Goal: Task Accomplishment & Management: Complete application form

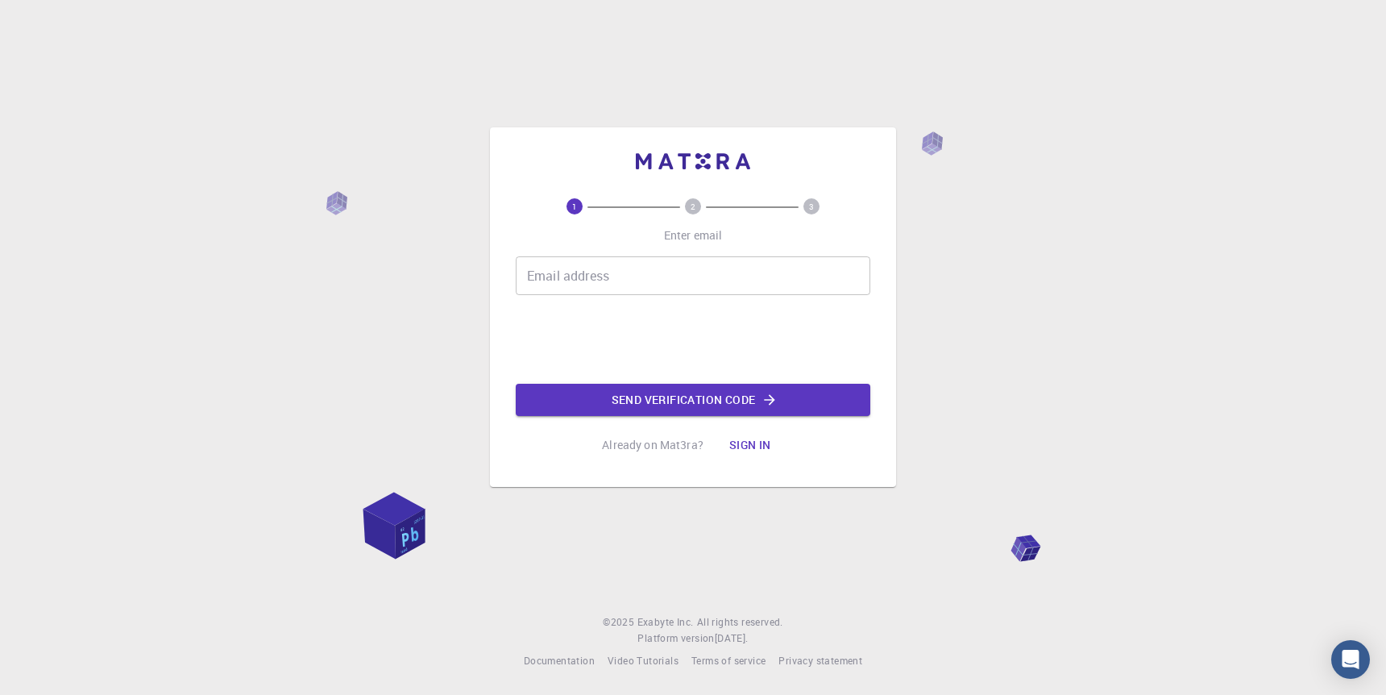
click at [626, 281] on input "Email address" at bounding box center [693, 275] width 355 height 39
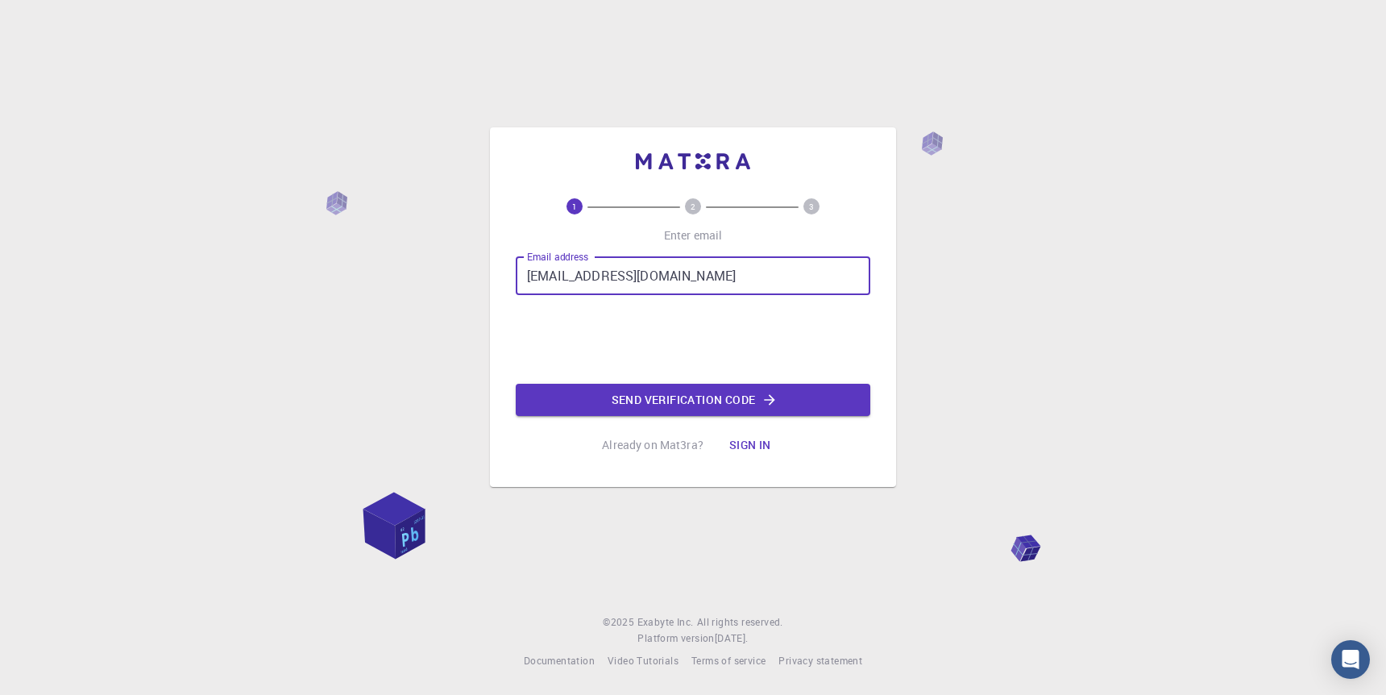
type input "[EMAIL_ADDRESS][DOMAIN_NAME]"
click at [691, 382] on div "Email address biochemi@gmail.com Email address 0cAFcWeA6A2IuMmwaU7gBTUEEeVZ0cF_…" at bounding box center [693, 336] width 355 height 160
click at [687, 398] on button "Send verification code" at bounding box center [693, 400] width 355 height 32
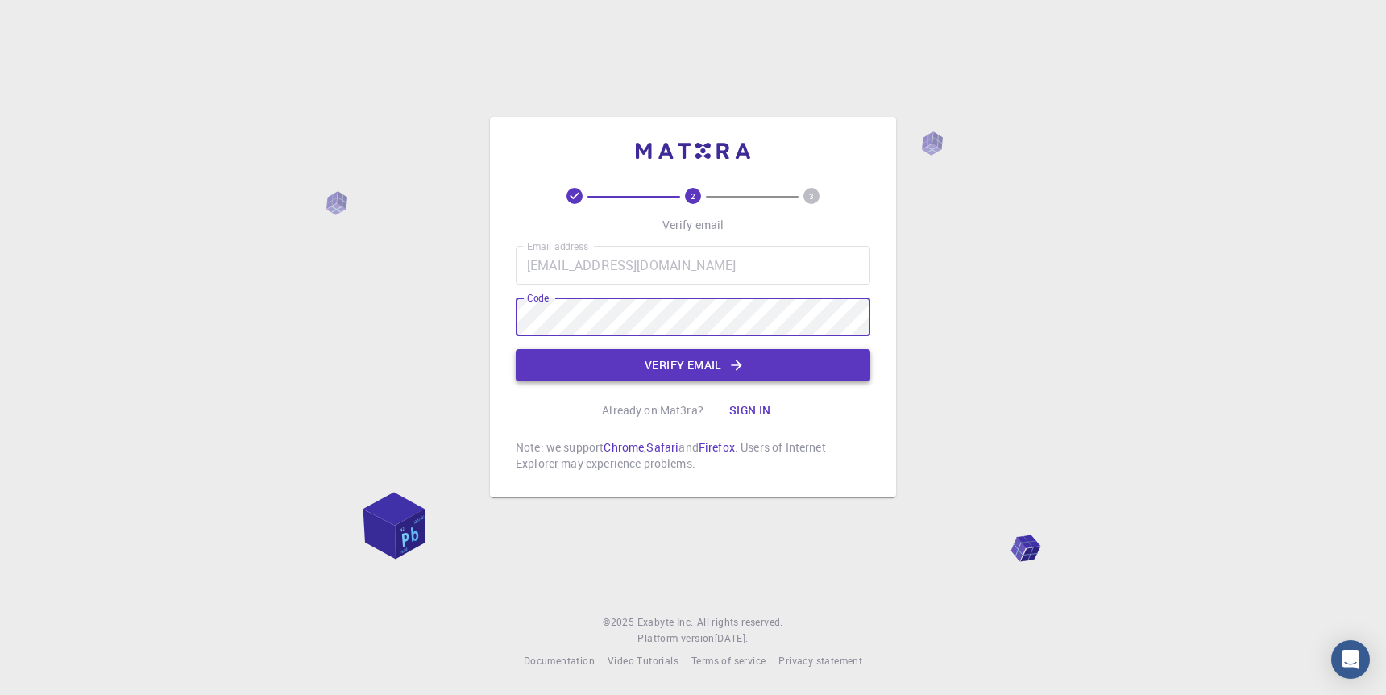
click at [687, 376] on button "Verify email" at bounding box center [693, 365] width 355 height 32
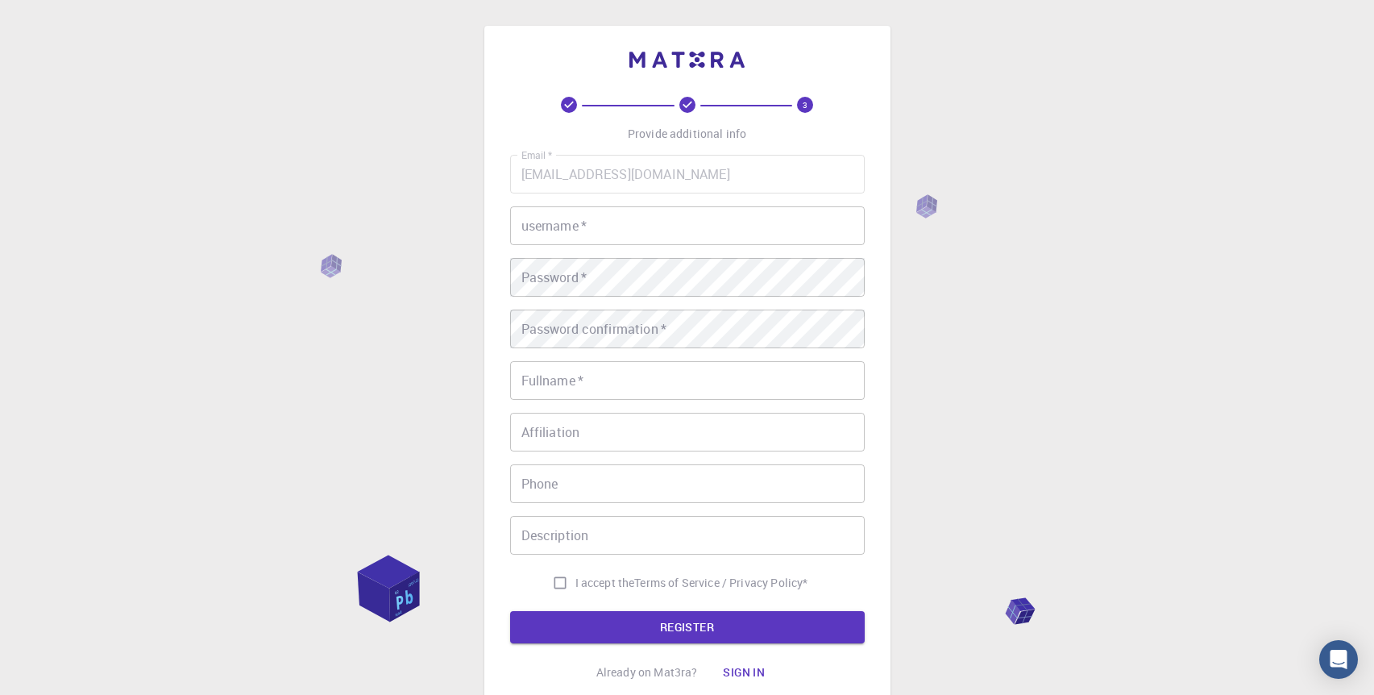
click at [616, 226] on input "username   *" at bounding box center [687, 225] width 355 height 39
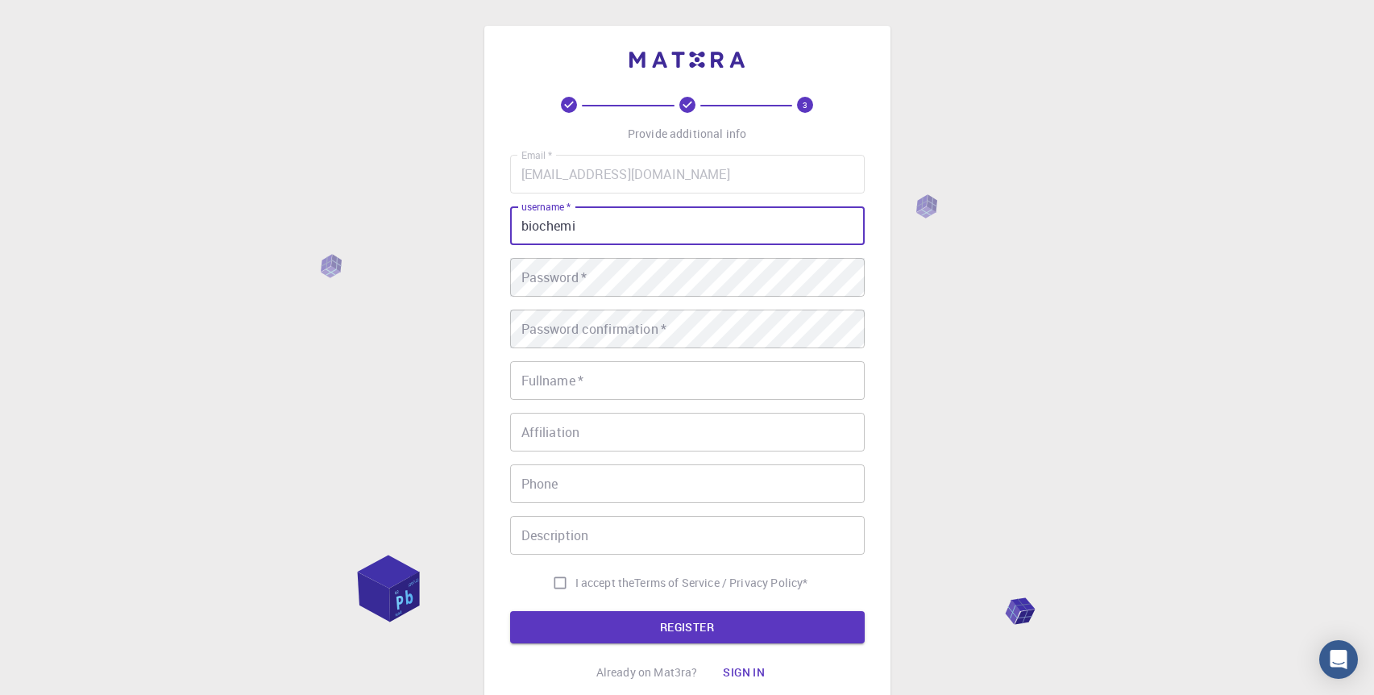
type input "biochemi"
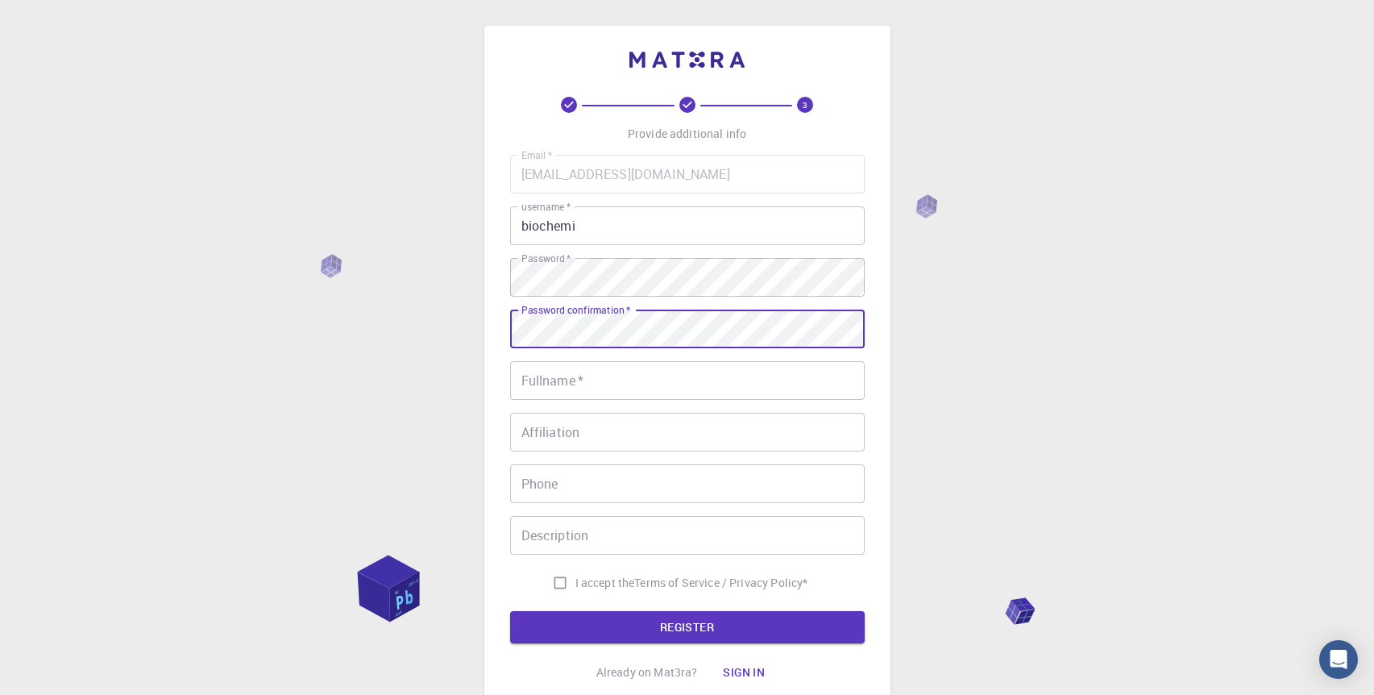
click at [603, 322] on div "Password confirmation   * Password confirmation   *" at bounding box center [687, 328] width 355 height 39
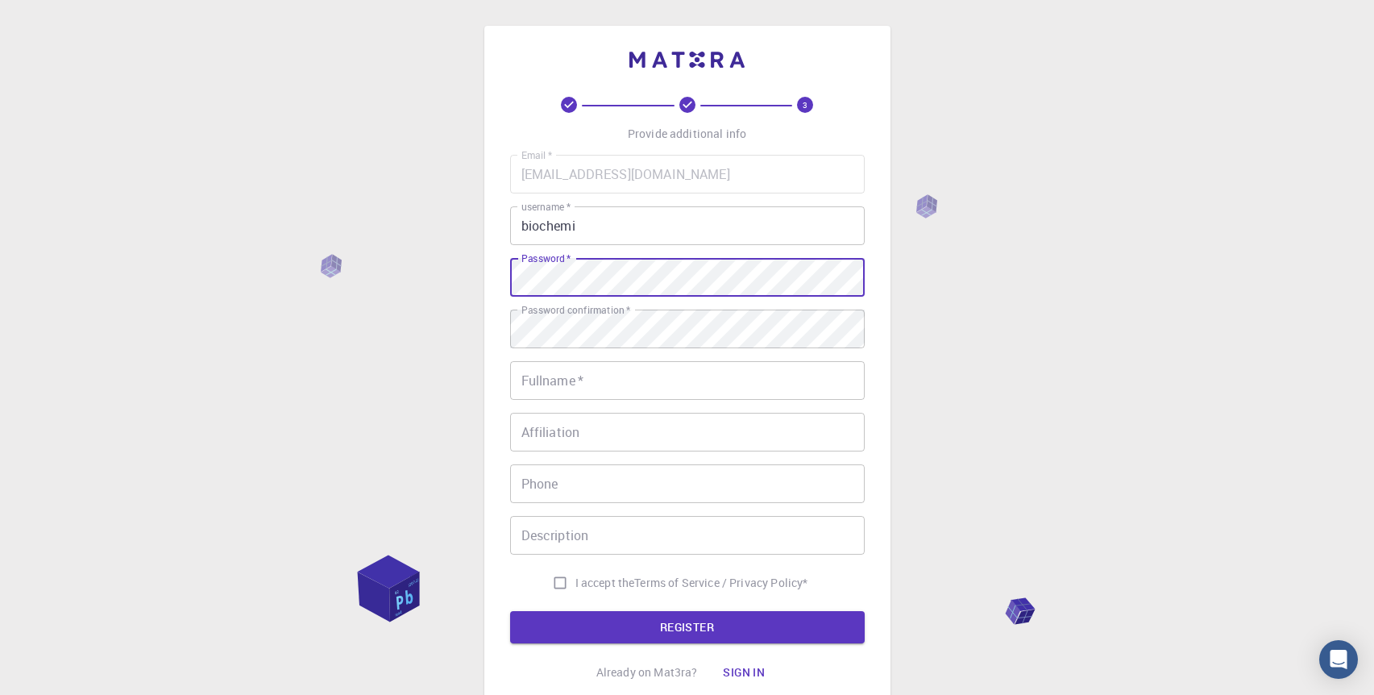
click at [421, 282] on div "3 Provide additional info Email   * biochemi@gmail.com Email   * username   * b…" at bounding box center [687, 410] width 1374 height 820
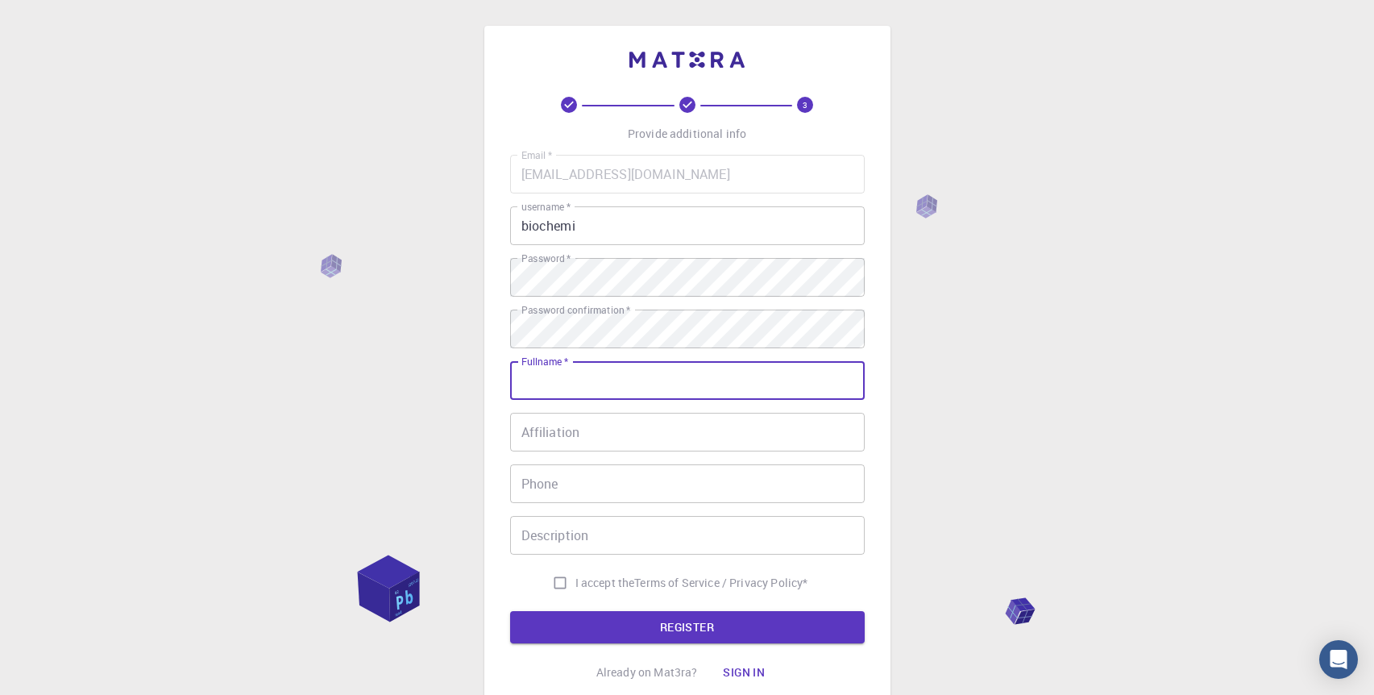
click at [582, 366] on input "Fullname   *" at bounding box center [687, 380] width 355 height 39
type input "[DEMOGRAPHIC_DATA][PERSON_NAME]"
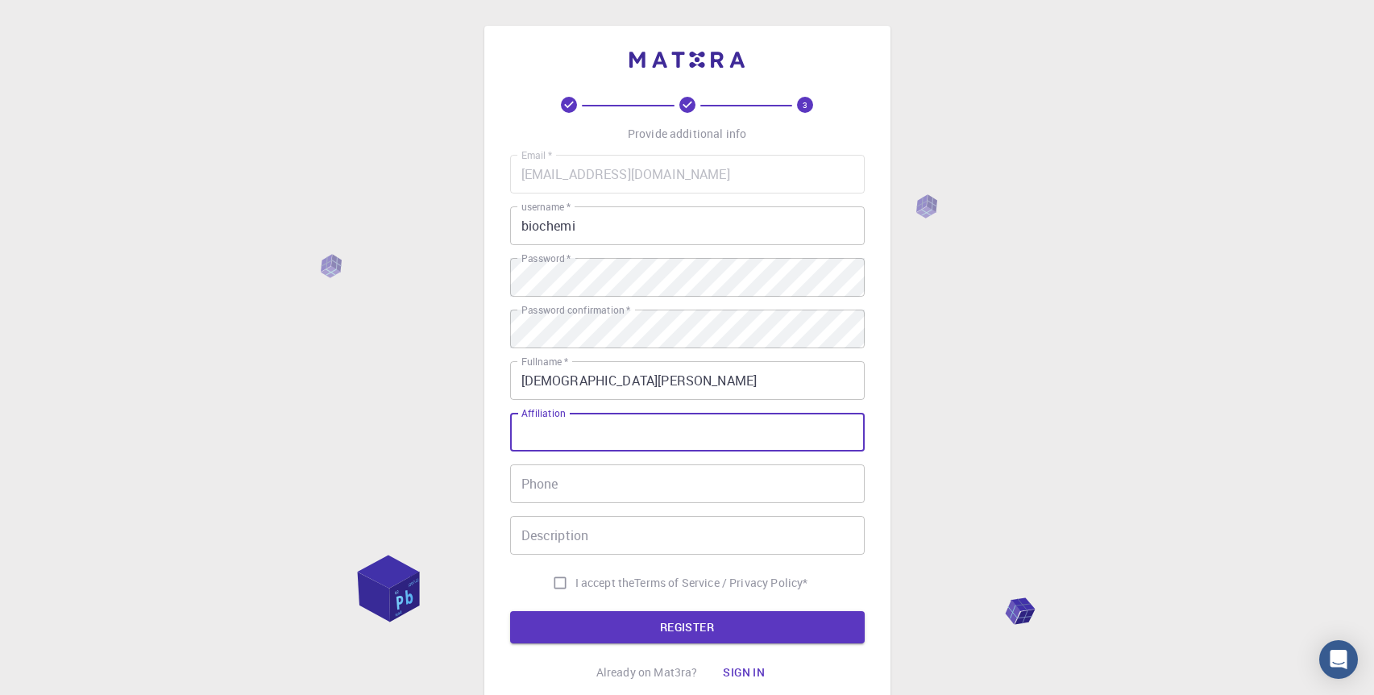
click at [561, 441] on input "Affiliation" at bounding box center [687, 432] width 355 height 39
type input "University of Sargodha"
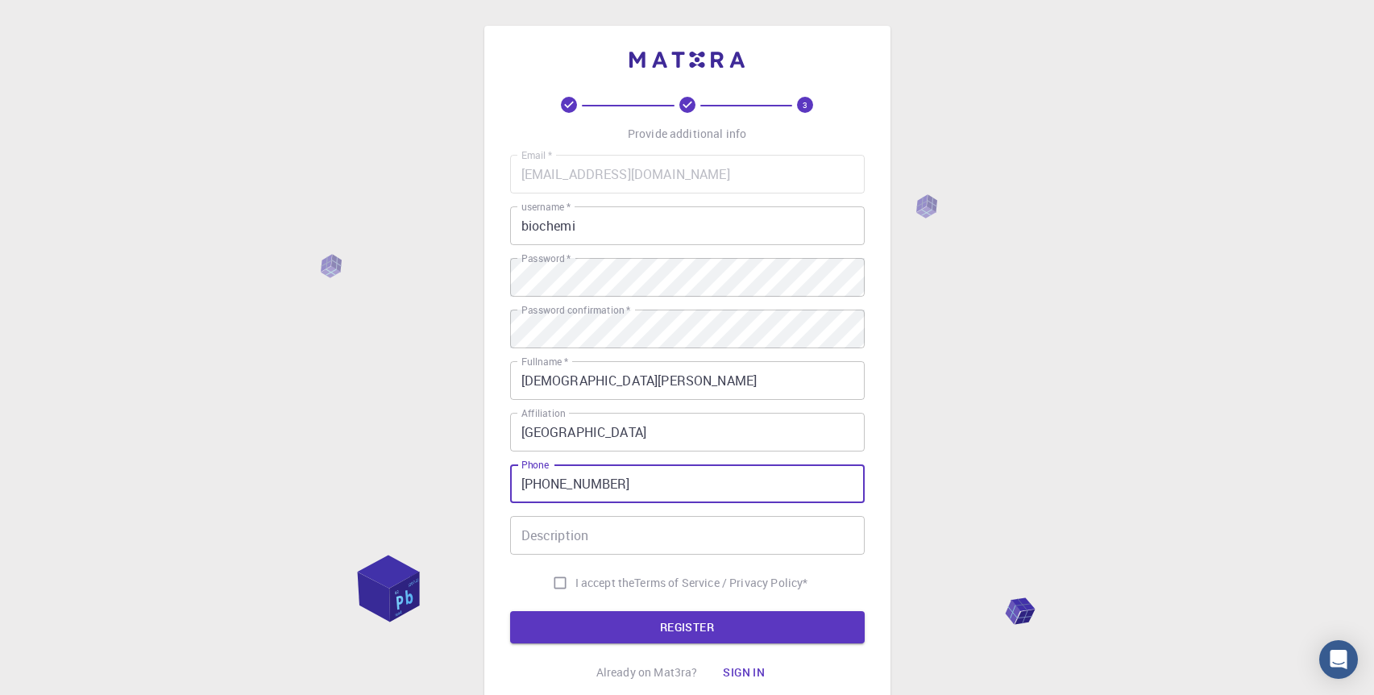
type input "+923004474407"
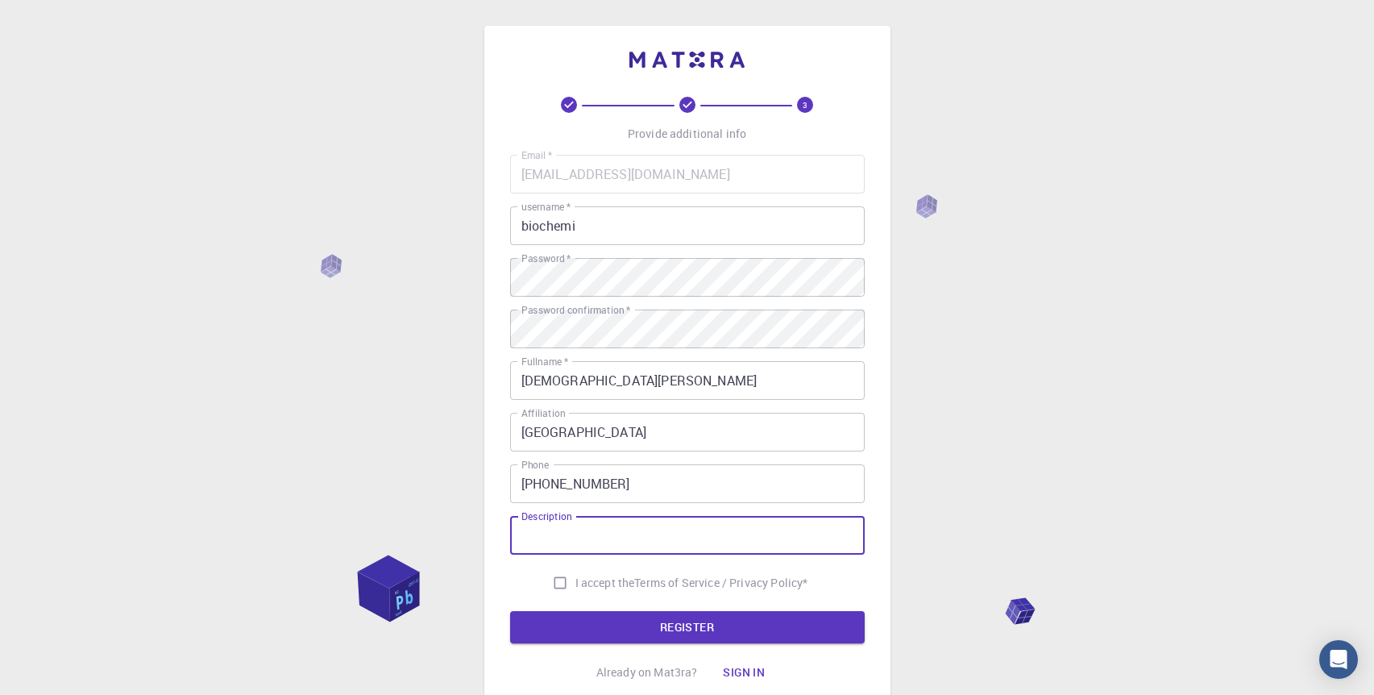
click at [554, 592] on input "I accept the Terms of Service / Privacy Policy *" at bounding box center [560, 582] width 31 height 31
checkbox input "true"
click at [621, 619] on button "REGISTER" at bounding box center [687, 627] width 355 height 32
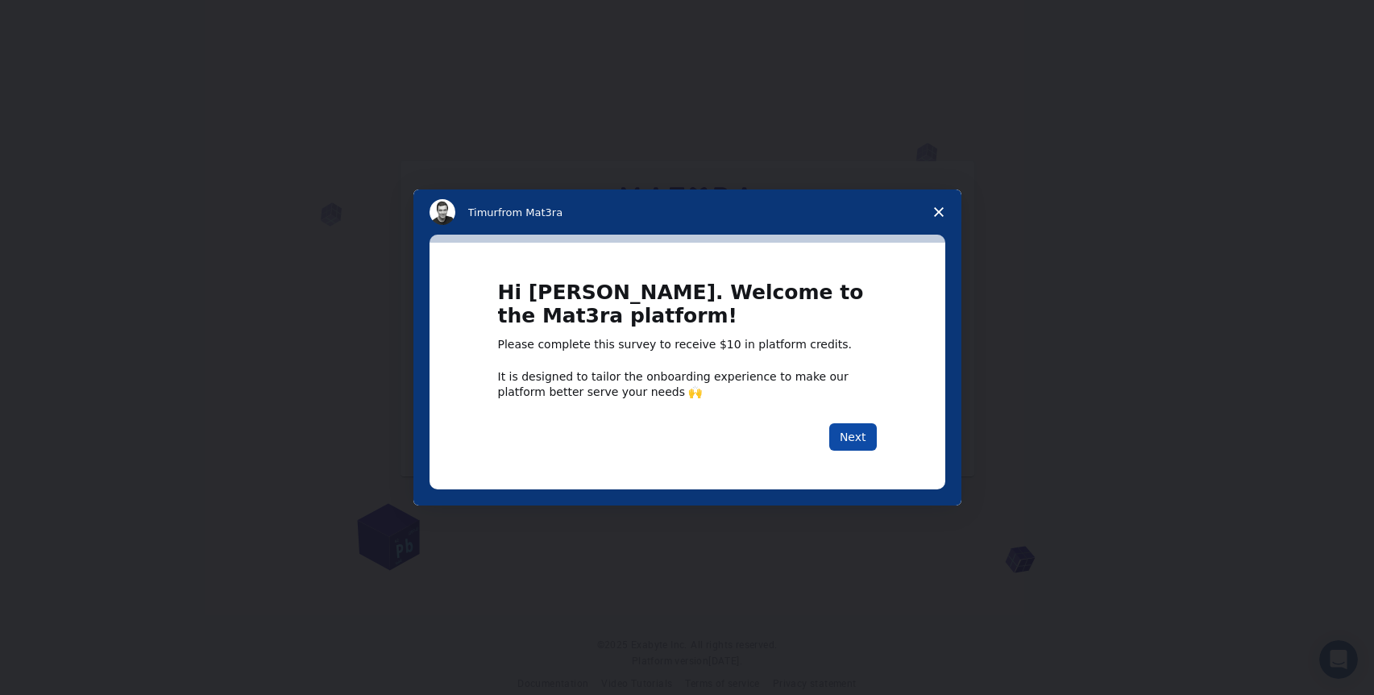
click at [872, 447] on button "Next" at bounding box center [853, 436] width 48 height 27
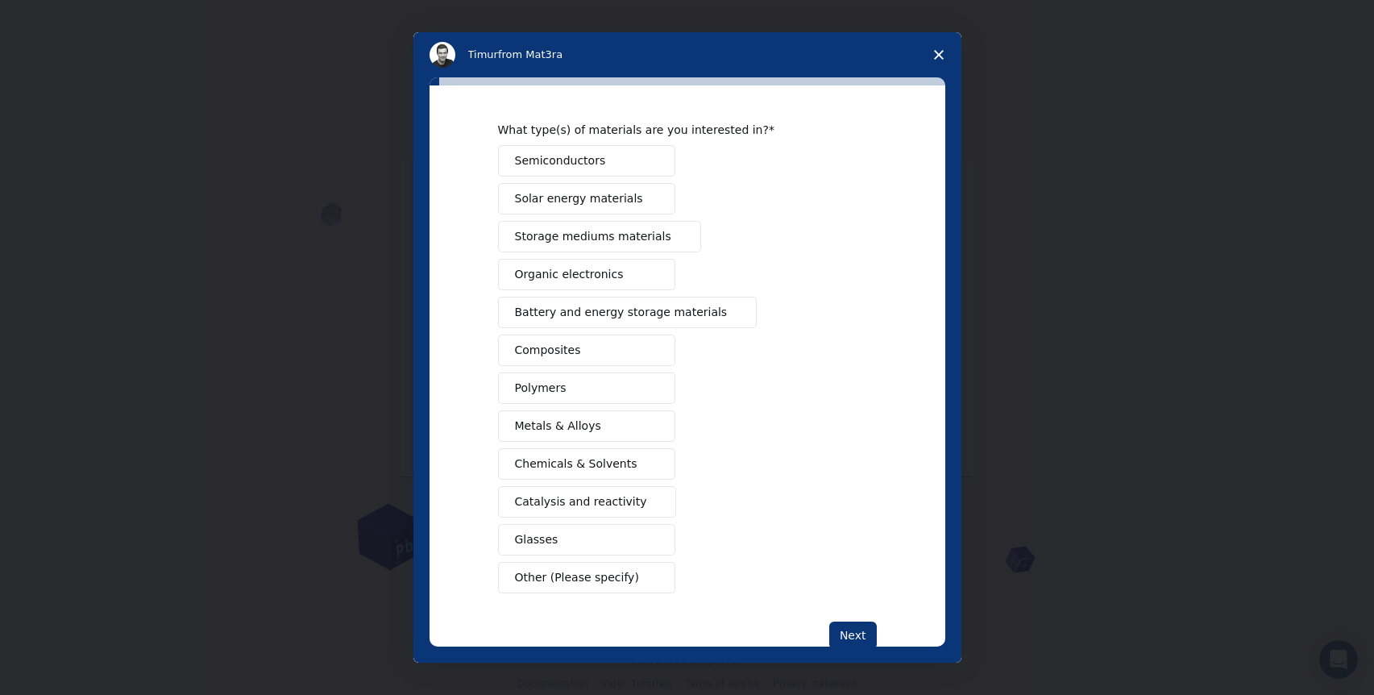
scroll to position [48, 0]
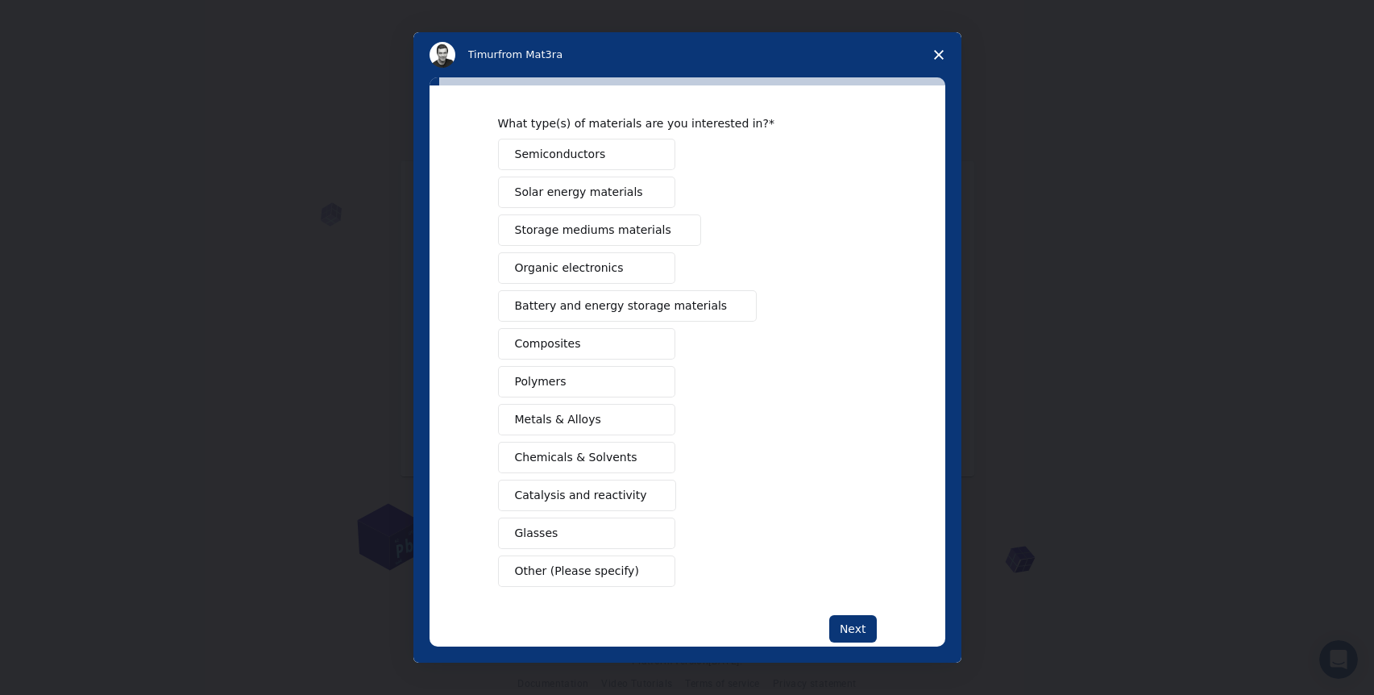
click at [636, 197] on button "Solar energy materials" at bounding box center [586, 191] width 177 height 31
click at [616, 226] on span "Storage mediums materials" at bounding box center [593, 230] width 156 height 17
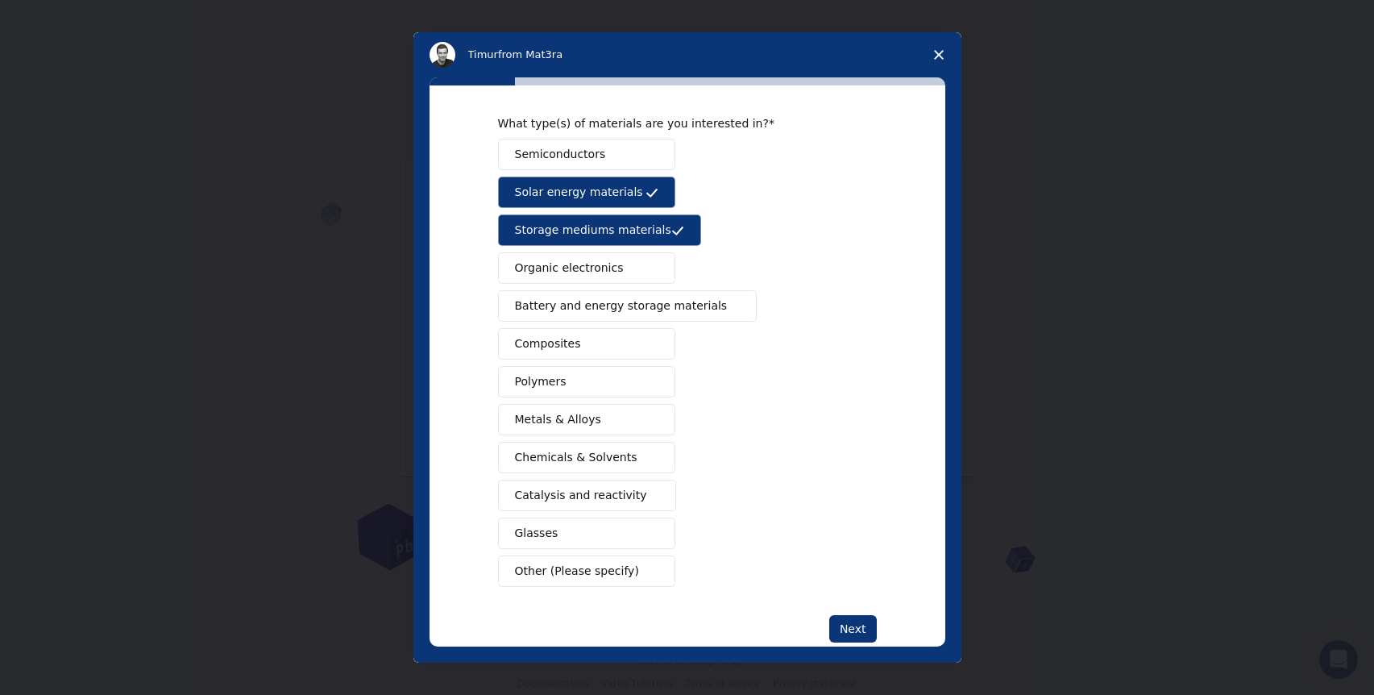
click at [604, 262] on span "Organic electronics" at bounding box center [569, 267] width 109 height 17
click at [602, 292] on button "Battery and energy storage materials" at bounding box center [627, 305] width 259 height 31
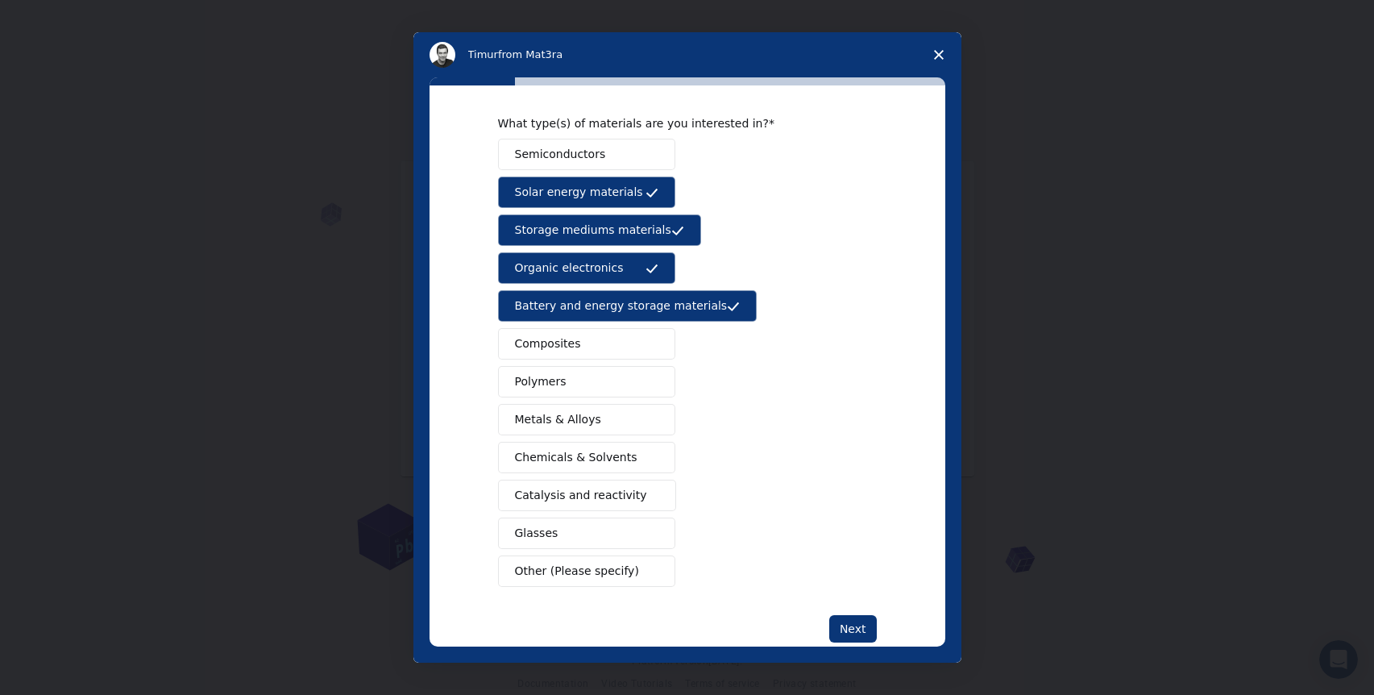
click at [586, 342] on button "Composites" at bounding box center [586, 343] width 177 height 31
click at [574, 380] on button "Polymers" at bounding box center [586, 381] width 177 height 31
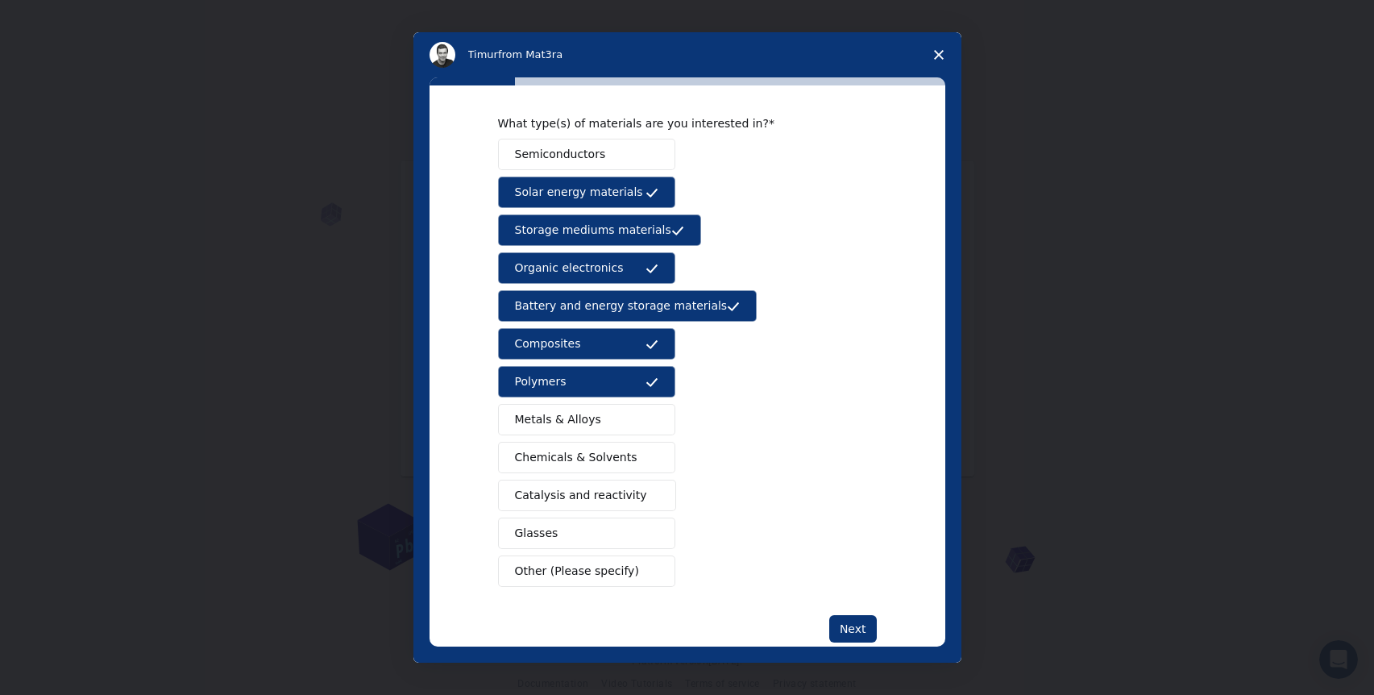
click at [576, 449] on span "Chemicals & Solvents" at bounding box center [576, 457] width 122 height 17
click at [575, 497] on span "Catalysis and reactivity" at bounding box center [581, 495] width 132 height 17
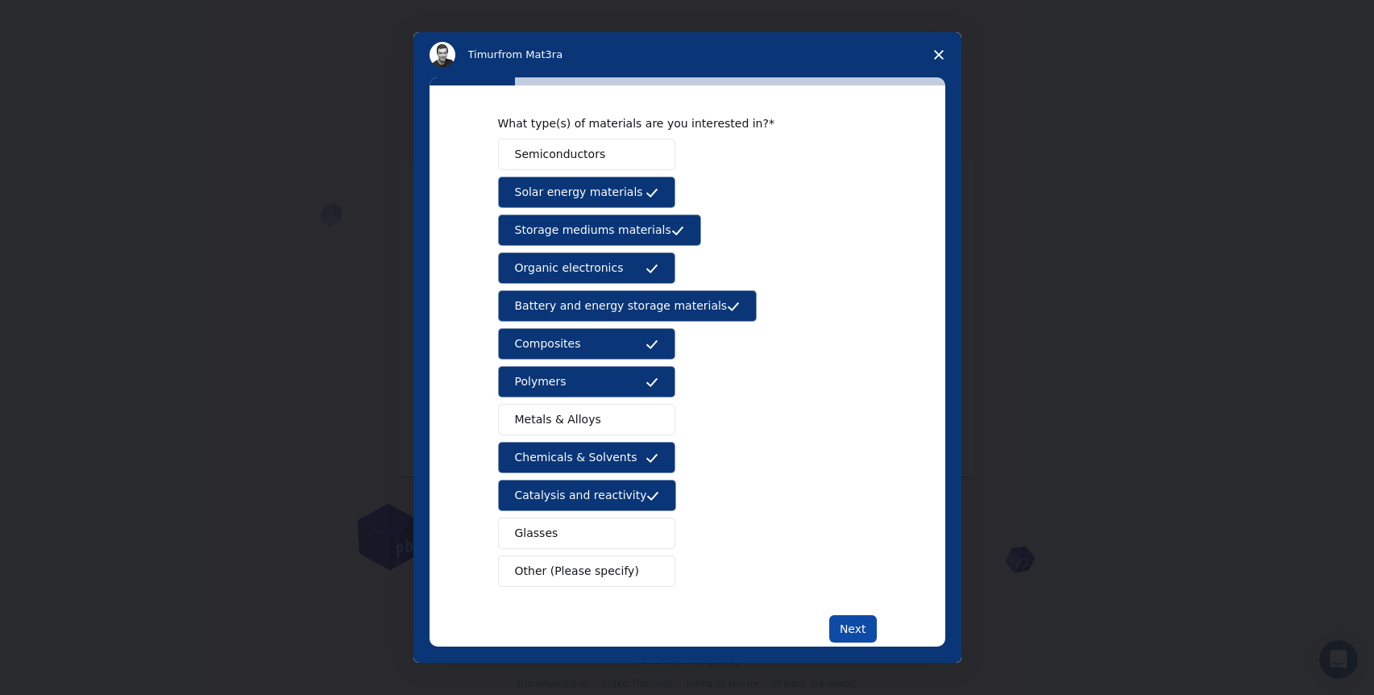
click at [840, 622] on button "Next" at bounding box center [853, 628] width 48 height 27
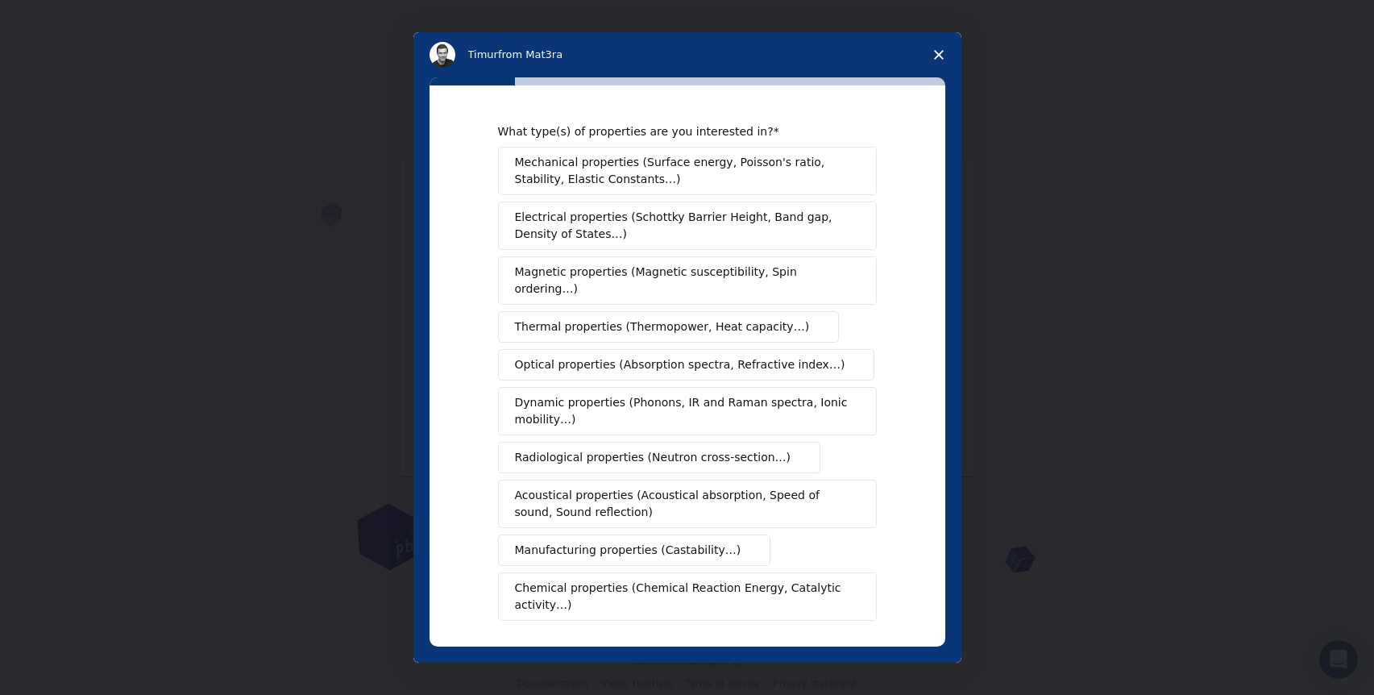
click at [699, 180] on span "Mechanical properties (Surface energy, Poisson's ratio, Stability, Elastic Cons…" at bounding box center [683, 171] width 336 height 34
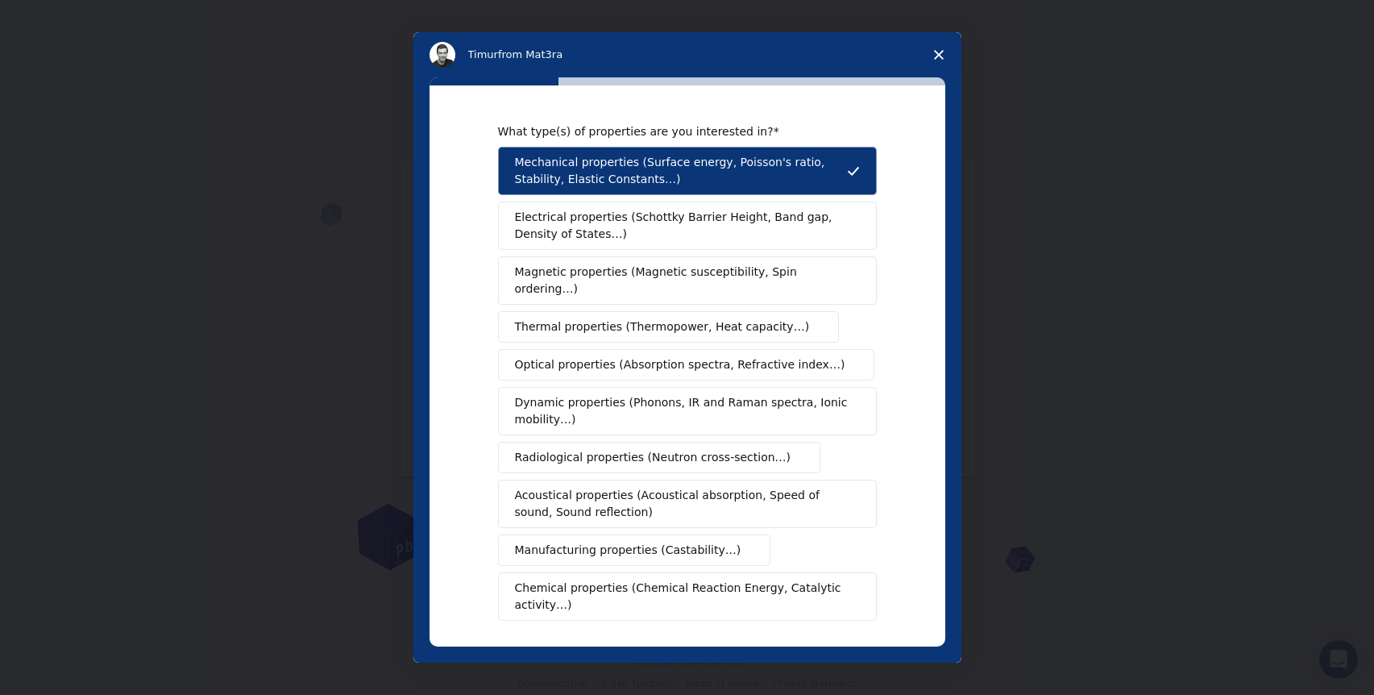
click at [685, 285] on button "Magnetic properties (Magnetic susceptibility, Spin ordering…)" at bounding box center [687, 280] width 379 height 48
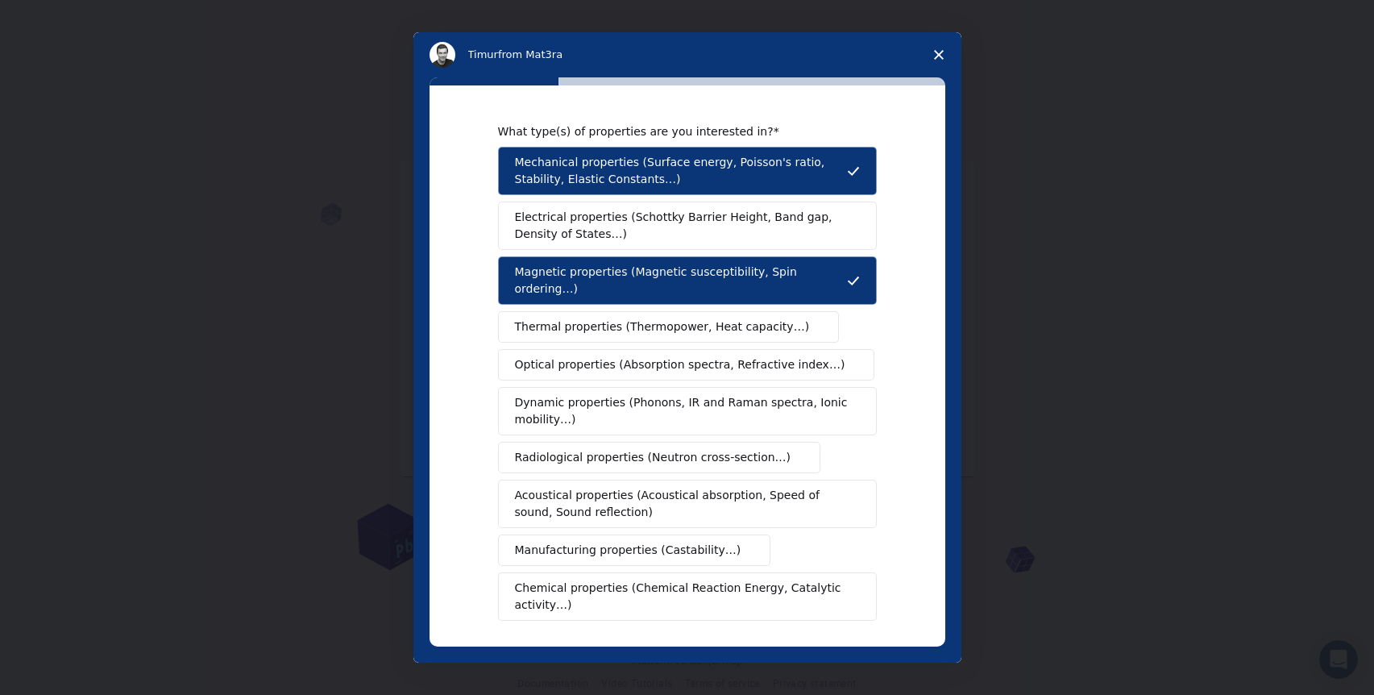
click at [677, 318] on span "Thermal properties (Thermopower, Heat capacity…)" at bounding box center [662, 326] width 295 height 17
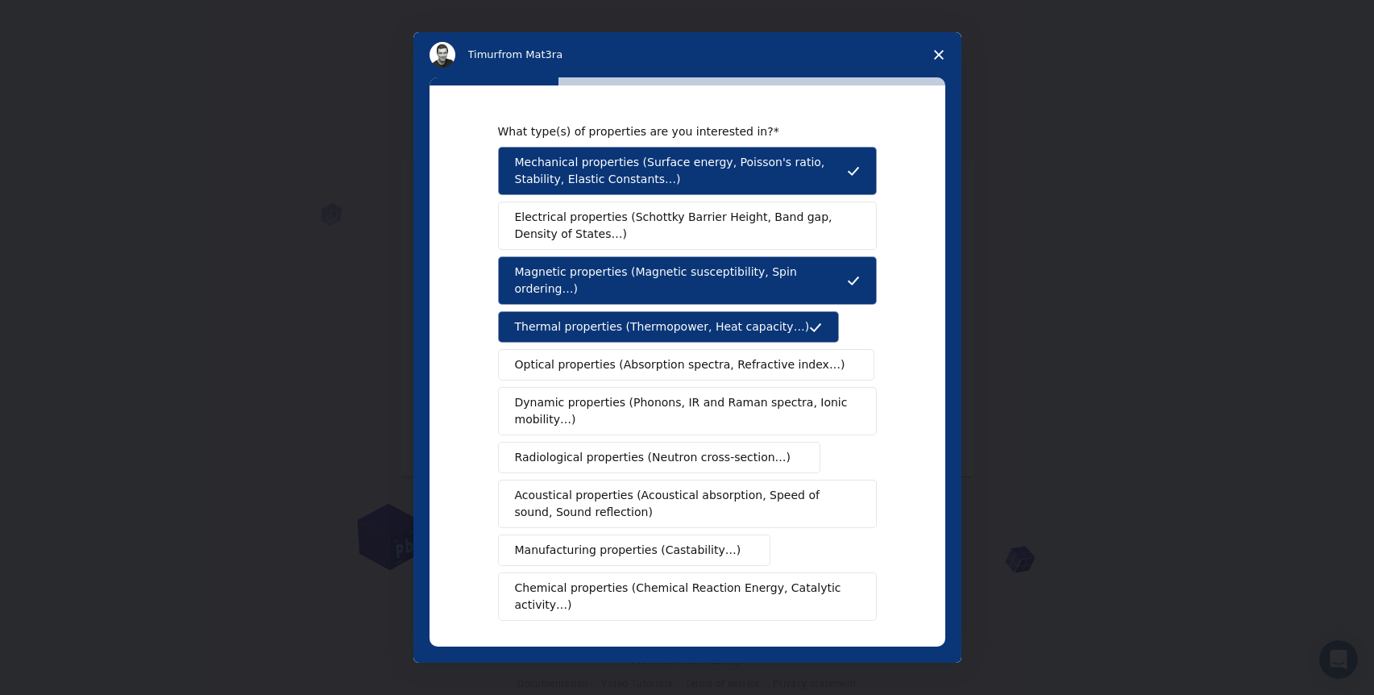
click at [690, 230] on span "Electrical properties (Schottky Barrier Height, Band gap, Density of States…)" at bounding box center [682, 226] width 335 height 34
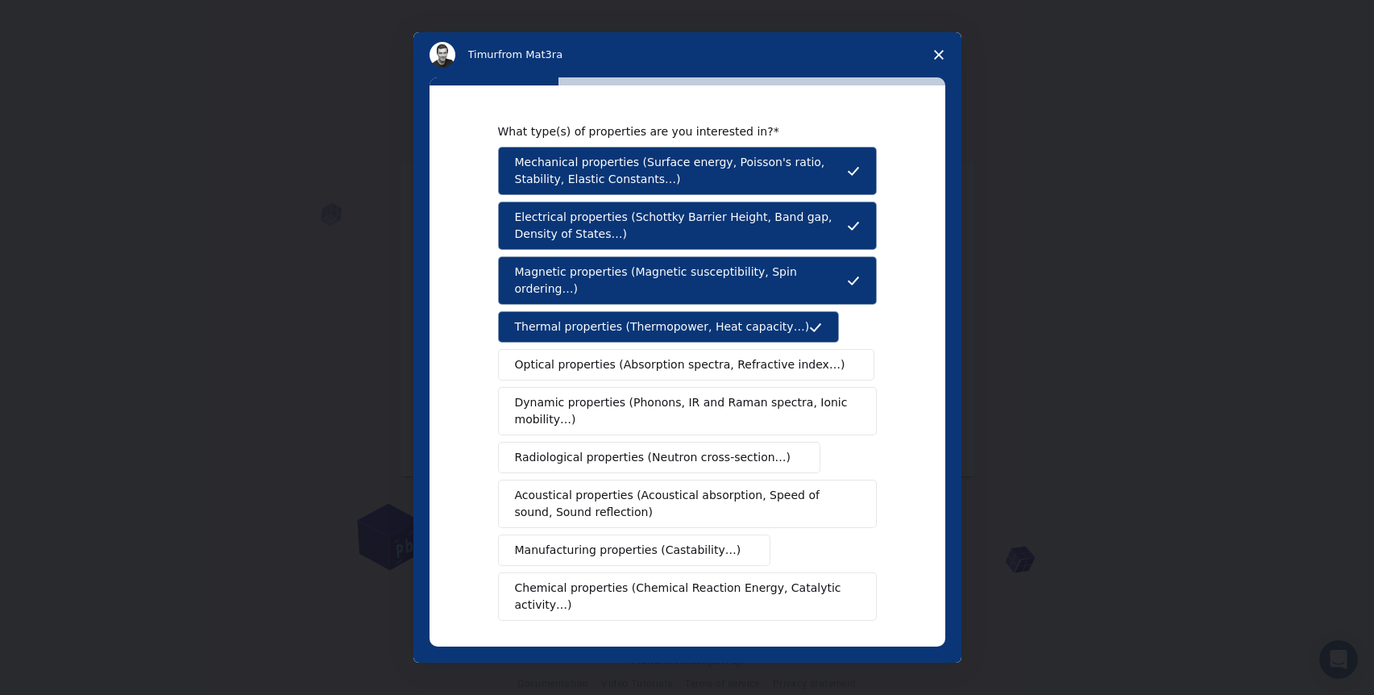
click at [663, 415] on button "Dynamic properties (Phonons, IR and Raman spectra, Ionic mobility…)" at bounding box center [687, 411] width 379 height 48
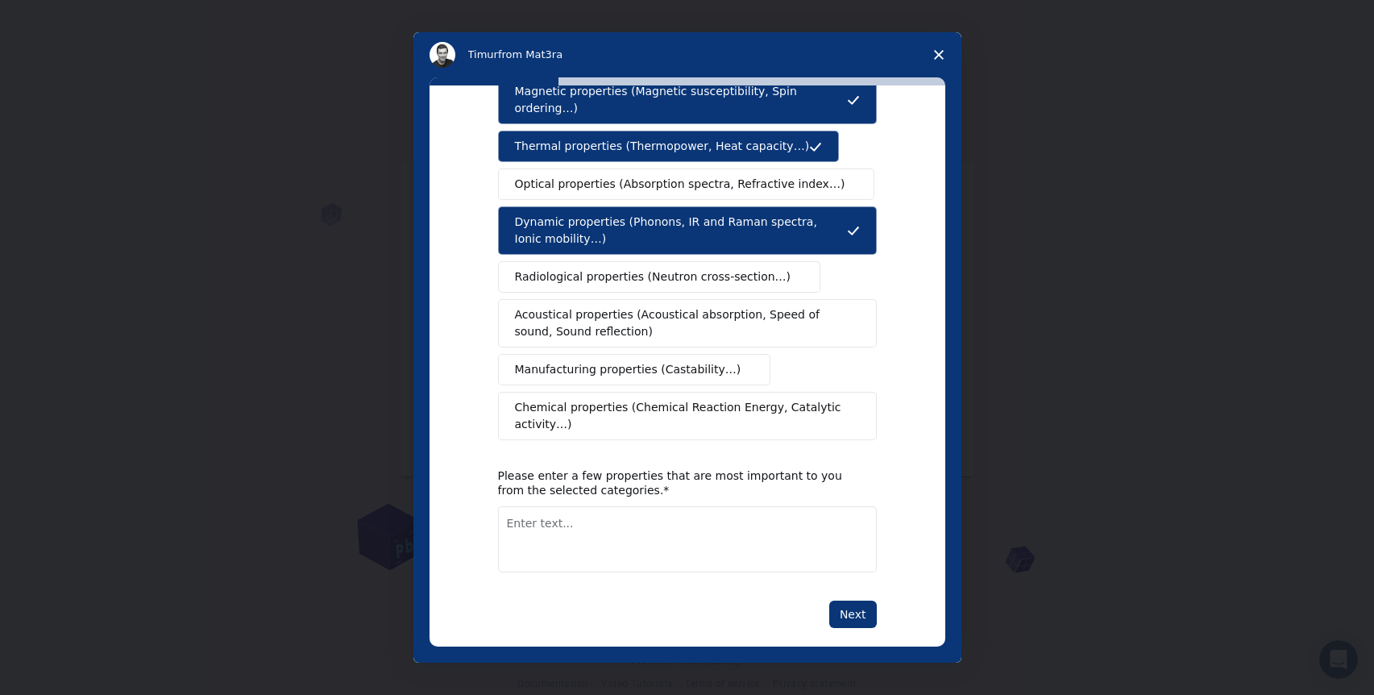
scroll to position [184, 0]
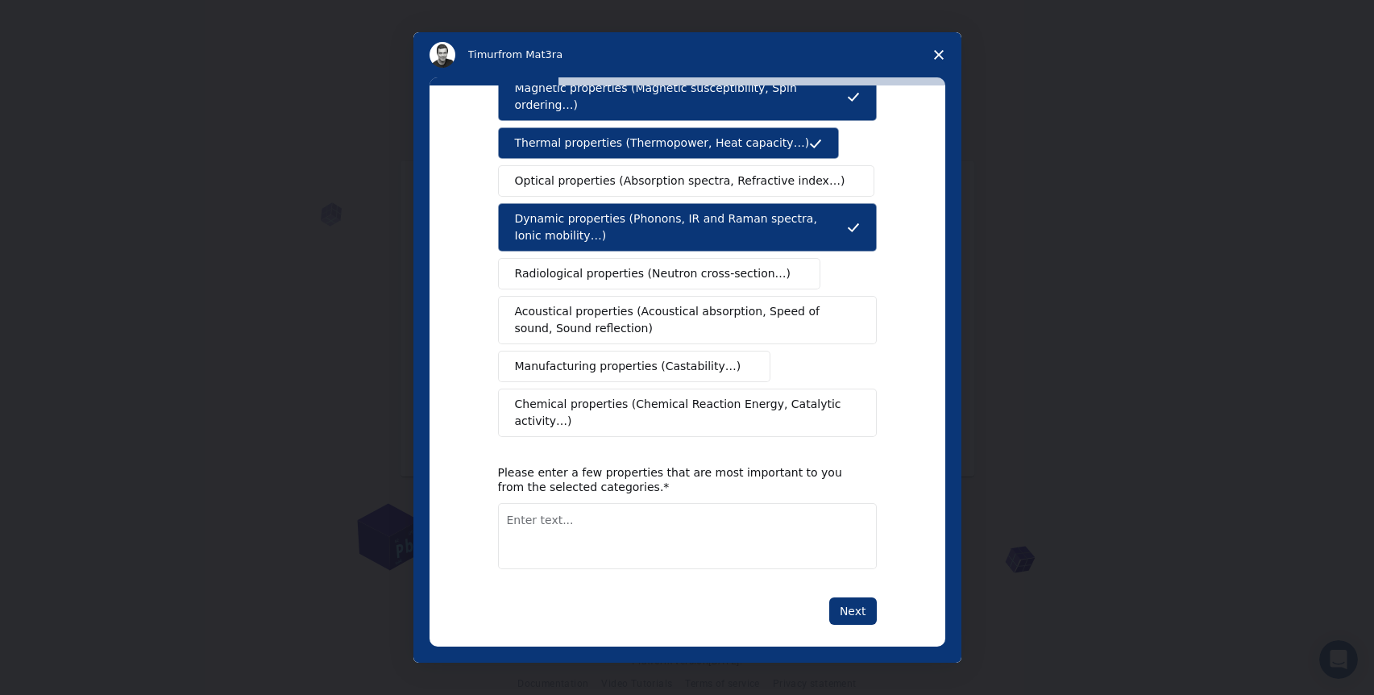
click at [668, 303] on span "Acoustical properties (Acoustical absorption, Speed of sound, Sound reflection)" at bounding box center [682, 320] width 335 height 34
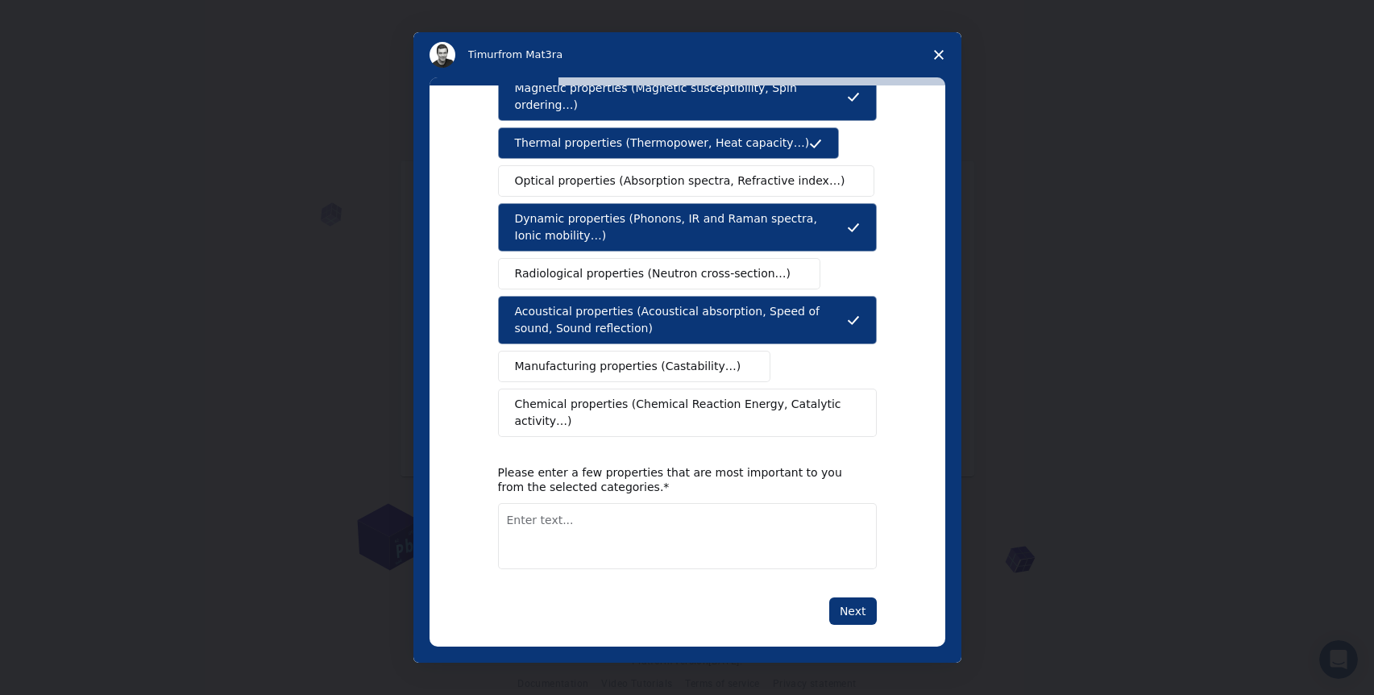
click at [658, 358] on span "Manufacturing properties (Castability…)" at bounding box center [628, 366] width 226 height 17
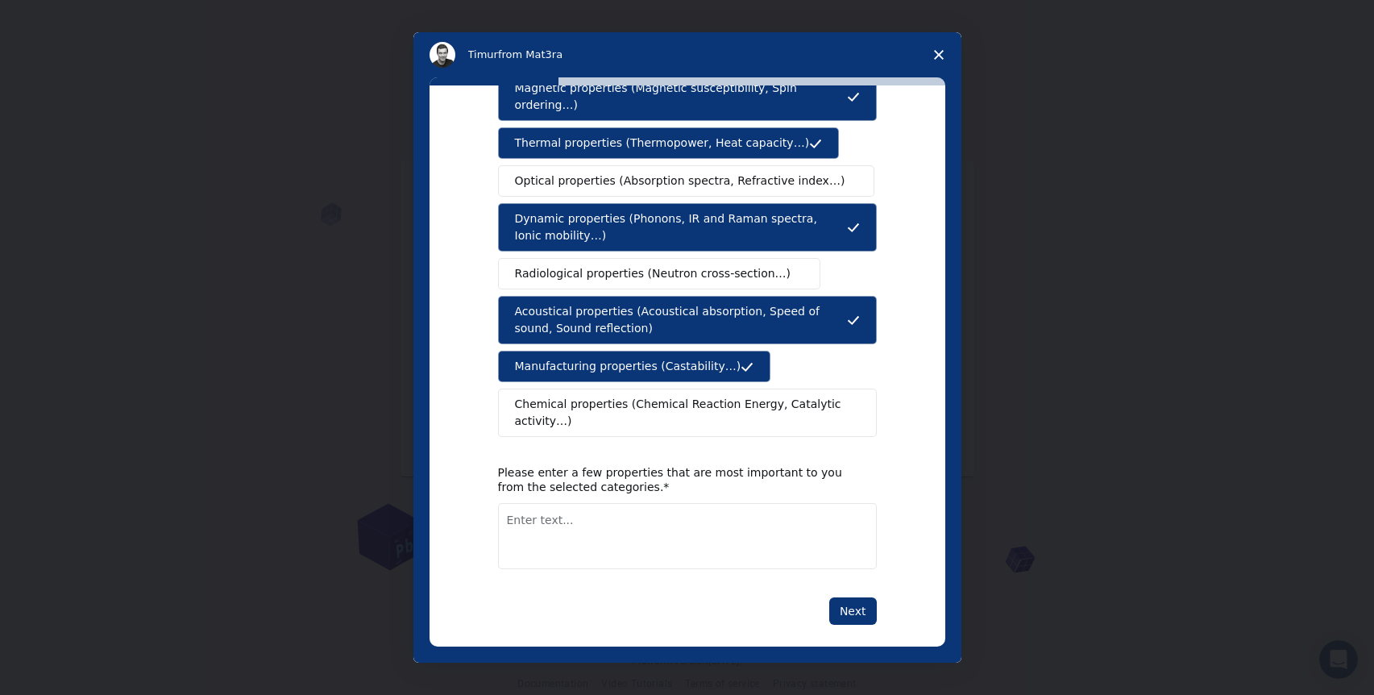
click at [656, 401] on span "Chemical properties (Chemical Reaction Energy, Catalytic activity…)" at bounding box center [682, 413] width 334 height 34
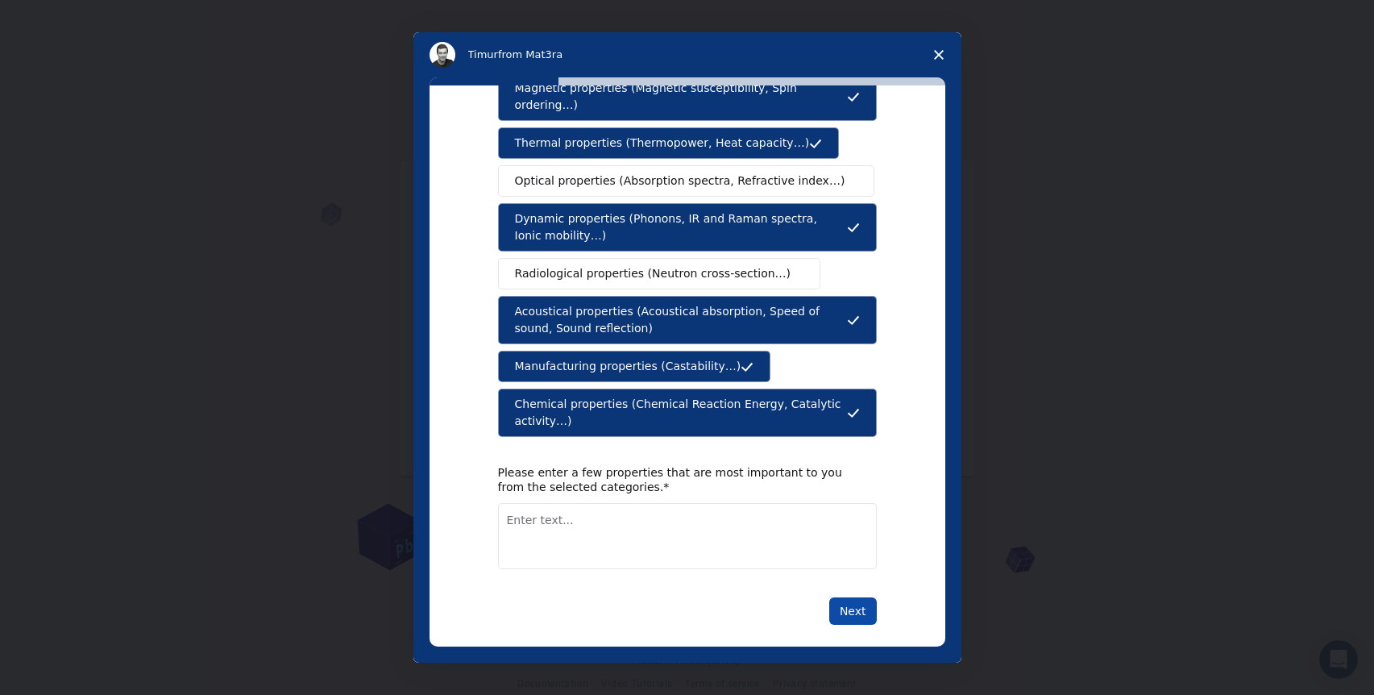
click at [854, 603] on button "Next" at bounding box center [853, 610] width 48 height 27
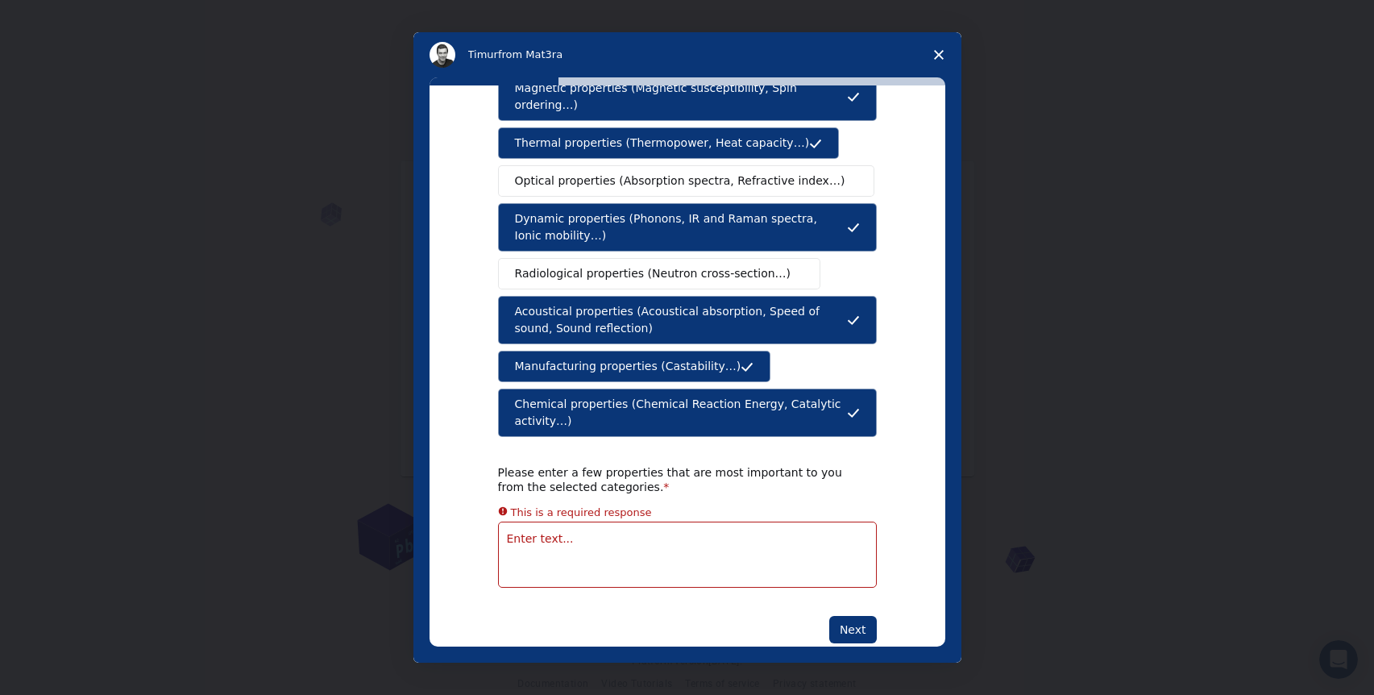
click at [637, 542] on textarea "Enter text..." at bounding box center [687, 554] width 379 height 66
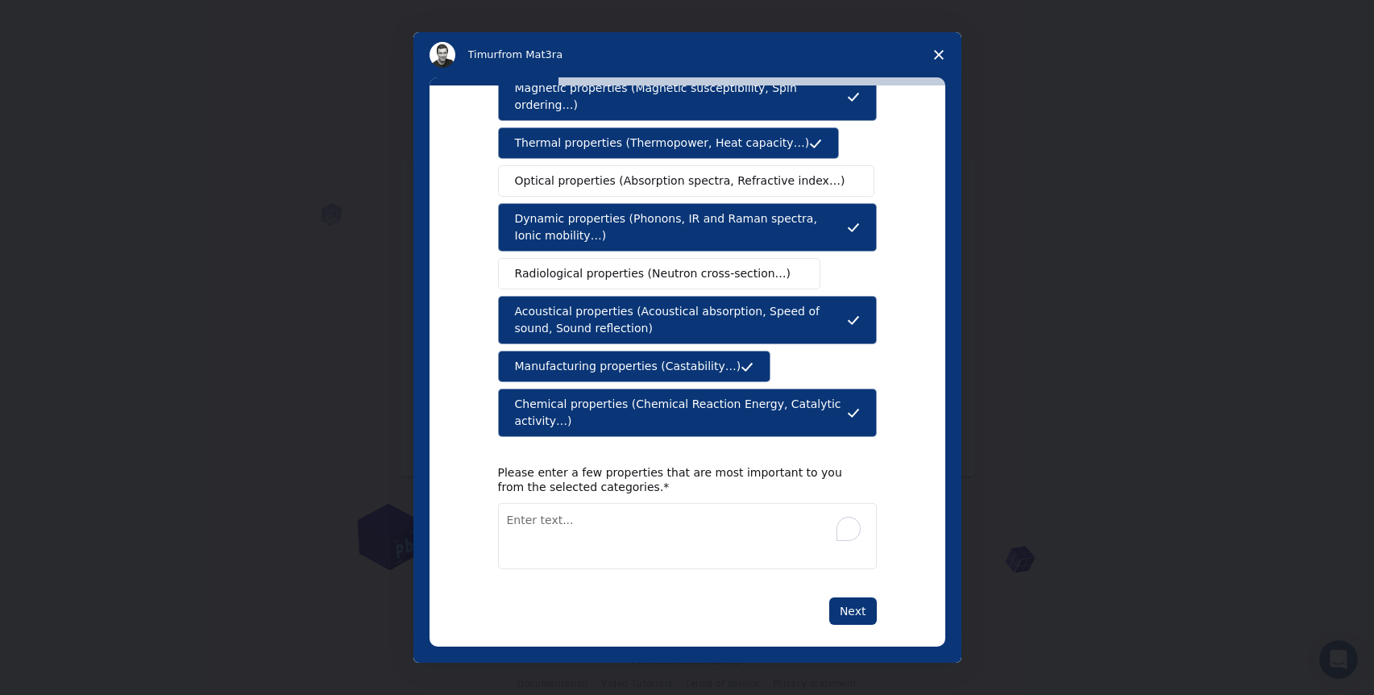
click at [629, 538] on textarea "To enrich screen reader interactions, please activate Accessibility in Grammarl…" at bounding box center [687, 536] width 379 height 66
type textarea "electromagnetic"
click at [853, 597] on button "Next" at bounding box center [853, 610] width 48 height 27
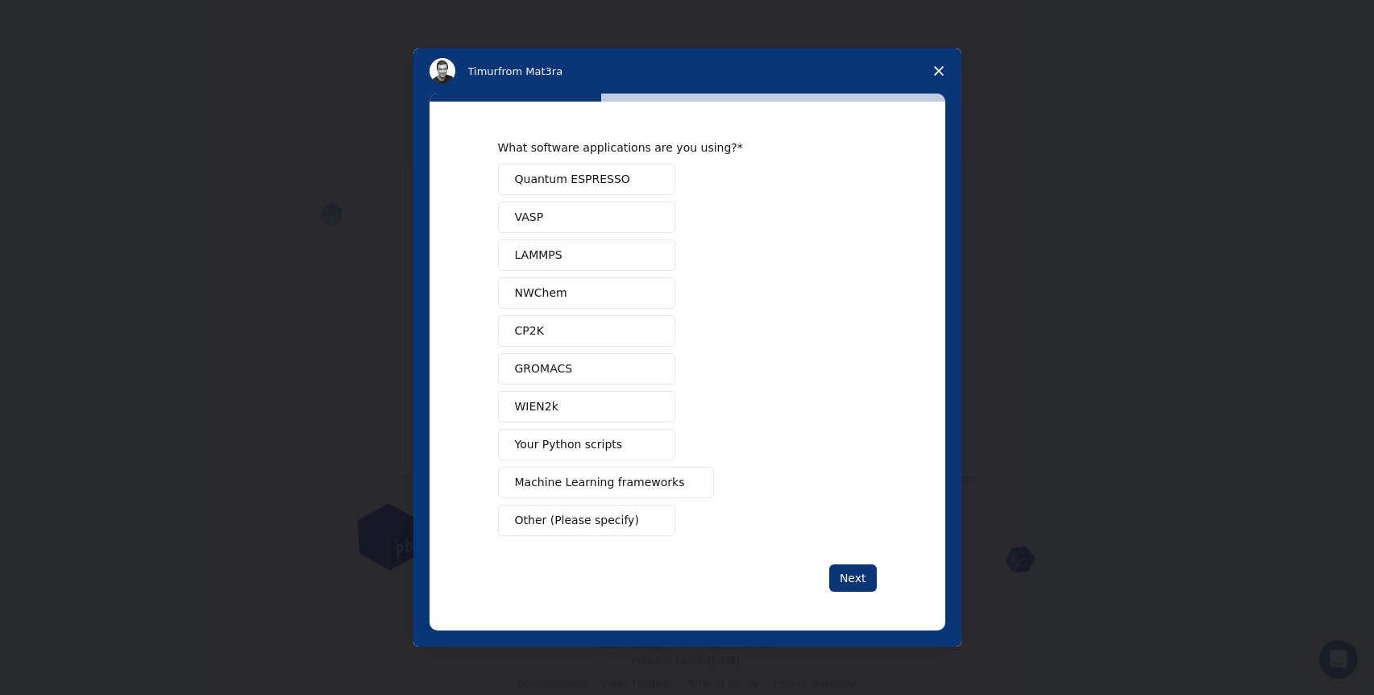
scroll to position [0, 0]
click at [536, 362] on span "GROMACS" at bounding box center [544, 368] width 58 height 17
click at [550, 327] on button "CP2K" at bounding box center [586, 330] width 177 height 31
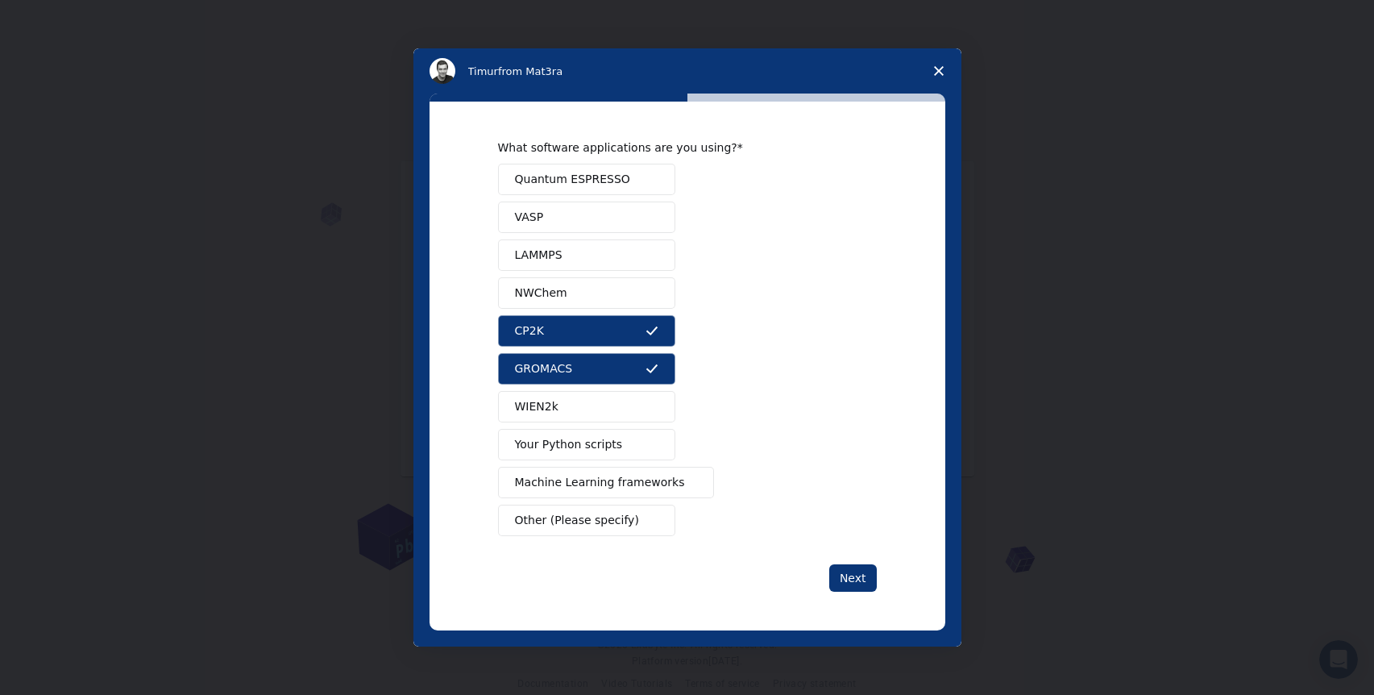
click at [568, 251] on button "LAMMPS" at bounding box center [586, 254] width 177 height 31
click at [569, 211] on button "VASP" at bounding box center [586, 216] width 177 height 31
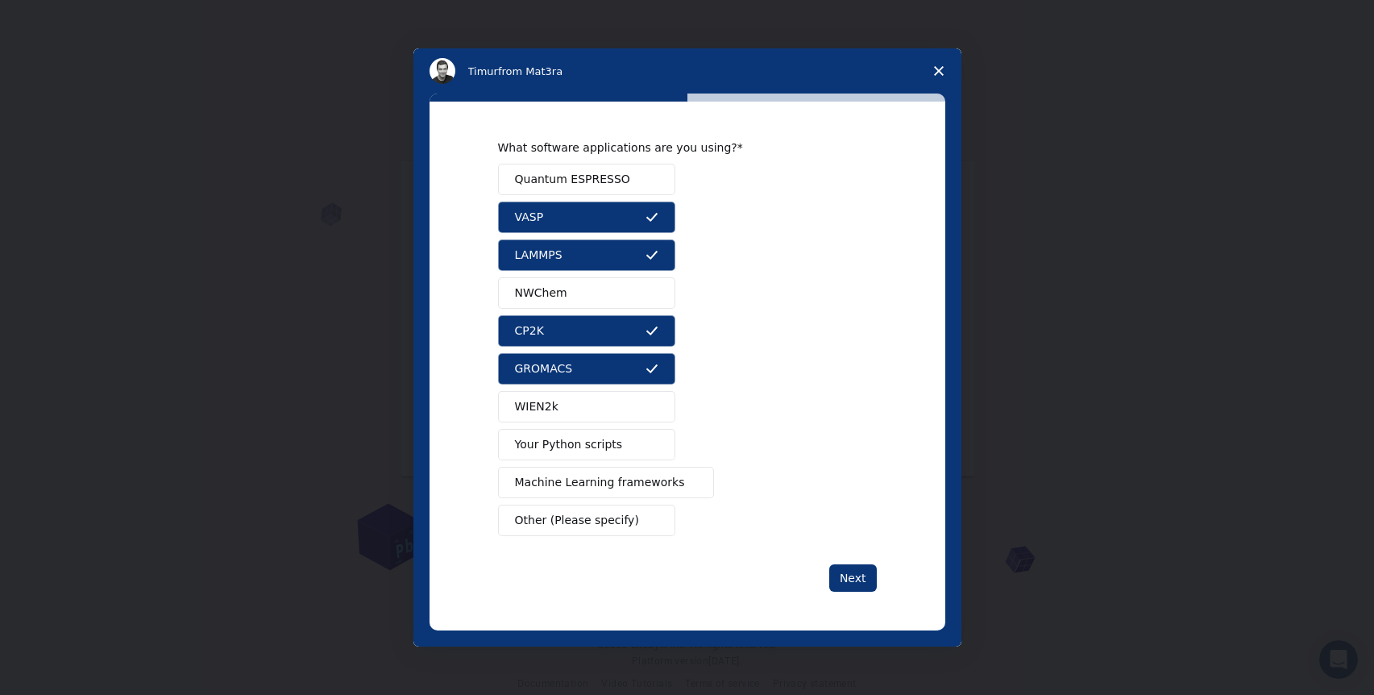
click at [571, 440] on span "Your Python scripts" at bounding box center [569, 444] width 108 height 17
click at [658, 484] on span "Machine Learning frameworks" at bounding box center [600, 482] width 170 height 17
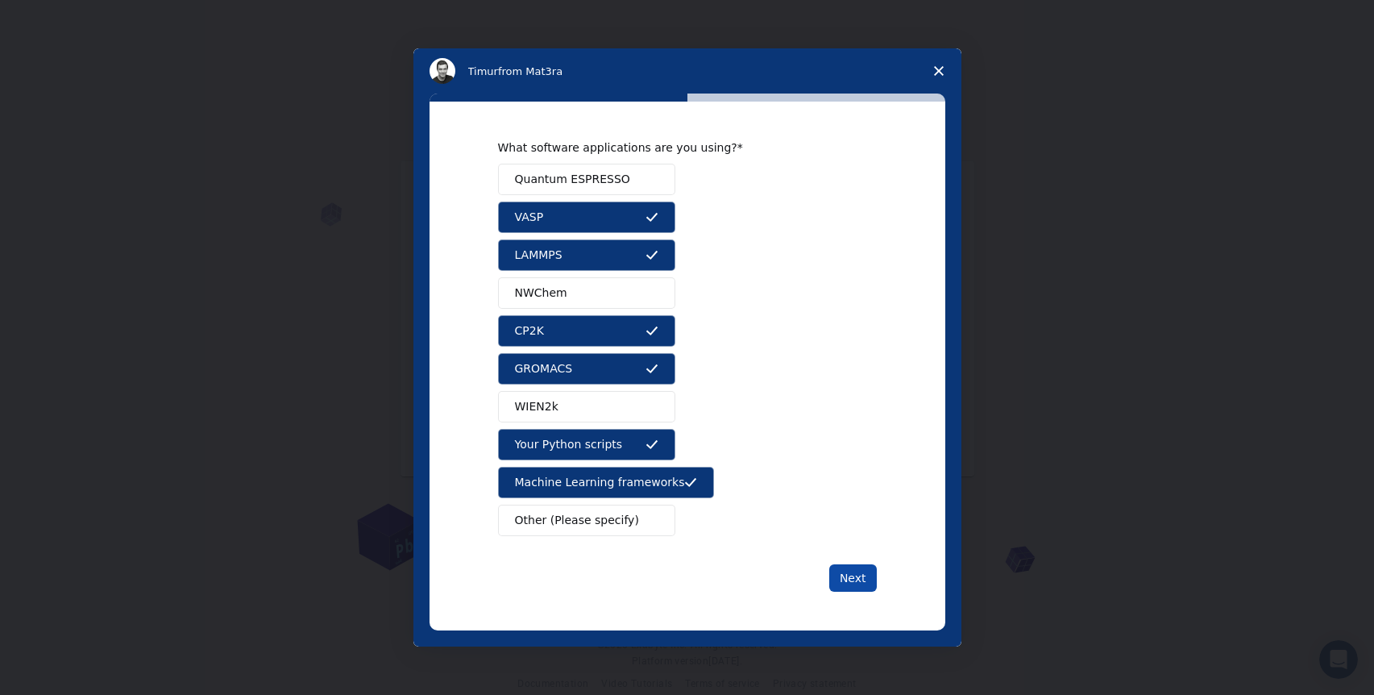
click at [844, 577] on button "Next" at bounding box center [853, 577] width 48 height 27
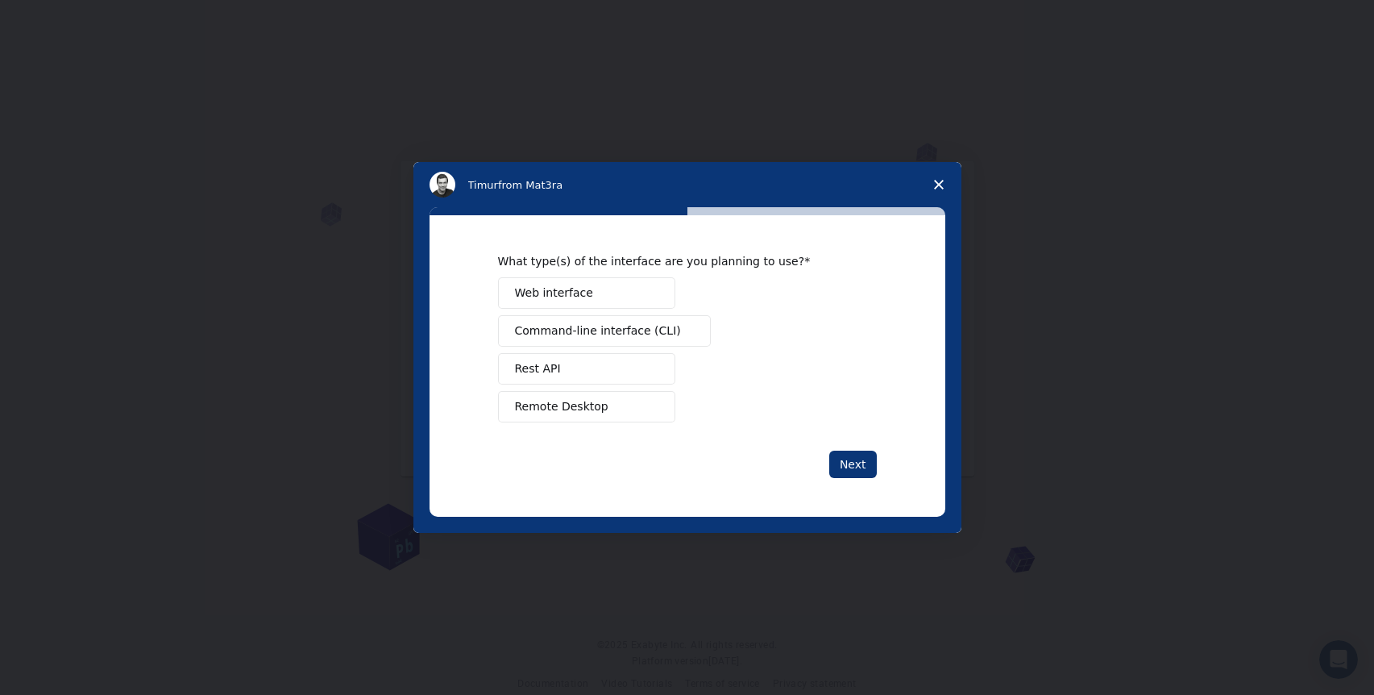
click at [574, 296] on span "Web interface" at bounding box center [554, 292] width 78 height 17
click at [577, 326] on span "Command-line interface (CLI)" at bounding box center [598, 330] width 166 height 17
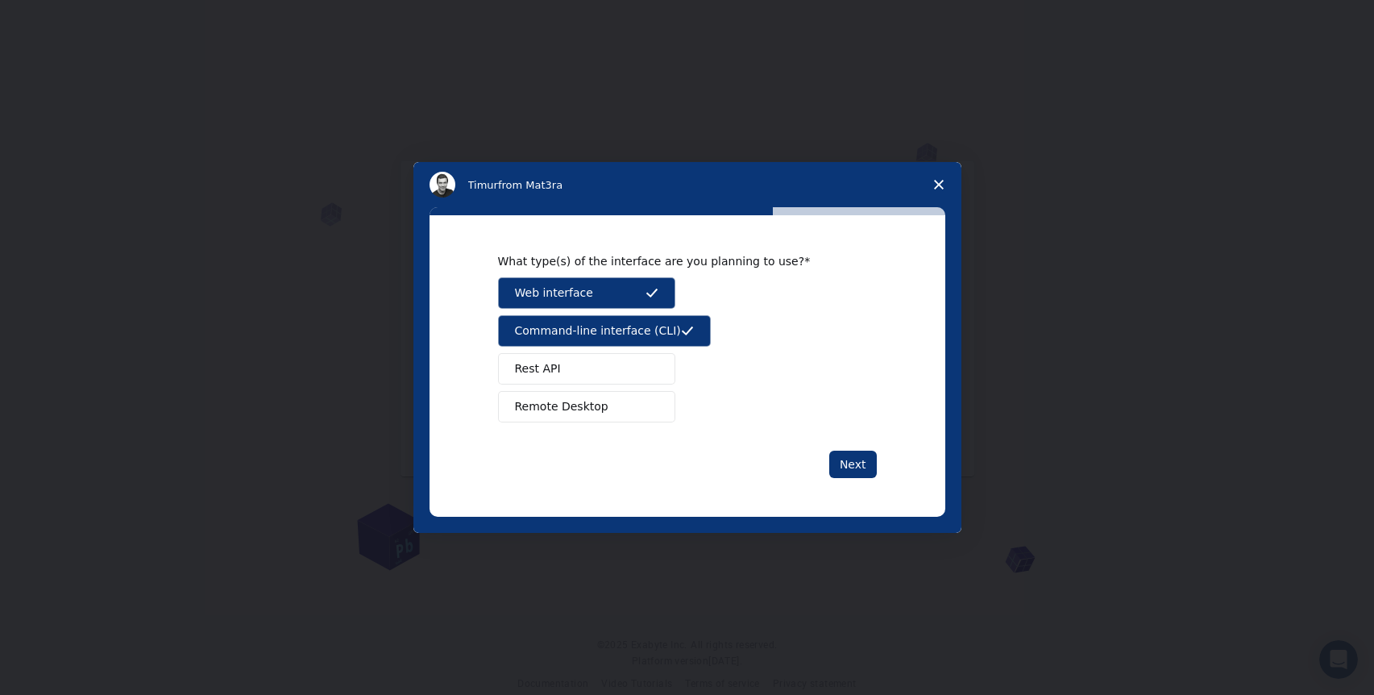
click at [630, 402] on button "Remote Desktop" at bounding box center [586, 406] width 177 height 31
click at [868, 475] on button "Next" at bounding box center [853, 463] width 48 height 27
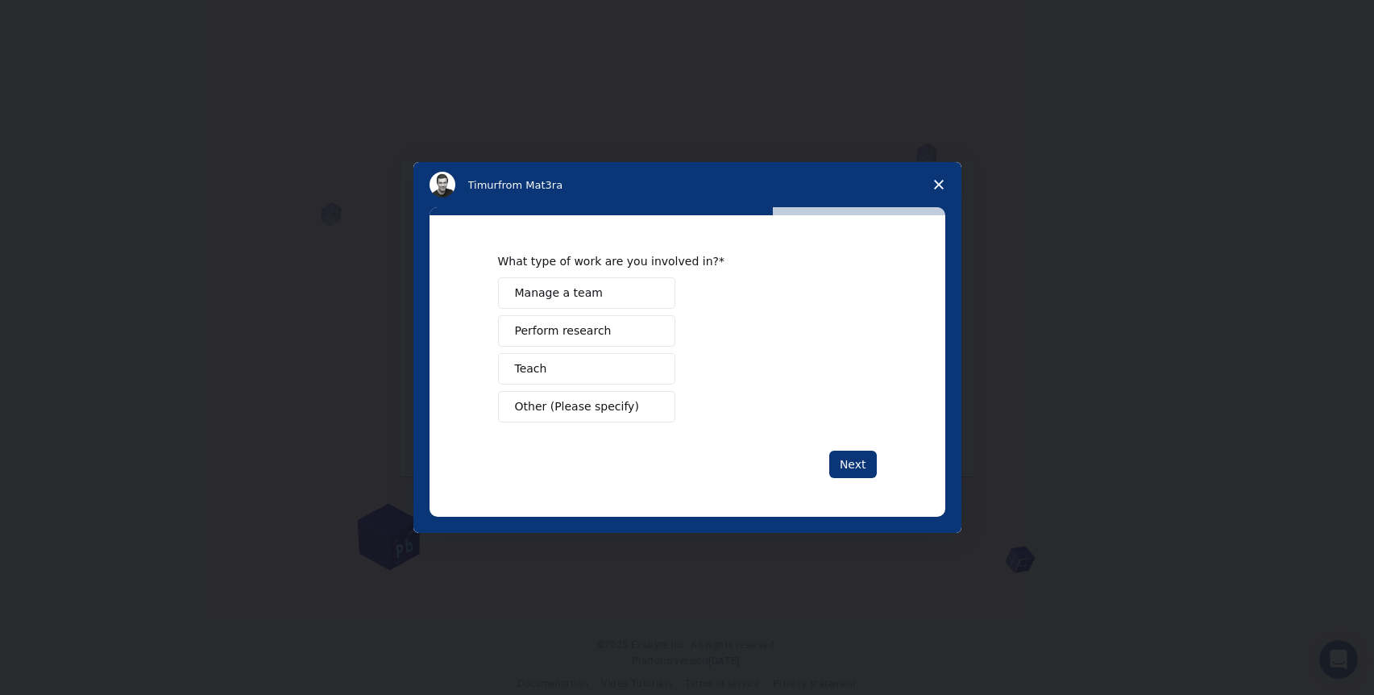
click at [558, 288] on span "Manage a team" at bounding box center [559, 292] width 88 height 17
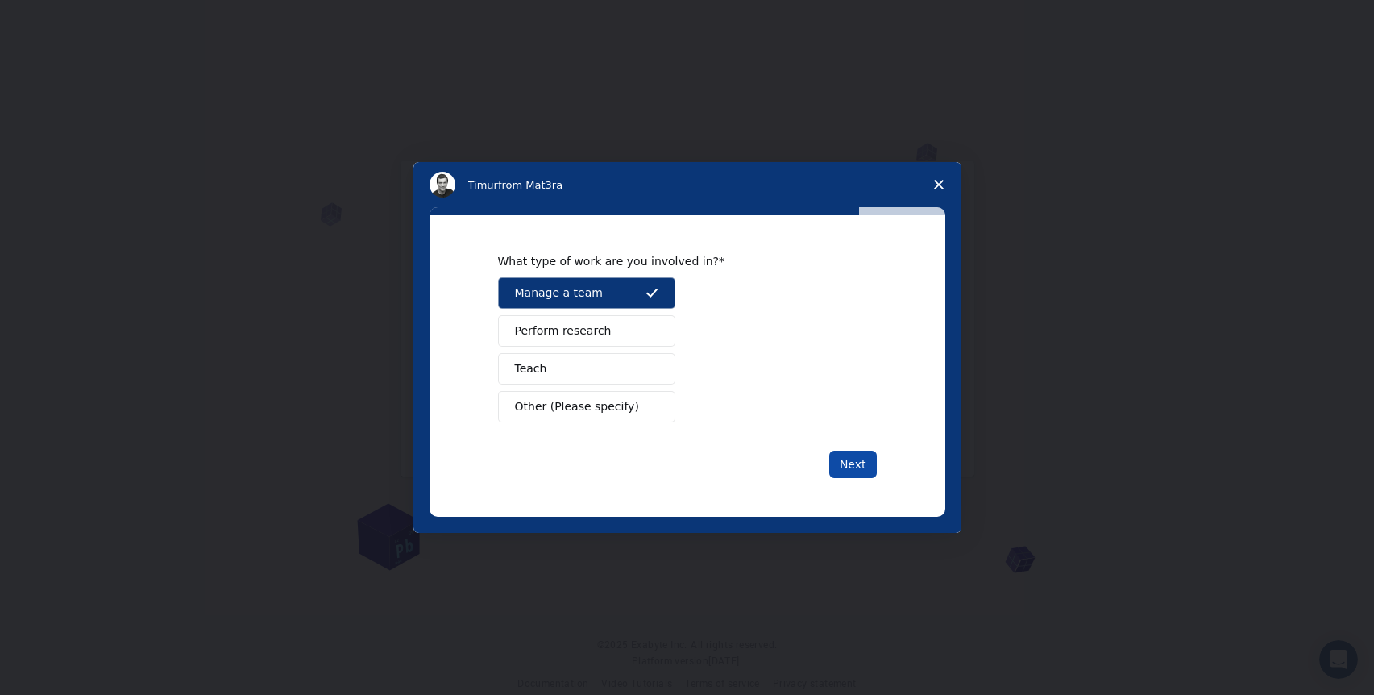
click at [850, 468] on button "Next" at bounding box center [853, 463] width 48 height 27
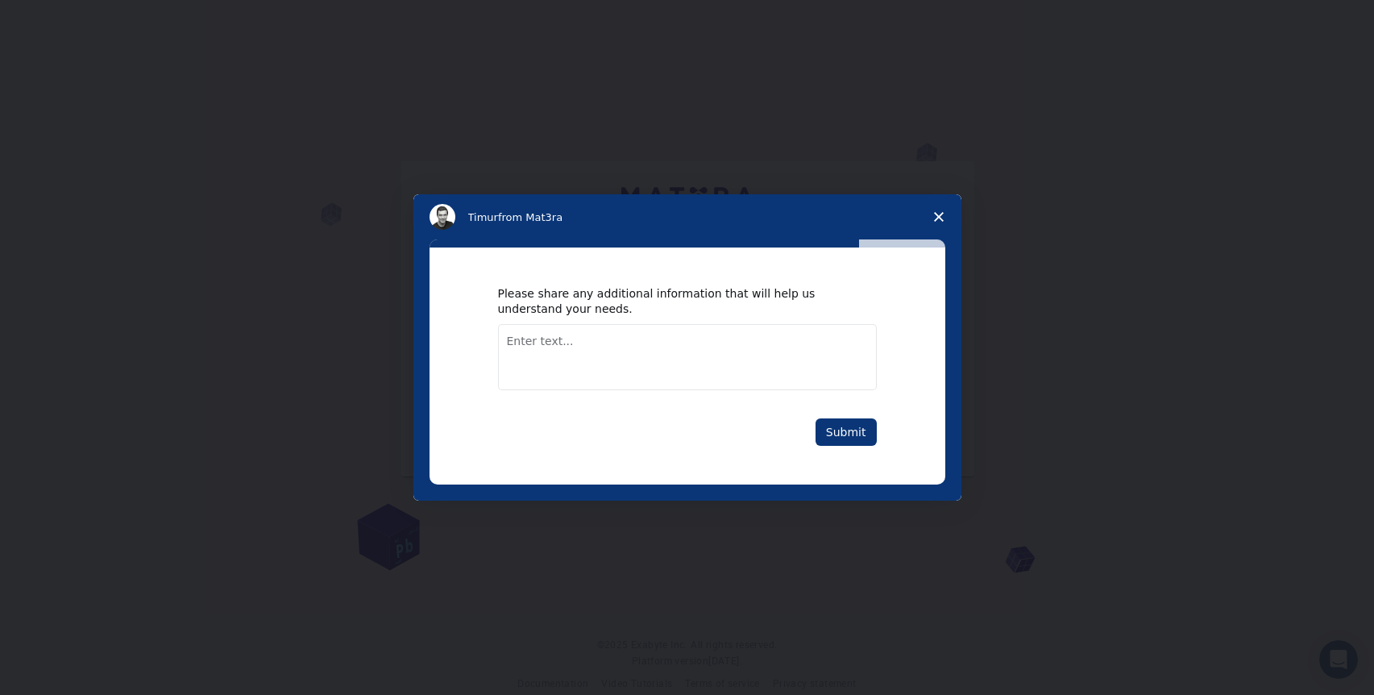
click at [699, 384] on textarea "Enter text..." at bounding box center [687, 357] width 379 height 66
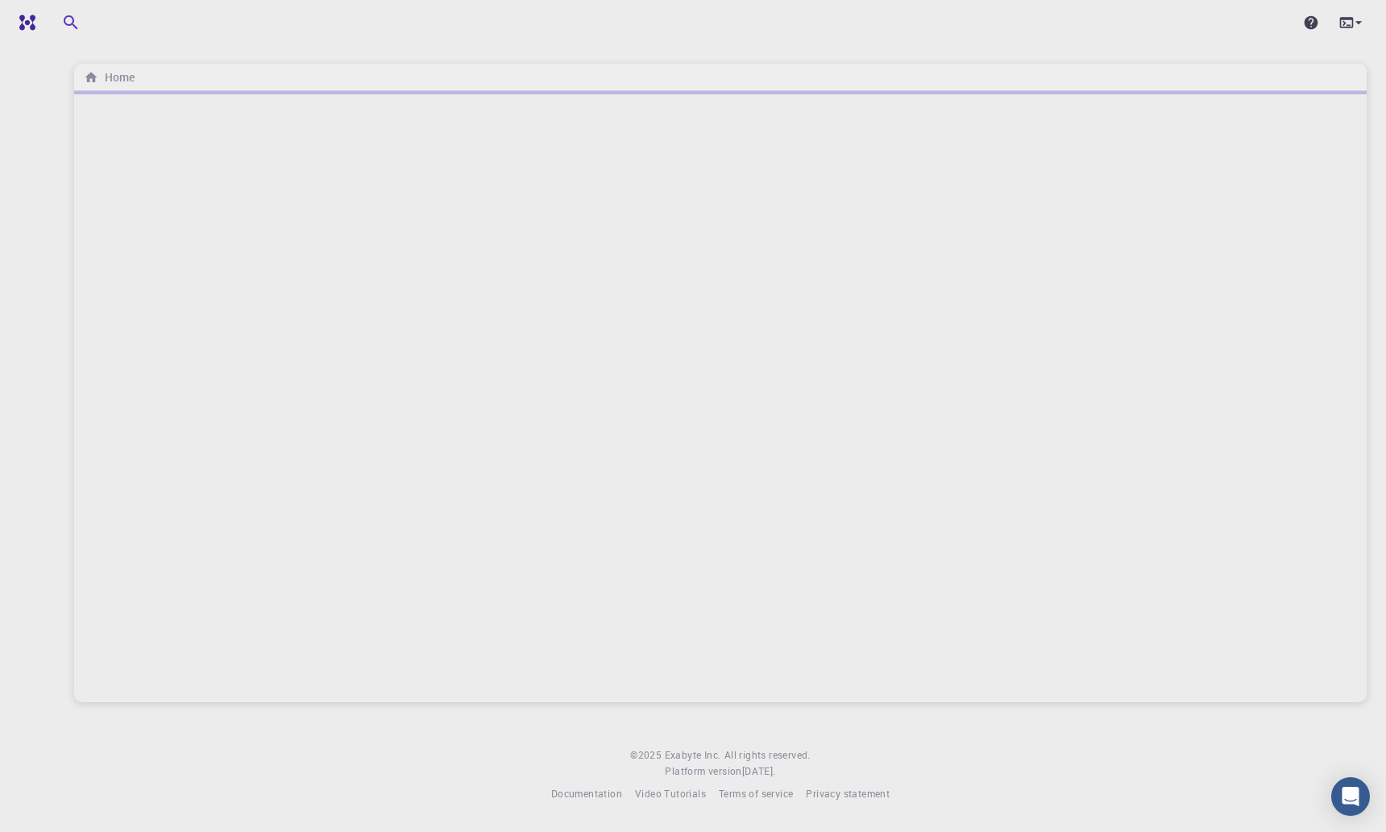
scroll to position [0, 68]
click at [37, 14] on button "button" at bounding box center [46, 23] width 18 height 18
click at [193, 16] on icon "button" at bounding box center [188, 23] width 18 height 18
click at [192, 16] on icon "button" at bounding box center [188, 23] width 18 height 18
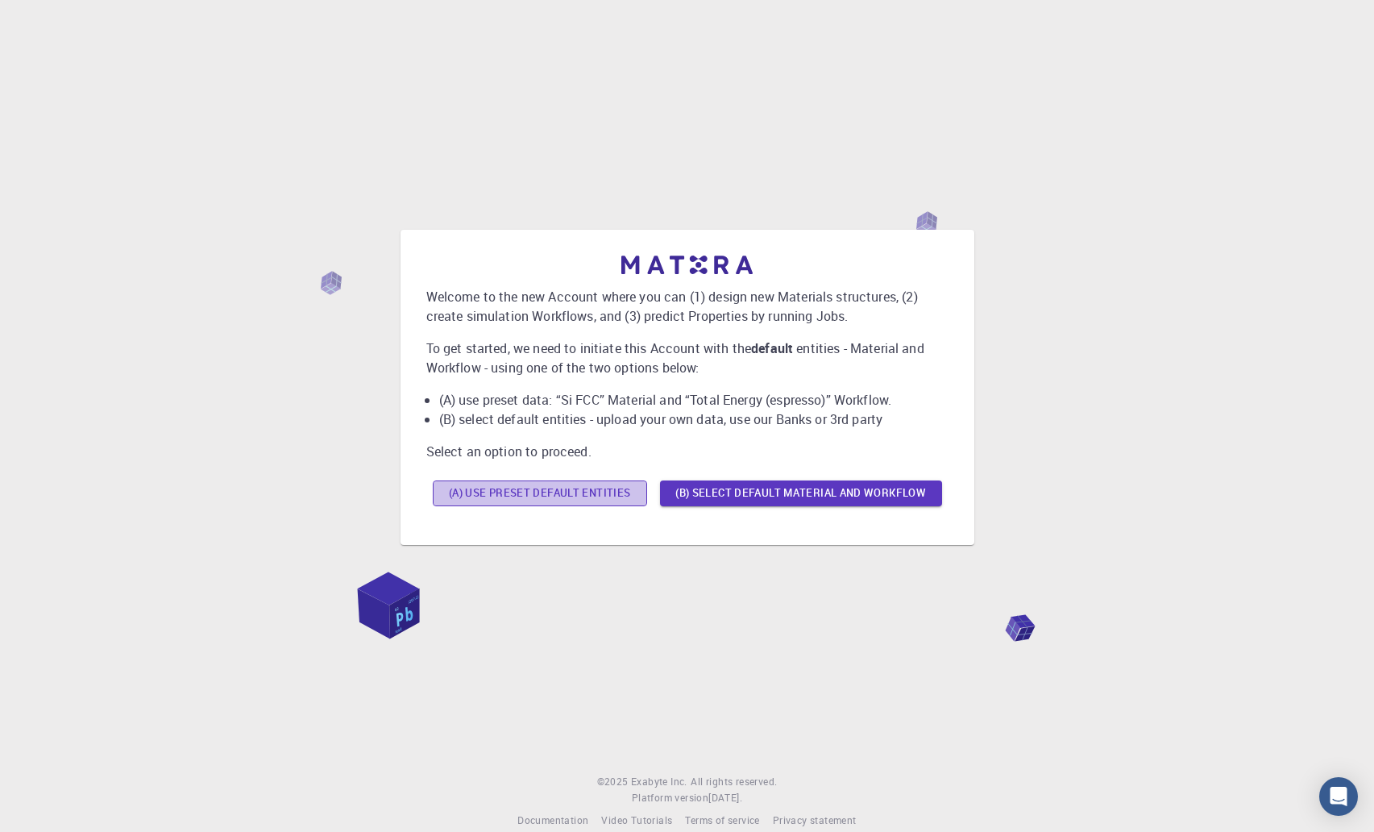
click at [556, 500] on button "(A) Use preset default entities" at bounding box center [540, 493] width 214 height 26
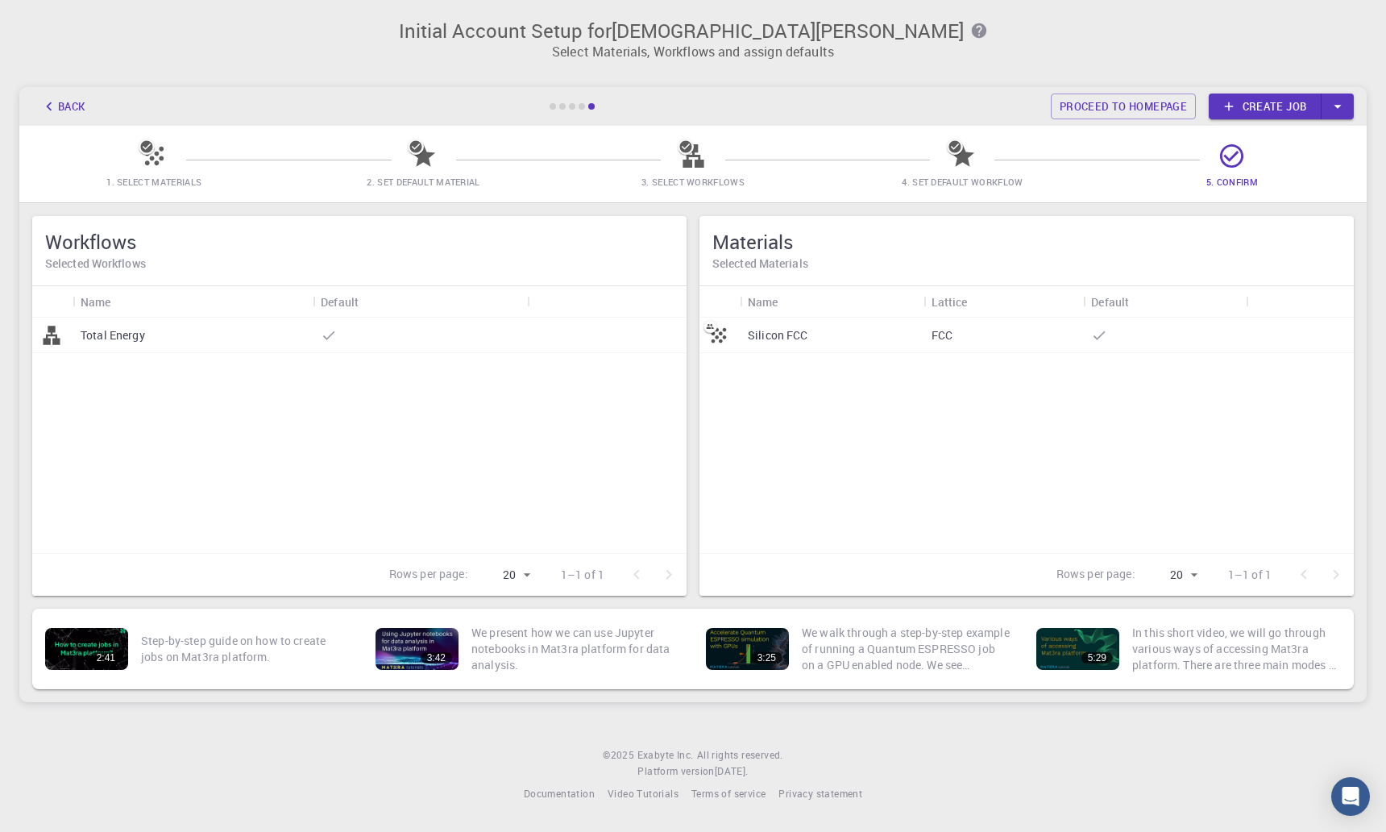
click at [558, 103] on div at bounding box center [572, 106] width 48 height 6
click at [1281, 109] on link "Create job" at bounding box center [1265, 106] width 113 height 26
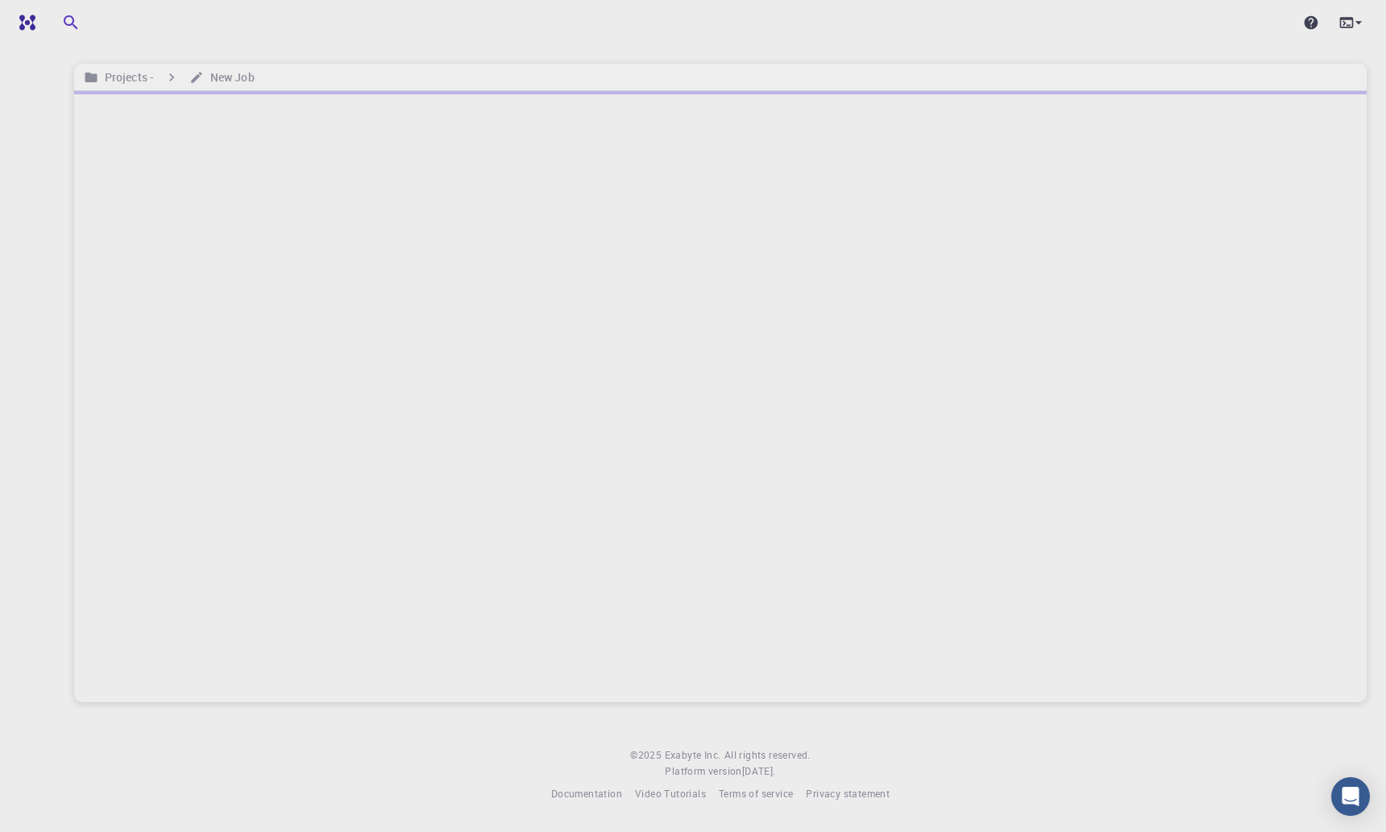
click at [1351, 27] on icon at bounding box center [1359, 23] width 16 height 16
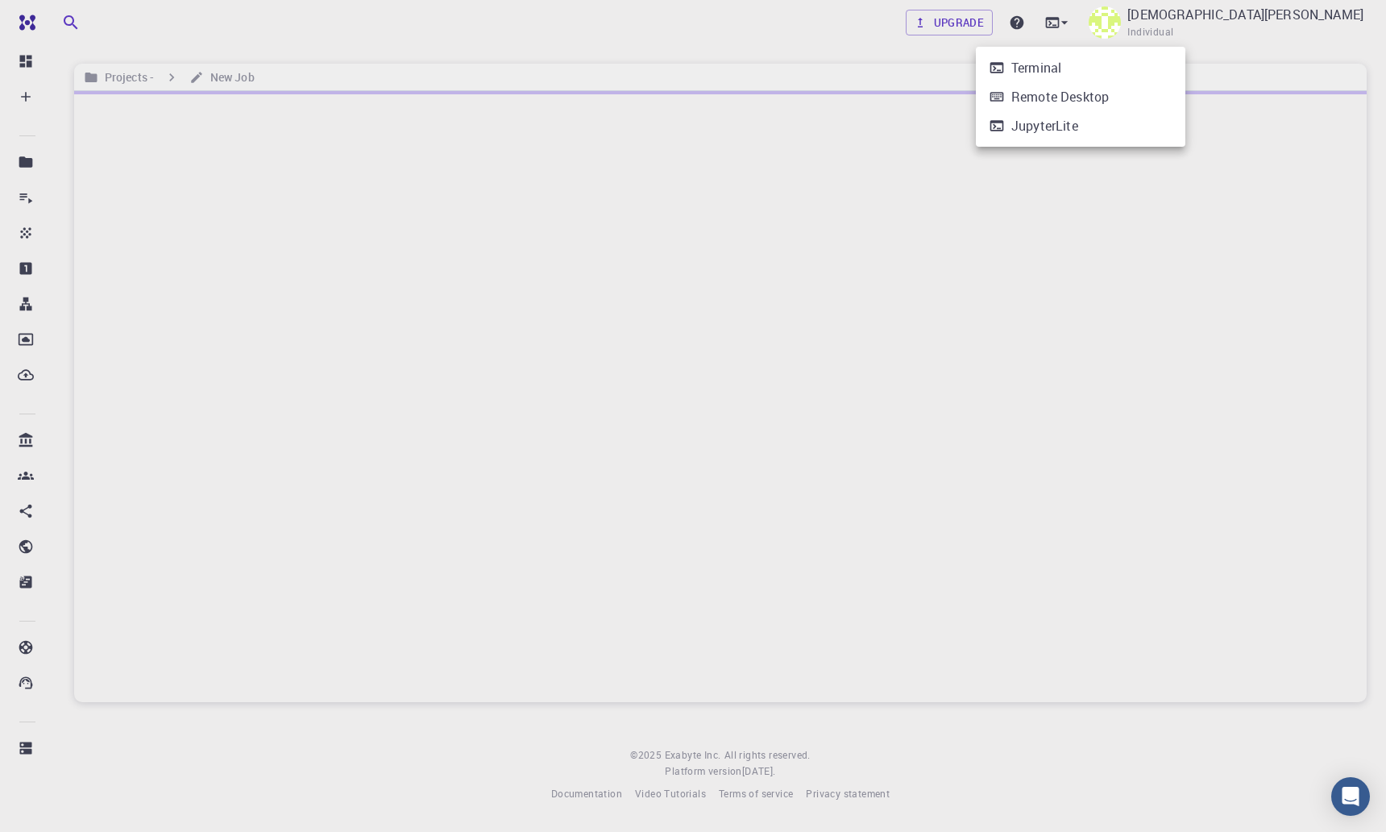
click at [297, 33] on div at bounding box center [693, 416] width 1386 height 832
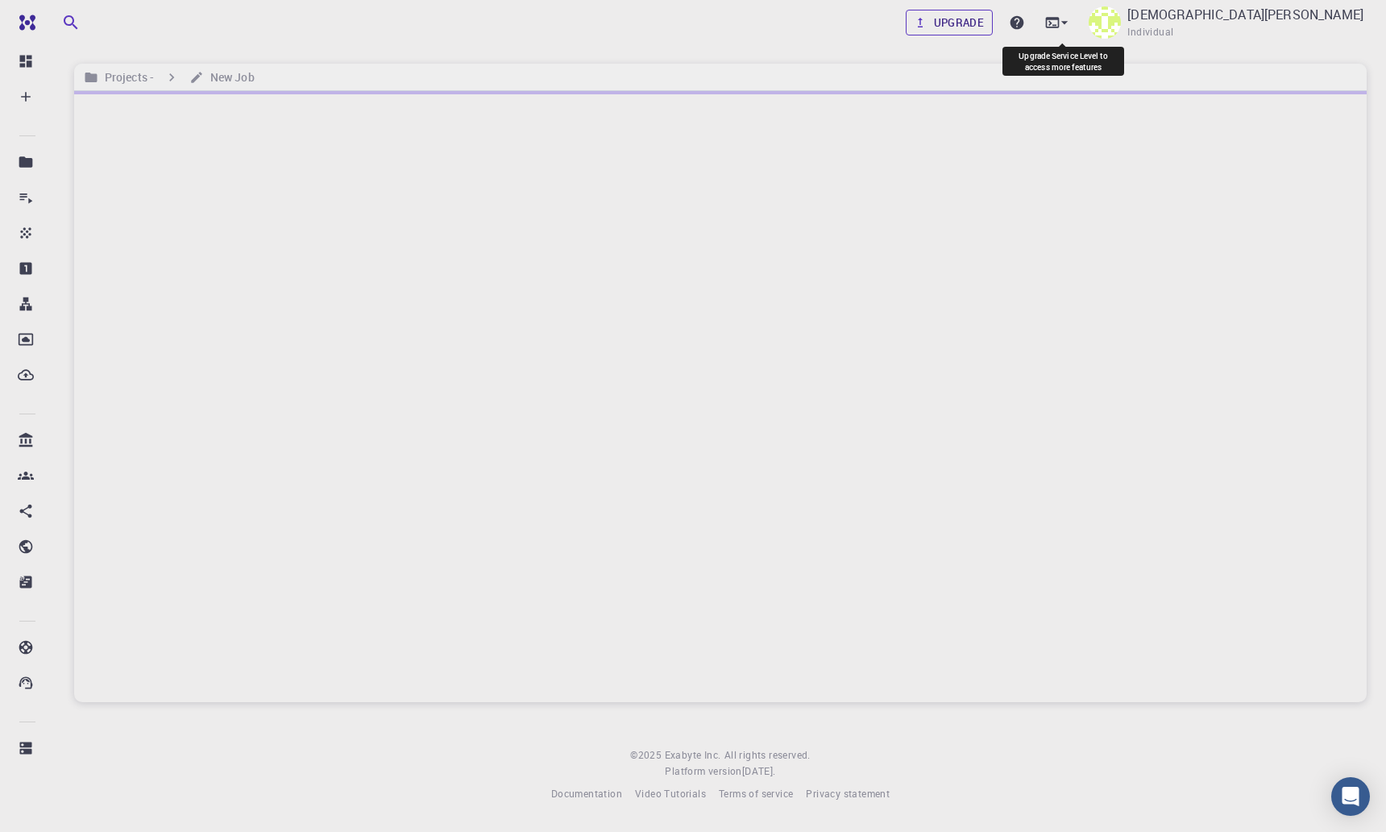
click at [994, 19] on link "Upgrade" at bounding box center [950, 23] width 88 height 26
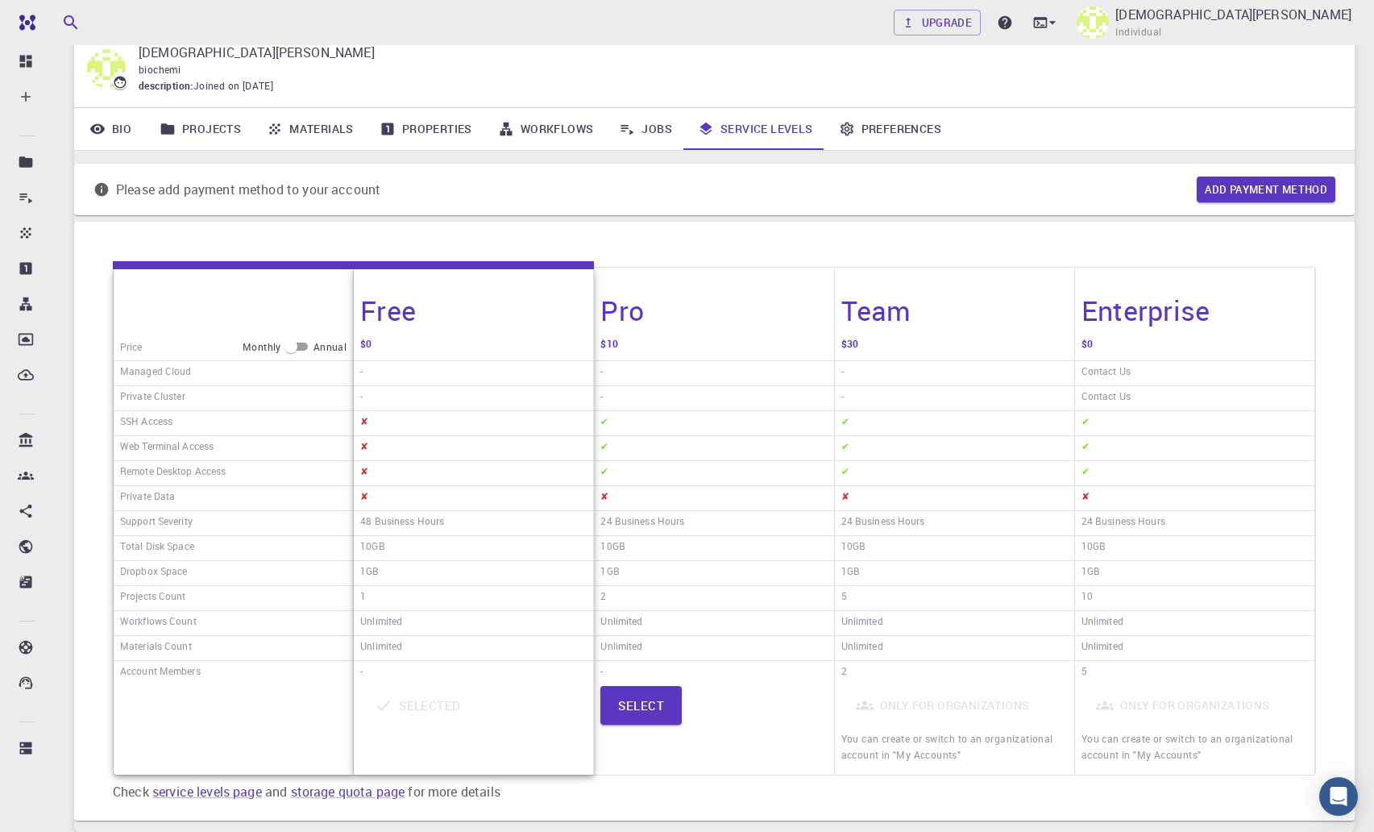
scroll to position [60, 0]
click at [295, 351] on input "checkbox" at bounding box center [291, 347] width 58 height 19
click at [295, 351] on input "checkbox" at bounding box center [304, 347] width 58 height 19
checkbox input "false"
click at [191, 138] on link "Projects" at bounding box center [200, 130] width 107 height 42
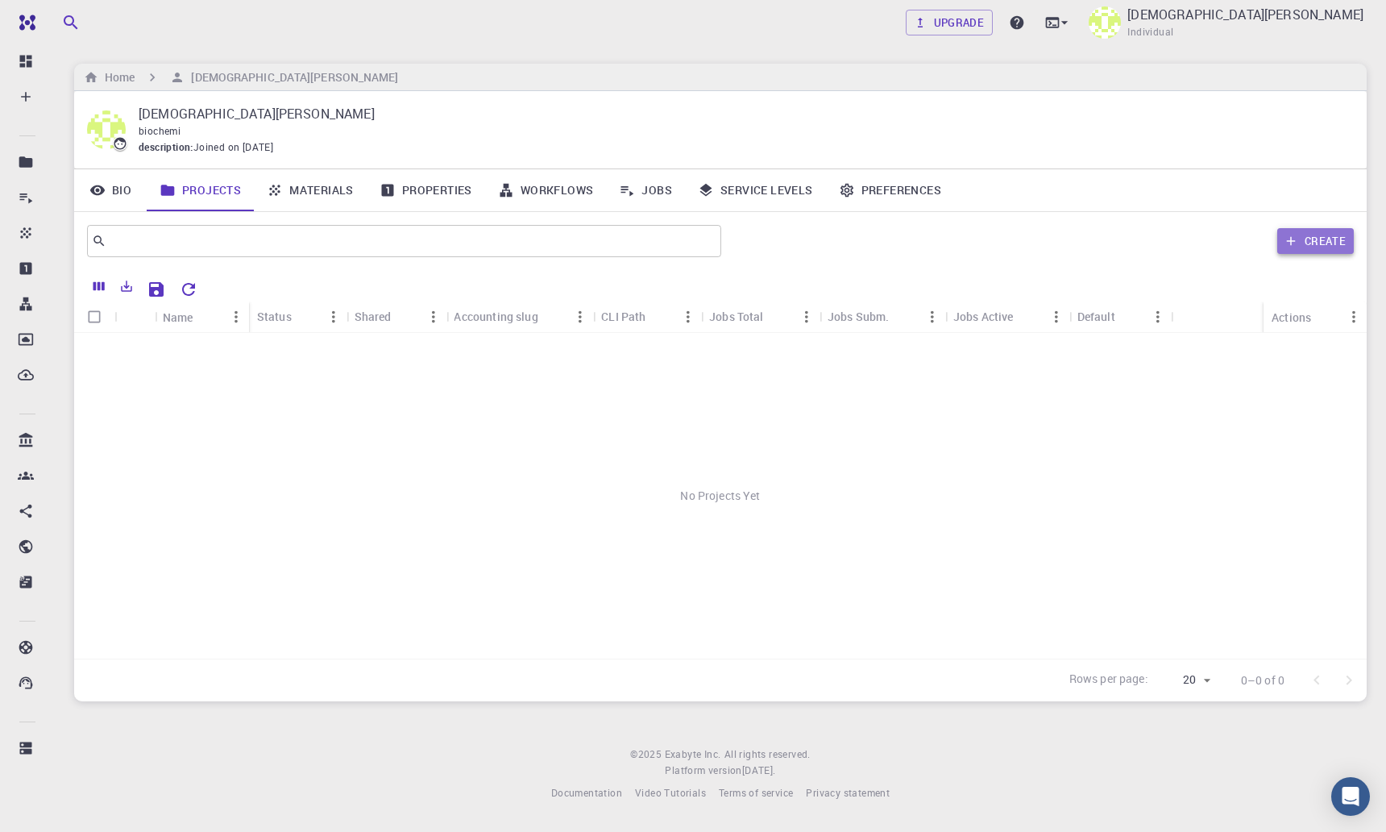
click at [1326, 228] on button "Create" at bounding box center [1315, 241] width 77 height 26
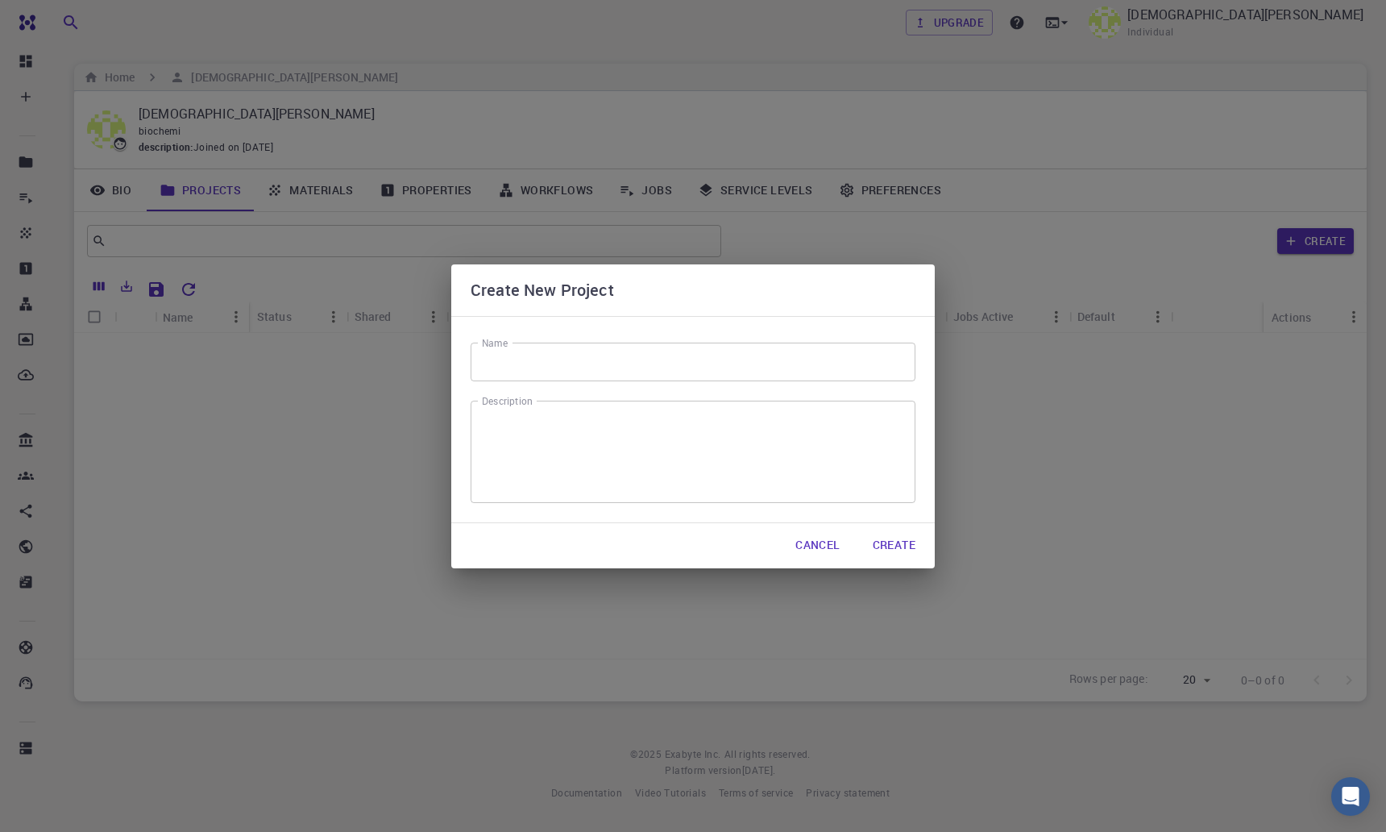
click at [490, 356] on input "Name" at bounding box center [693, 361] width 445 height 39
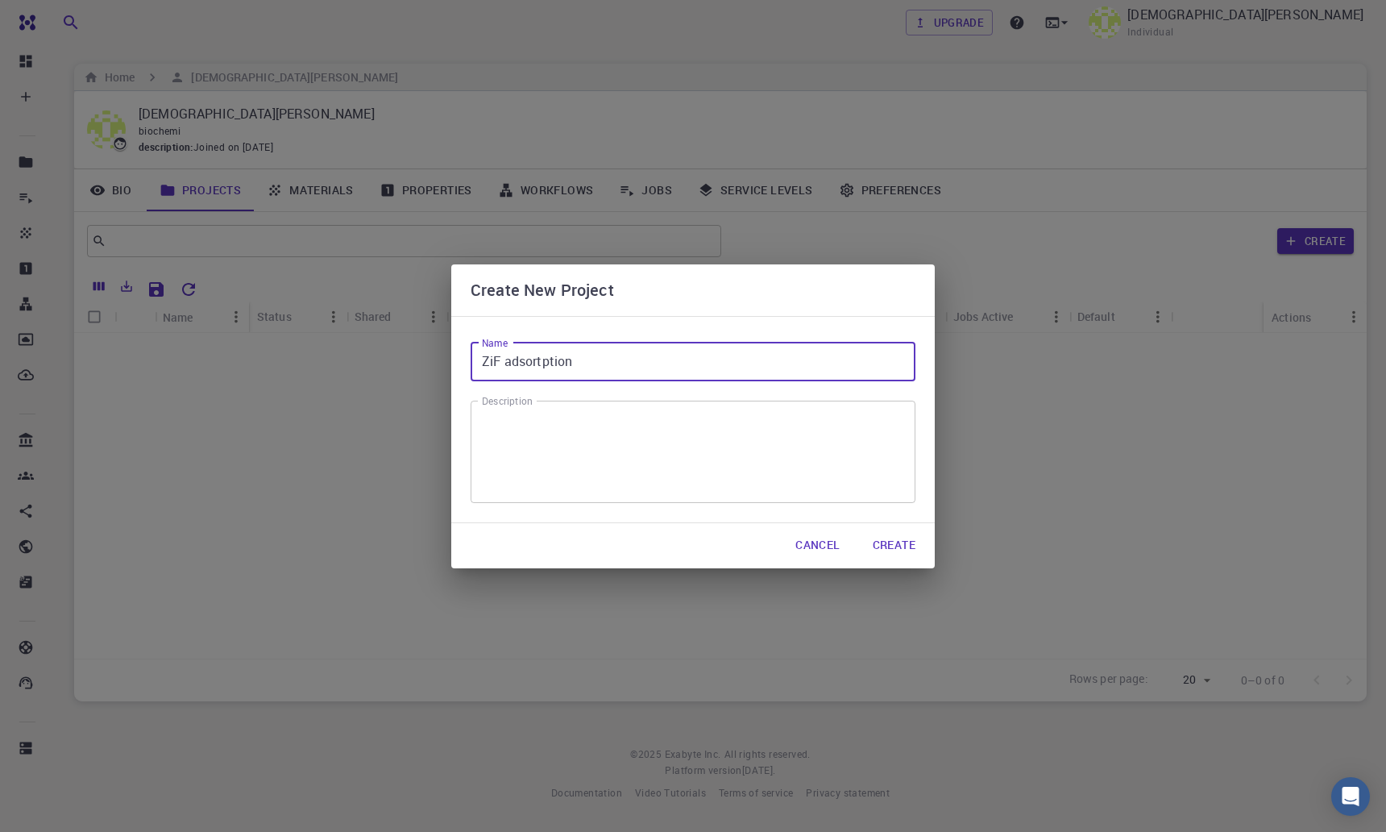
click at [555, 370] on input "ZiF adsortption" at bounding box center [693, 361] width 445 height 39
type input "ZiF adsorption"
click at [892, 542] on button "Create" at bounding box center [894, 545] width 68 height 32
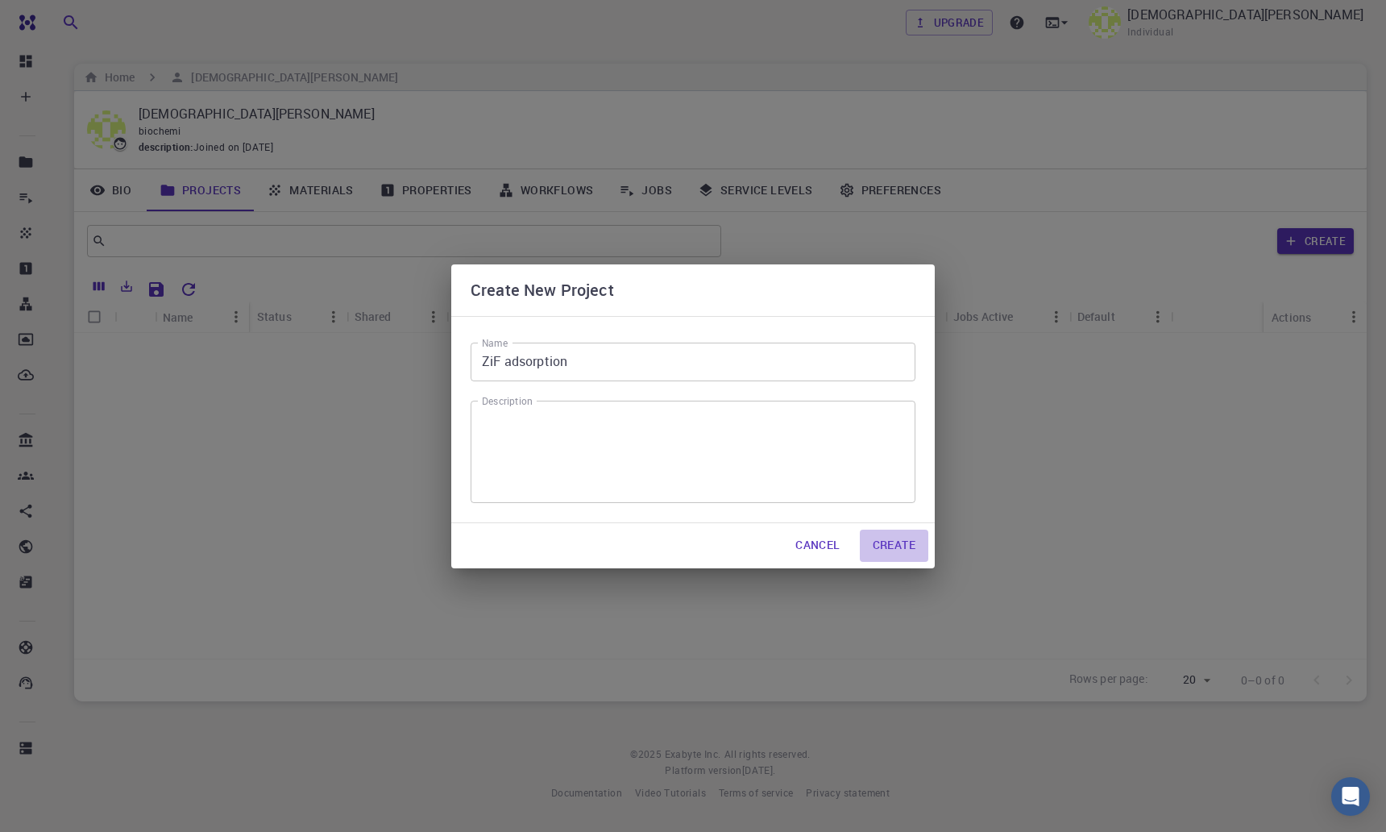
click at [882, 538] on button "Create" at bounding box center [894, 545] width 68 height 32
click at [604, 426] on textarea "Description" at bounding box center [693, 451] width 422 height 76
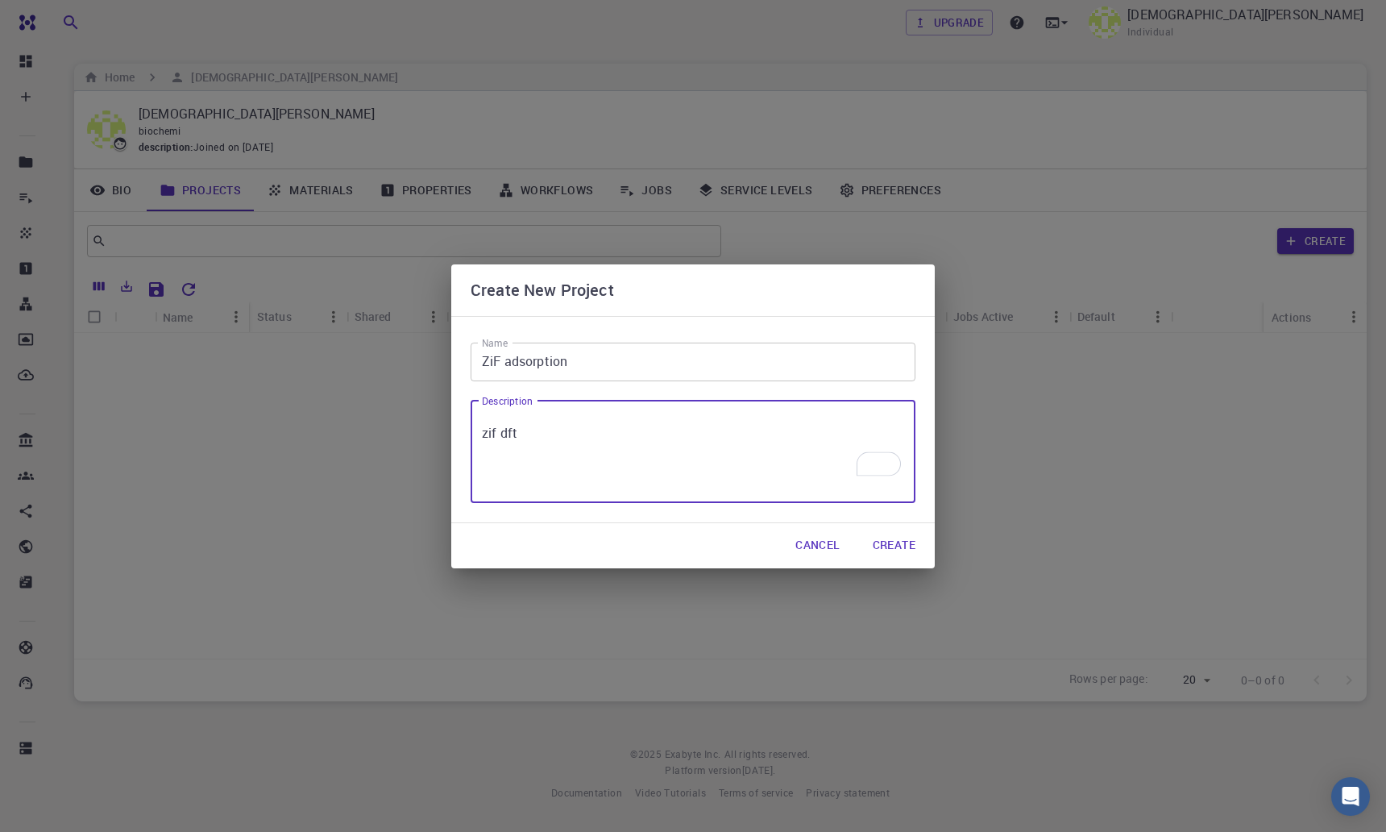
type textarea "zif dft"
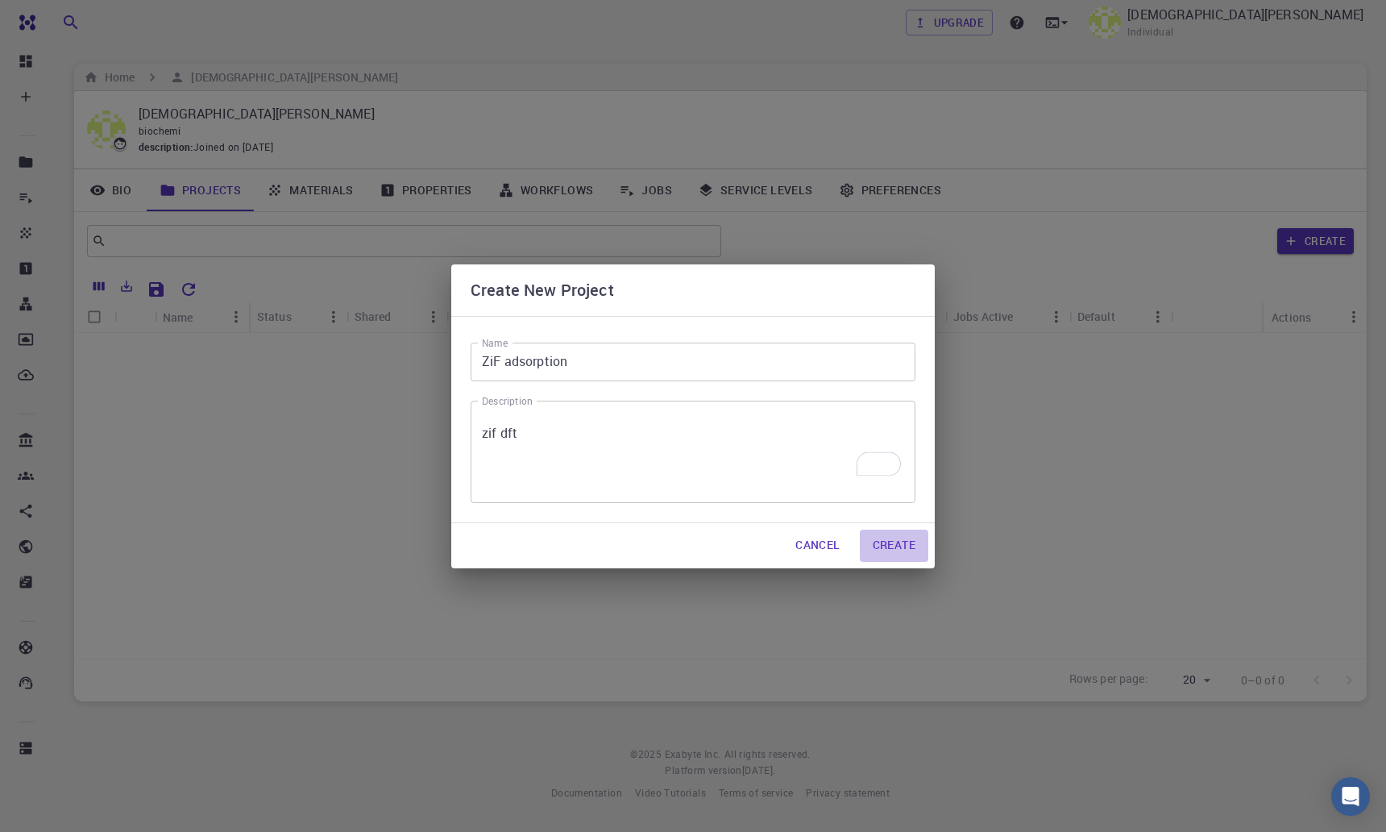
click at [893, 549] on button "Create" at bounding box center [894, 545] width 68 height 32
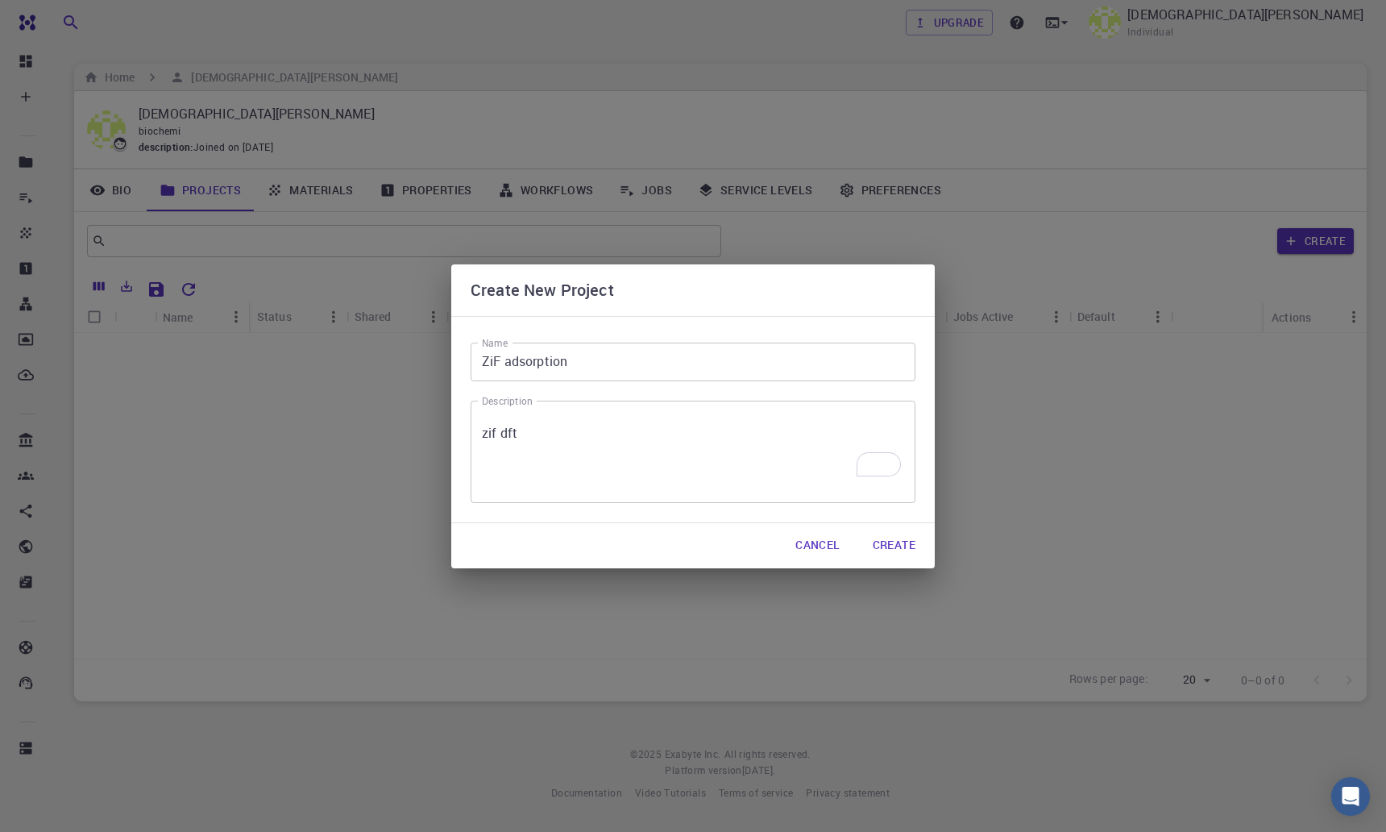
click at [893, 549] on button "Create" at bounding box center [894, 545] width 68 height 32
click at [503, 359] on input "ZiF adsorption" at bounding box center [693, 361] width 445 height 39
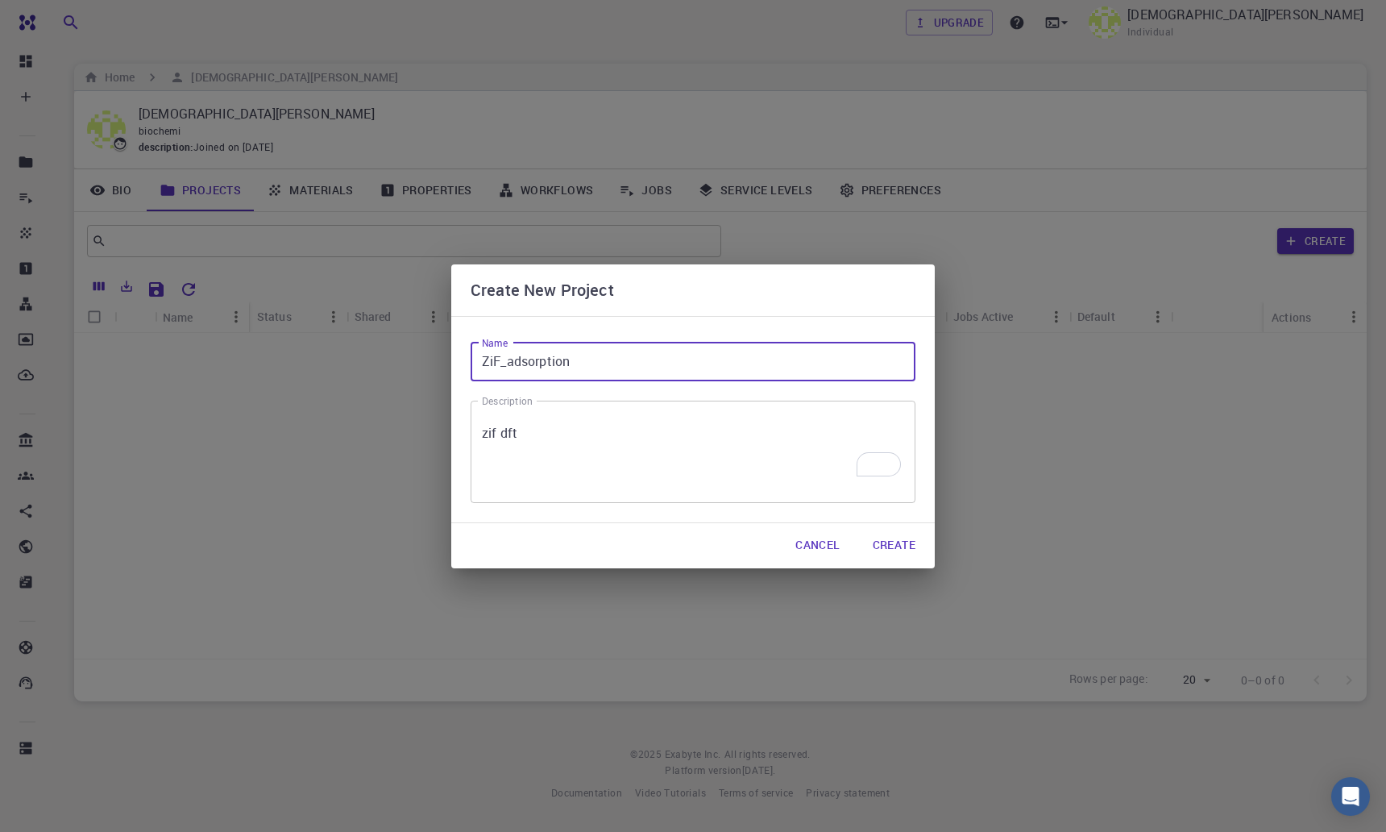
type input "ZiF_adsorption"
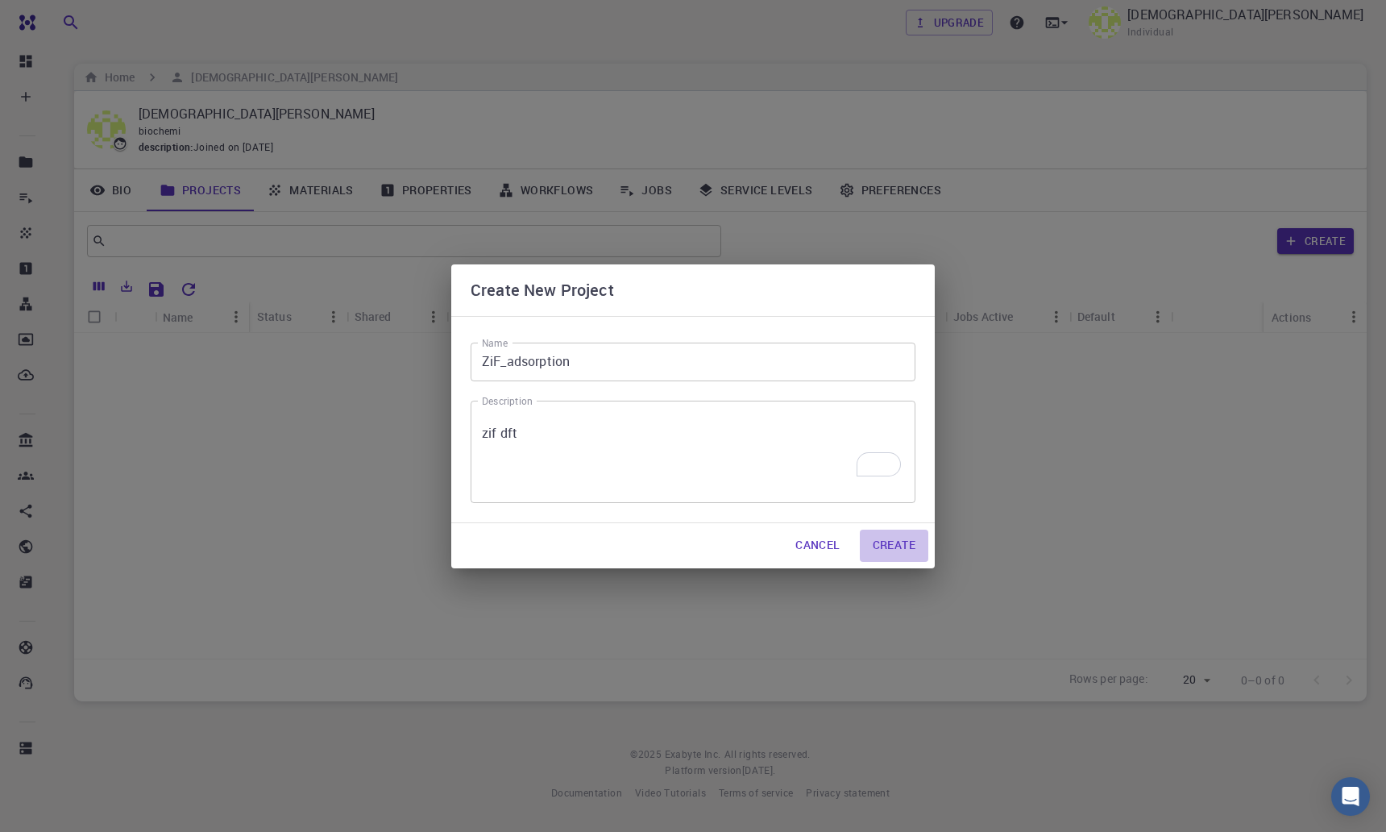
click at [875, 534] on button "Create" at bounding box center [894, 545] width 68 height 32
click at [887, 543] on button "Create" at bounding box center [894, 545] width 68 height 32
click at [888, 543] on button "Create" at bounding box center [894, 545] width 68 height 32
click at [798, 554] on button "Cancel" at bounding box center [818, 545] width 70 height 32
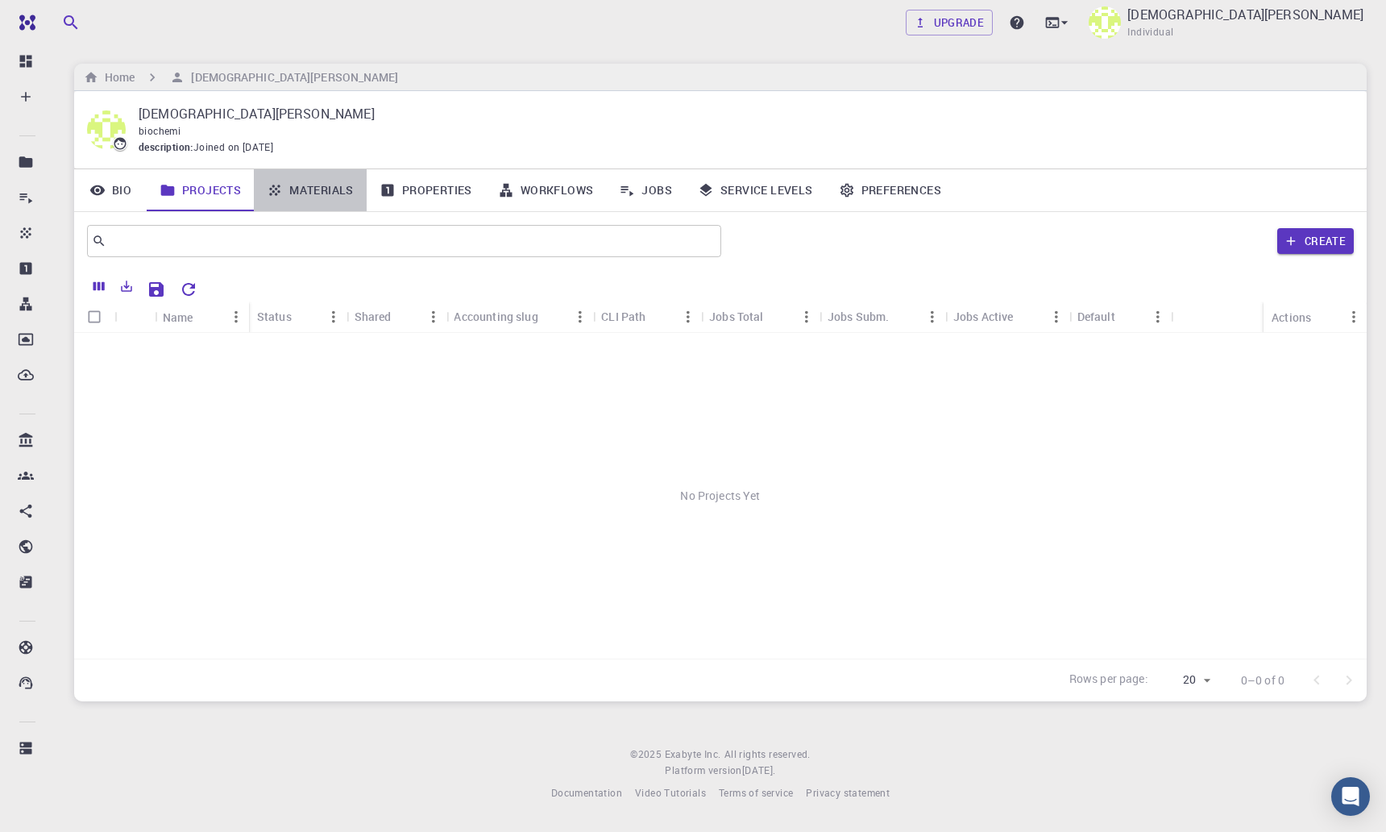
click at [324, 193] on link "Materials" at bounding box center [310, 190] width 113 height 42
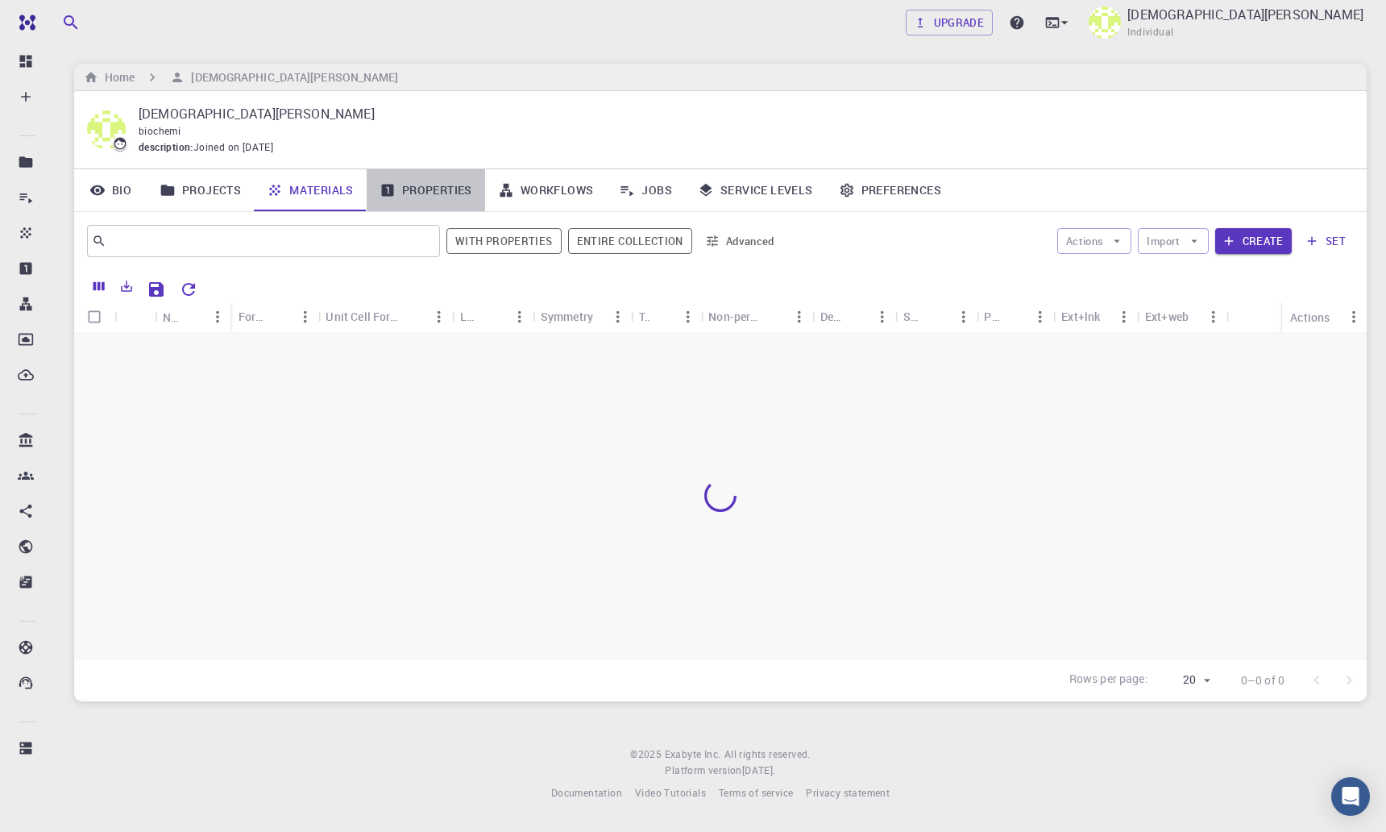
click at [441, 189] on link "Properties" at bounding box center [426, 190] width 118 height 42
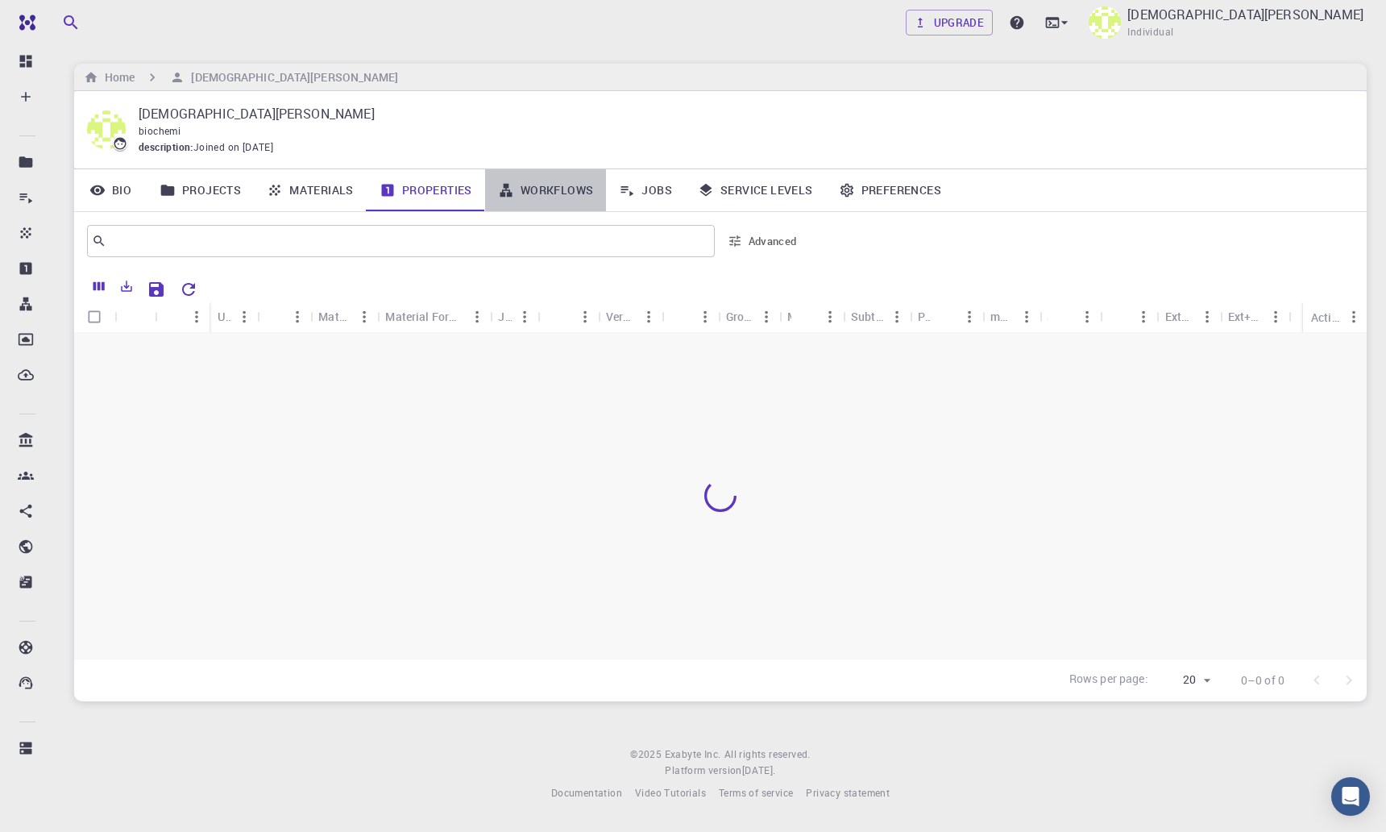
click at [537, 184] on link "Workflows" at bounding box center [546, 190] width 122 height 42
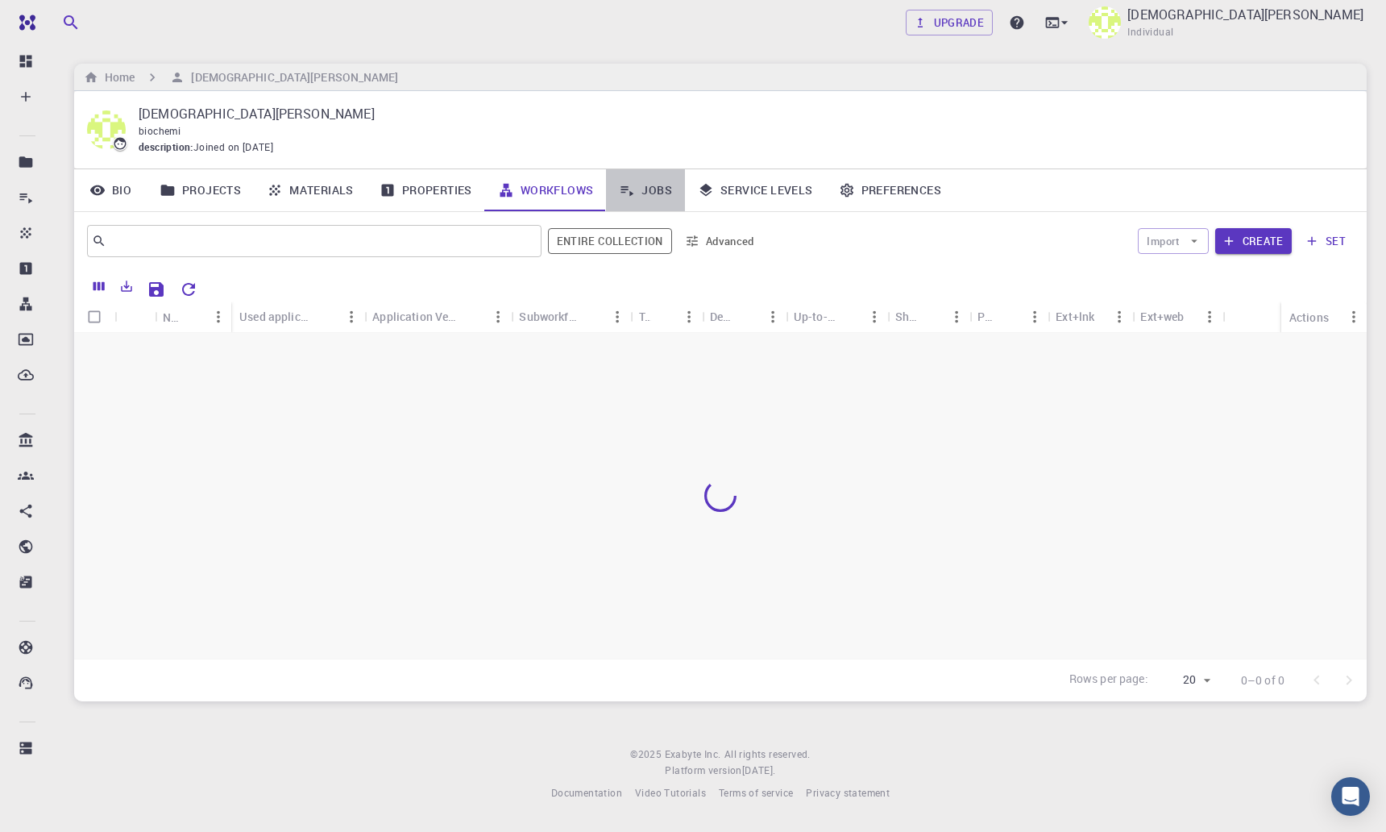
click at [641, 188] on link "Jobs" at bounding box center [645, 190] width 79 height 42
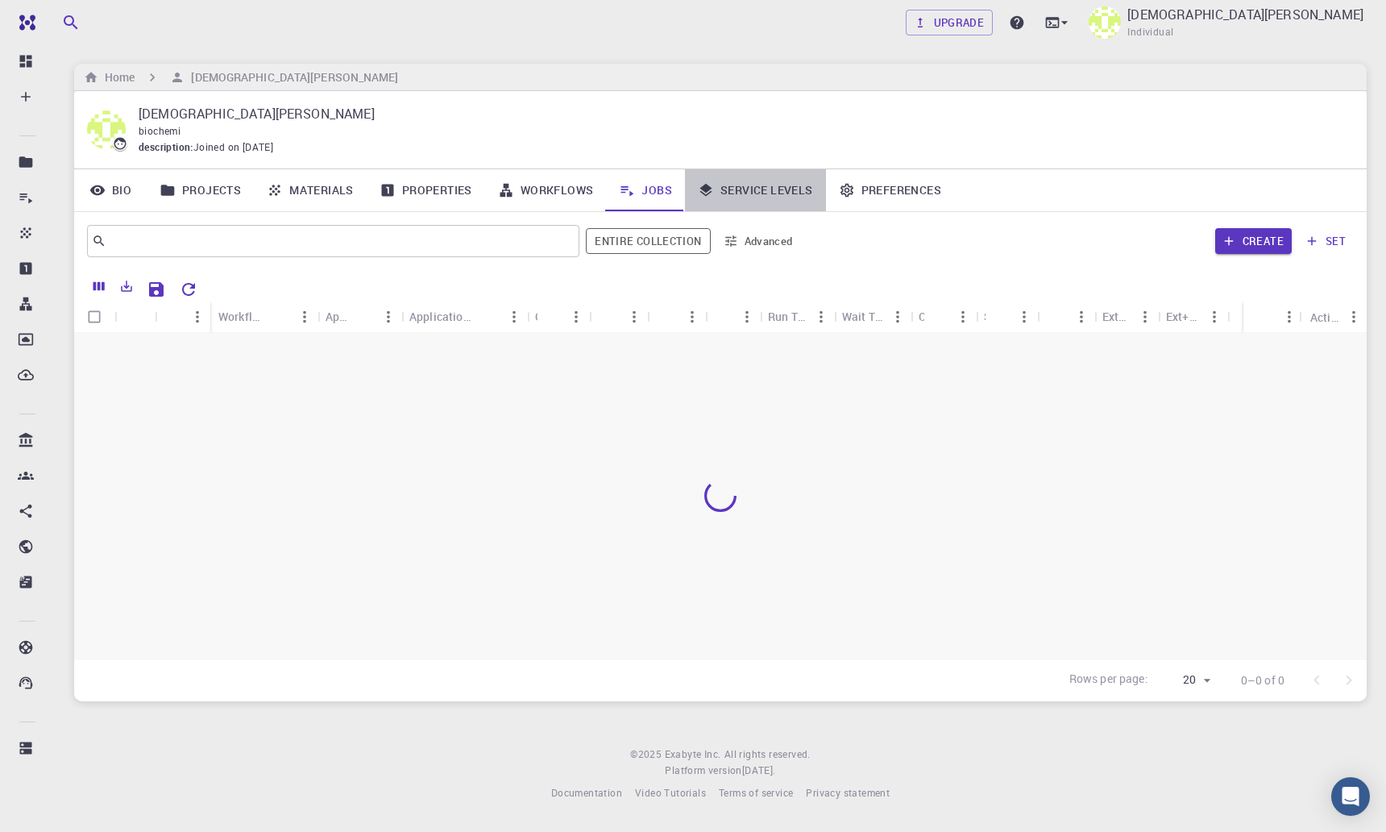
click at [774, 189] on link "Service Levels" at bounding box center [755, 190] width 141 height 42
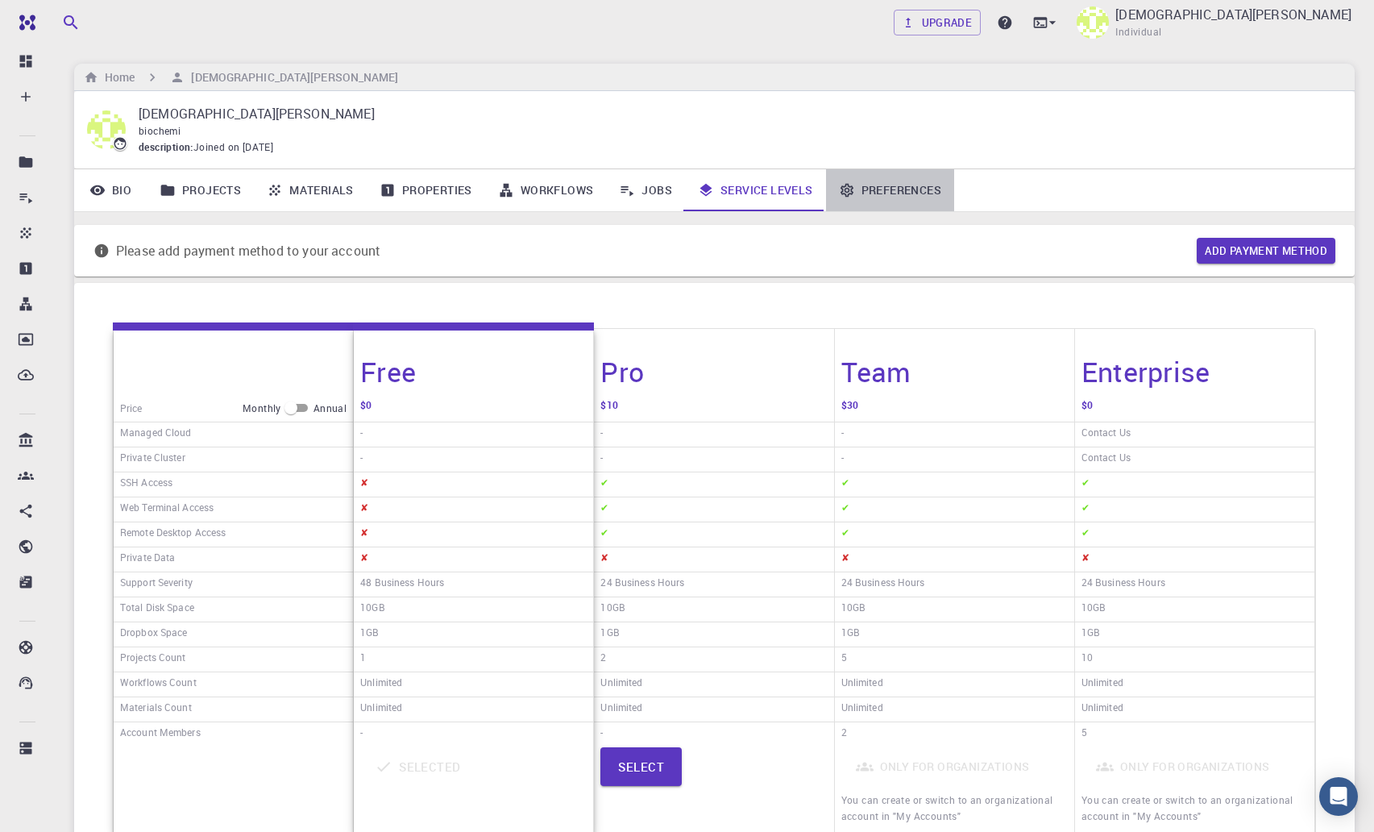
click at [878, 201] on link "Preferences" at bounding box center [890, 190] width 128 height 42
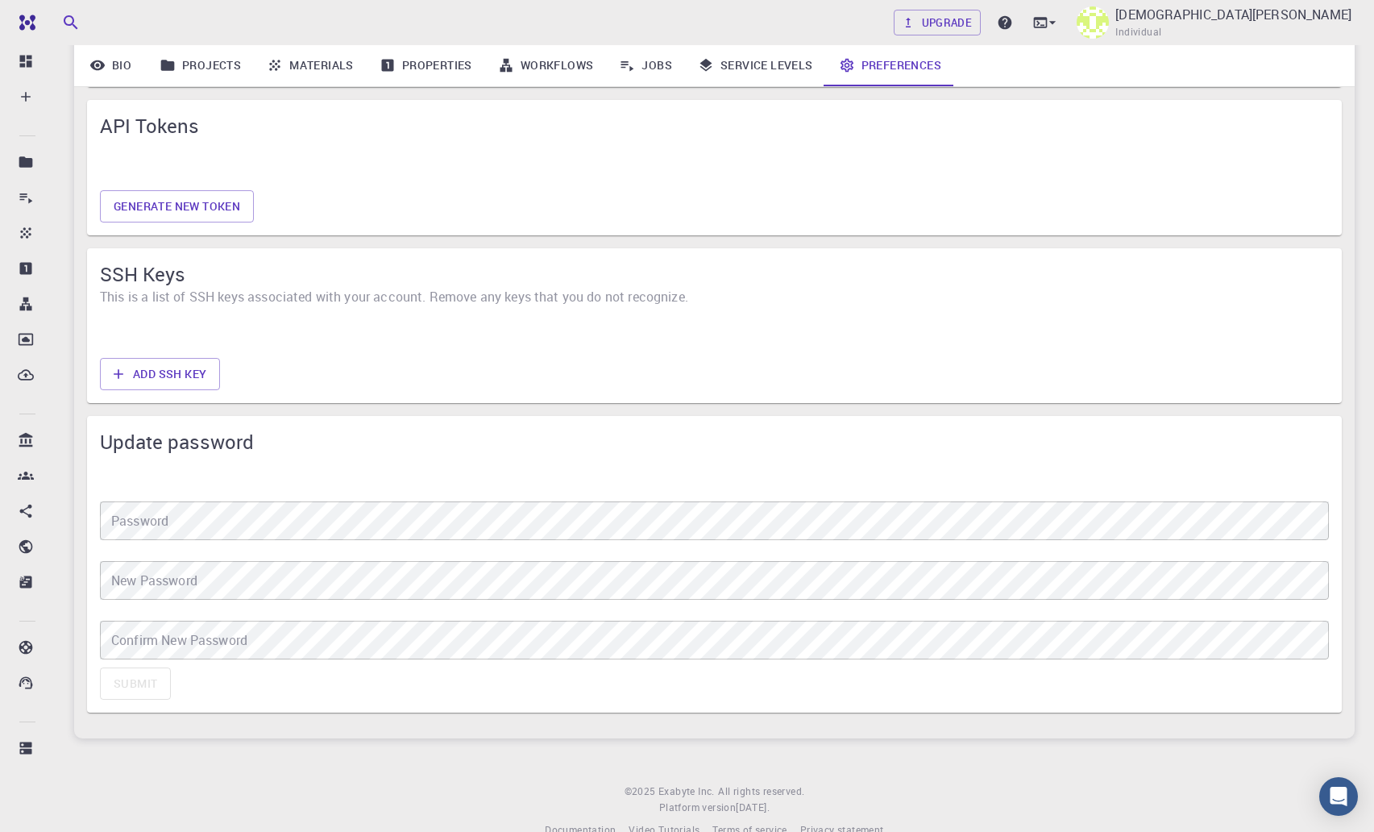
scroll to position [1086, 0]
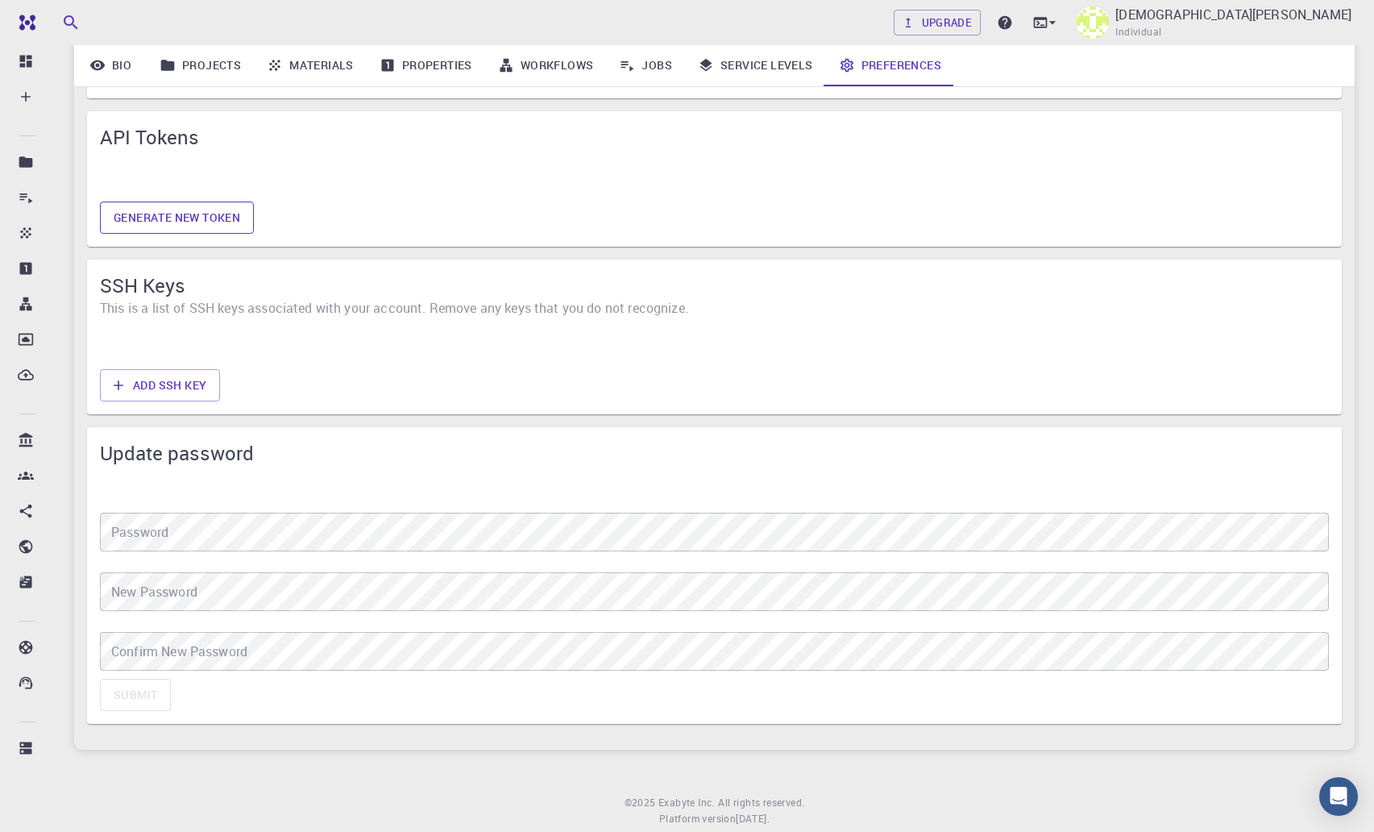
click at [176, 222] on button "Generate new token" at bounding box center [177, 217] width 154 height 32
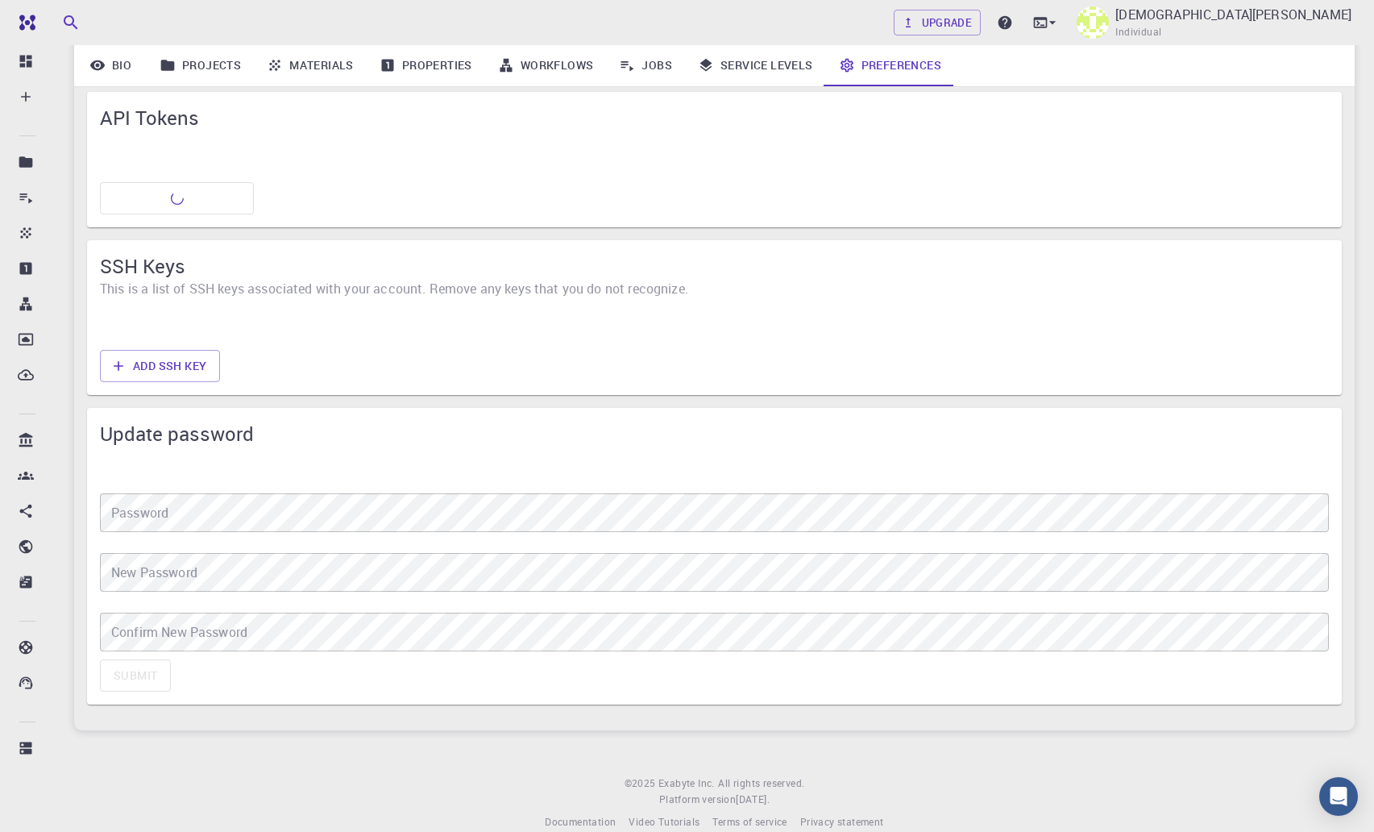
scroll to position [1130, 0]
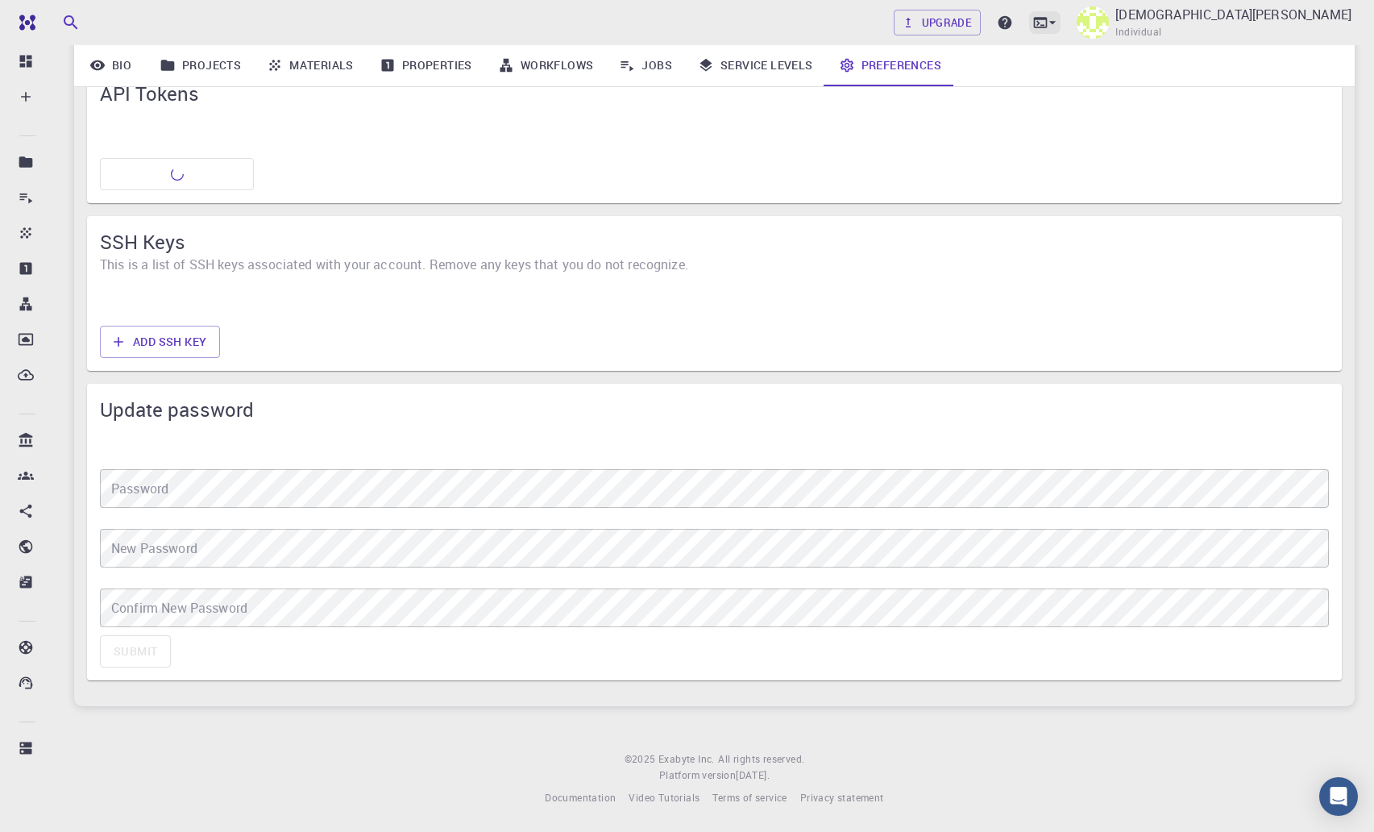
click at [1048, 21] on icon at bounding box center [1040, 23] width 16 height 16
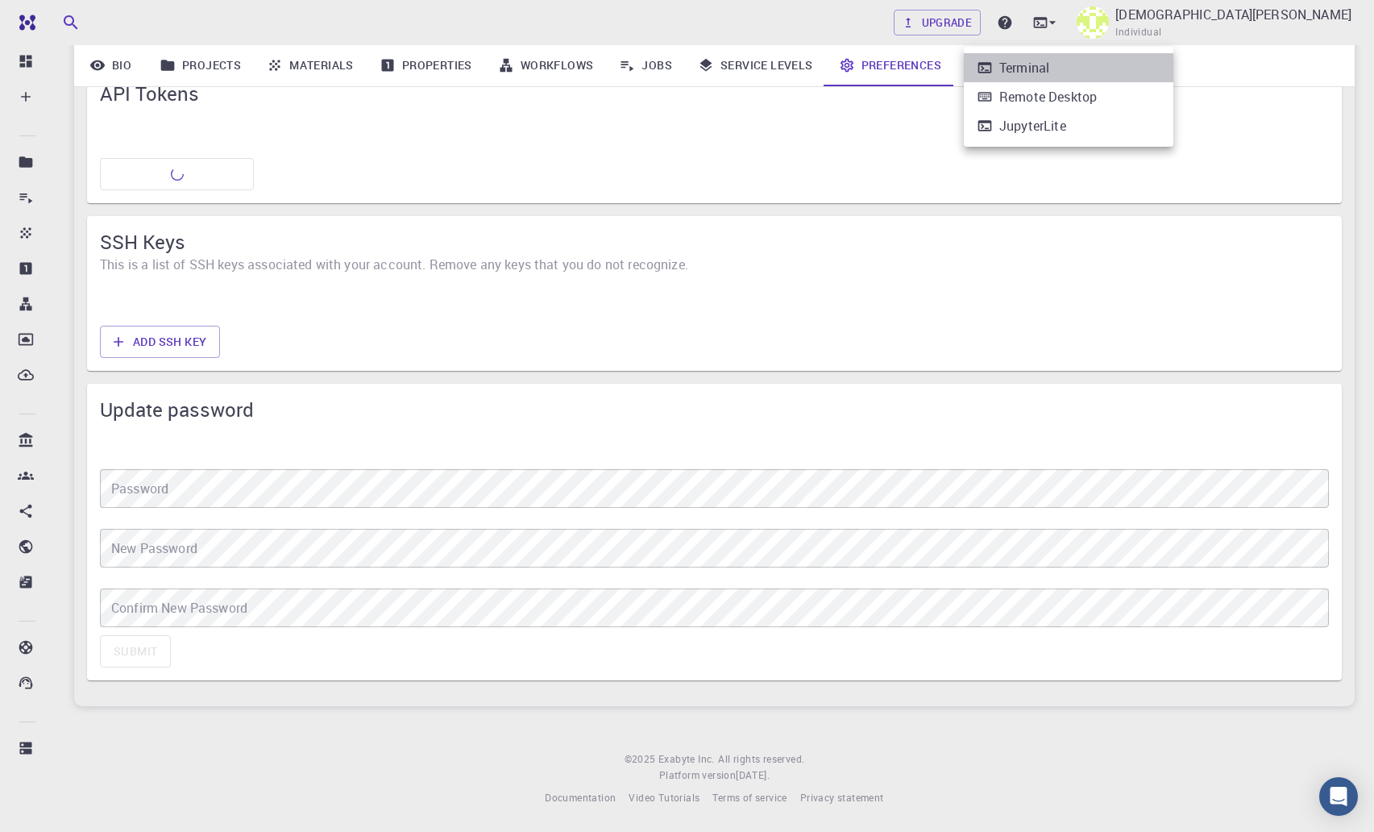
click at [1081, 65] on li "Terminal" at bounding box center [1069, 67] width 210 height 29
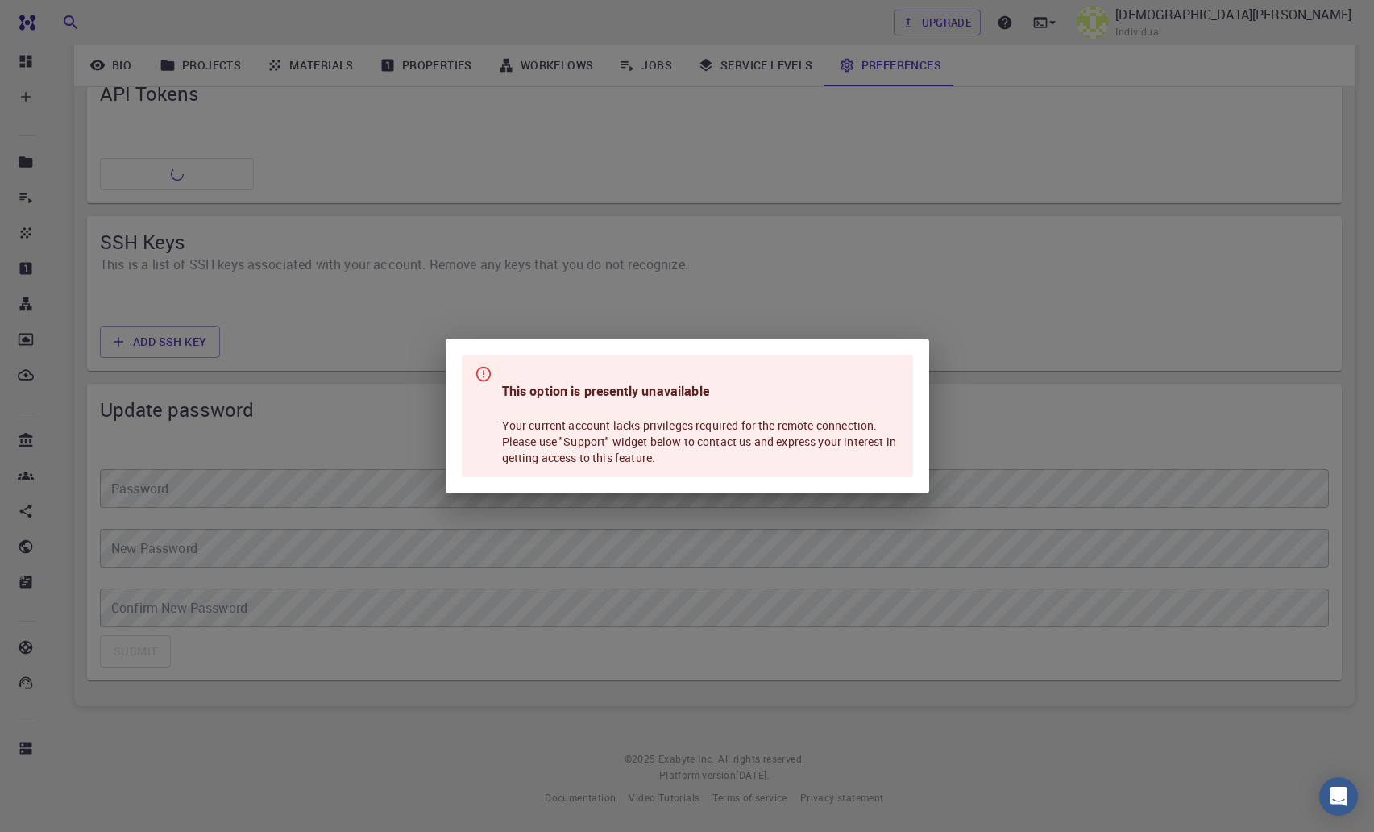
click at [958, 229] on div "This option is presently unavailable Your current account lacks privileges requ…" at bounding box center [687, 416] width 1374 height 832
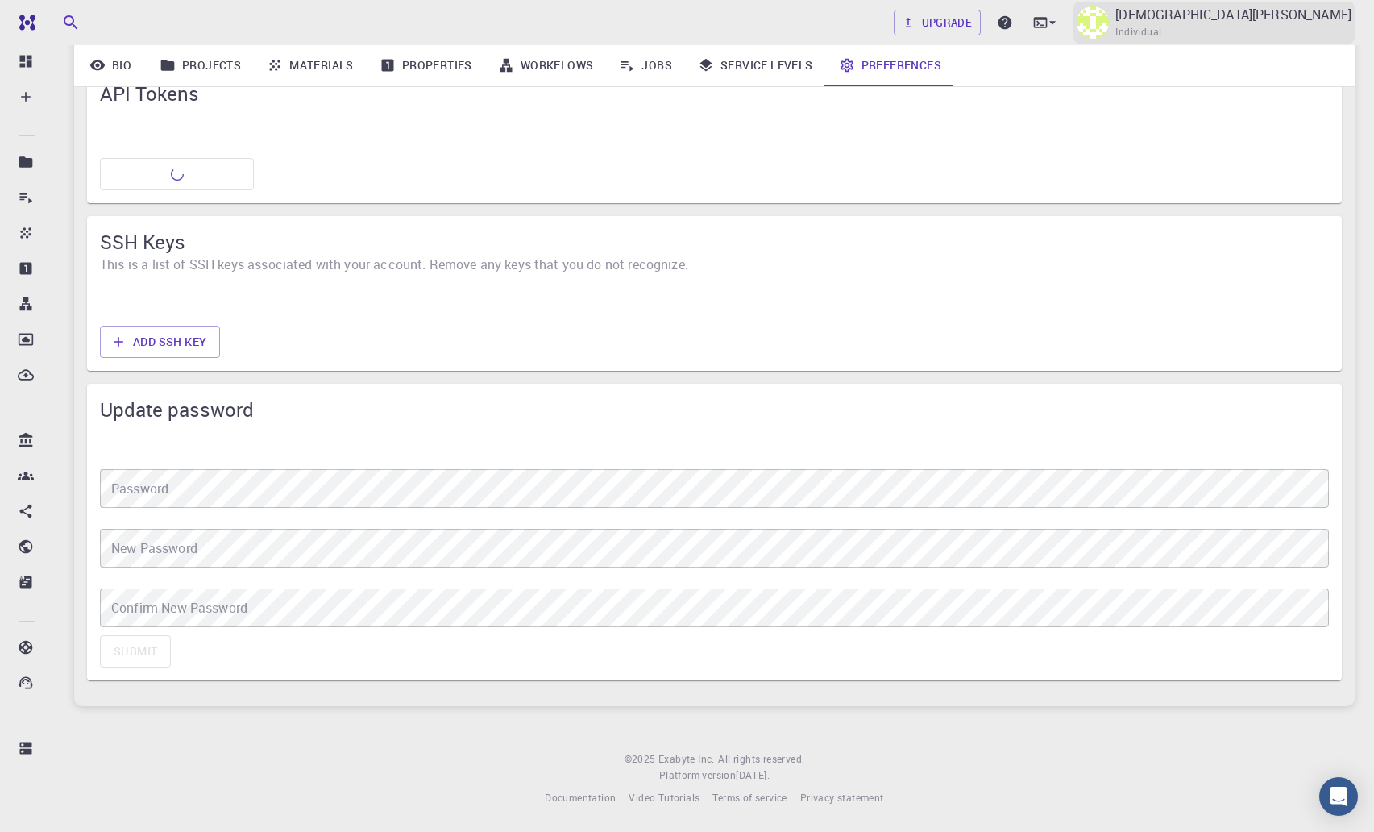
click at [1253, 12] on p "[DEMOGRAPHIC_DATA][PERSON_NAME]" at bounding box center [1233, 14] width 236 height 19
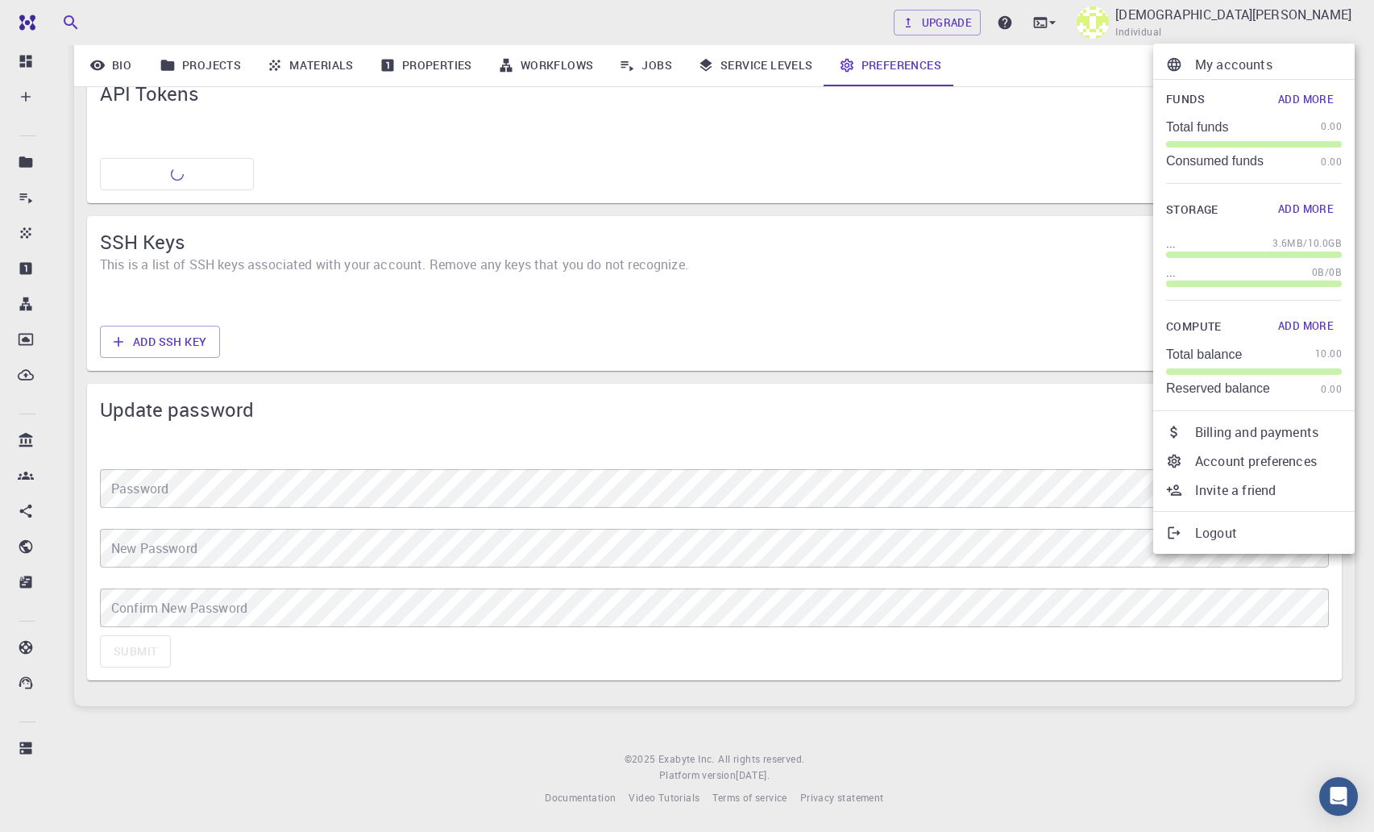
scroll to position [1129, 0]
click at [1279, 436] on p "Billing and payments" at bounding box center [1268, 431] width 147 height 19
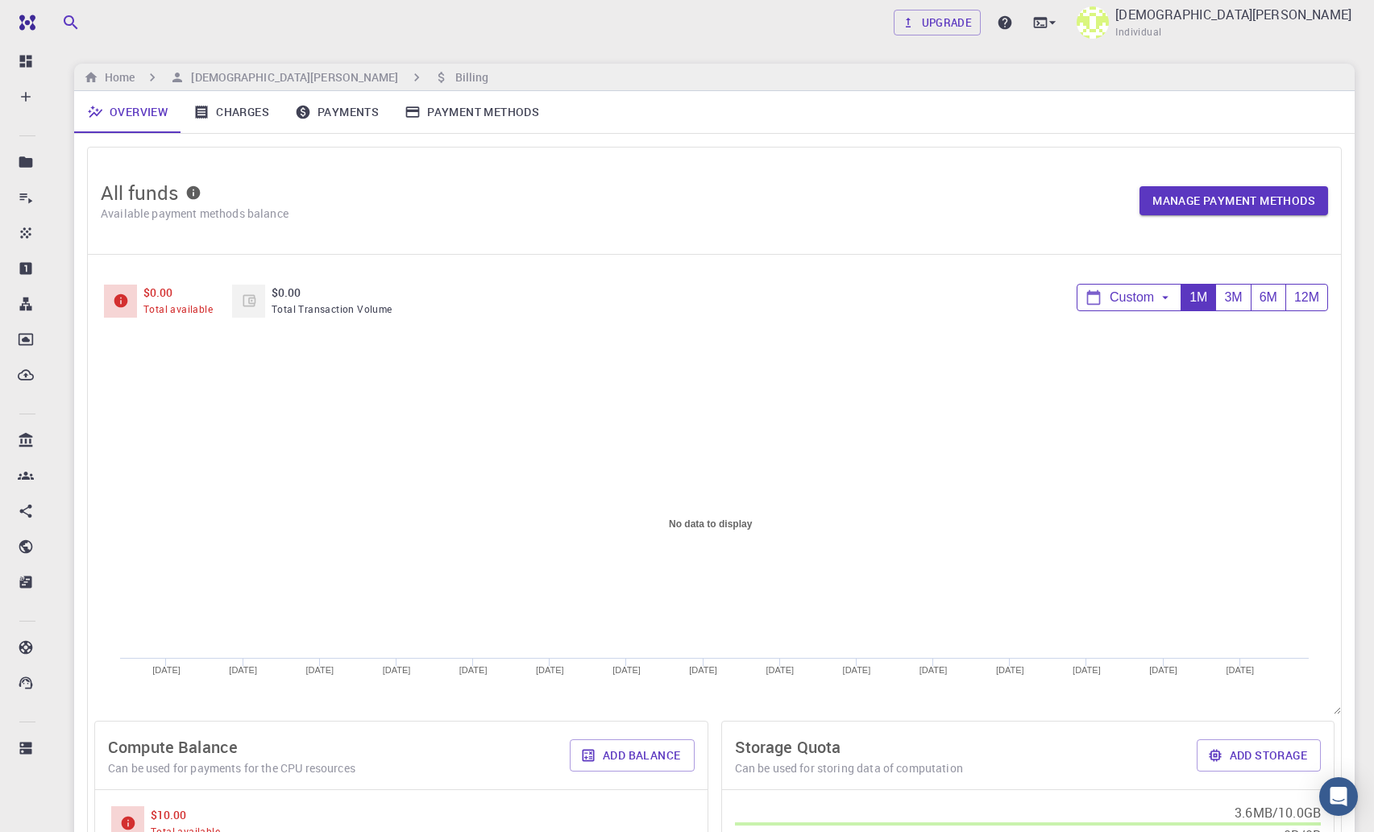
click at [364, 387] on rect at bounding box center [714, 525] width 1205 height 322
click at [446, 113] on link "Payment Methods" at bounding box center [472, 112] width 160 height 42
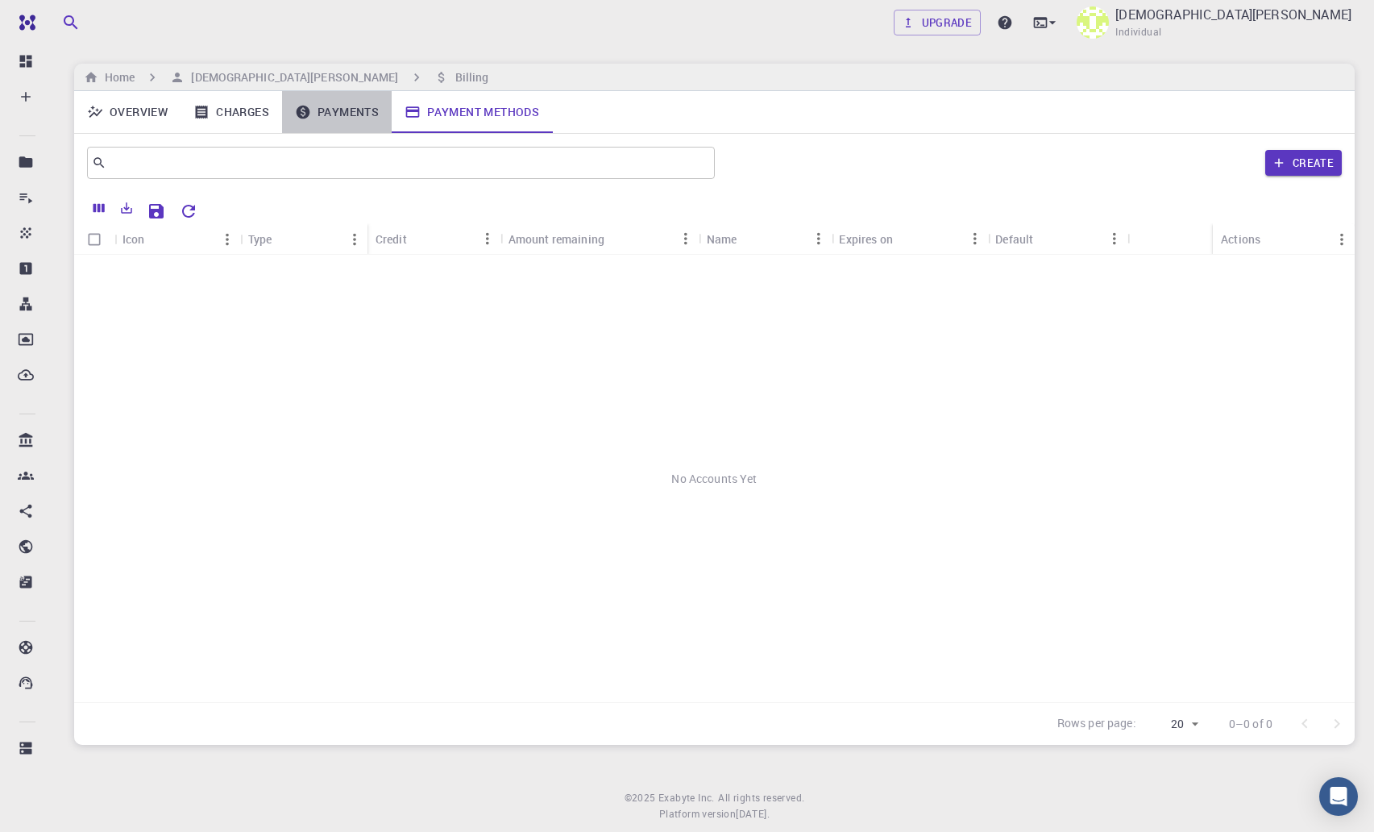
click at [356, 116] on link "Payments" at bounding box center [337, 112] width 110 height 42
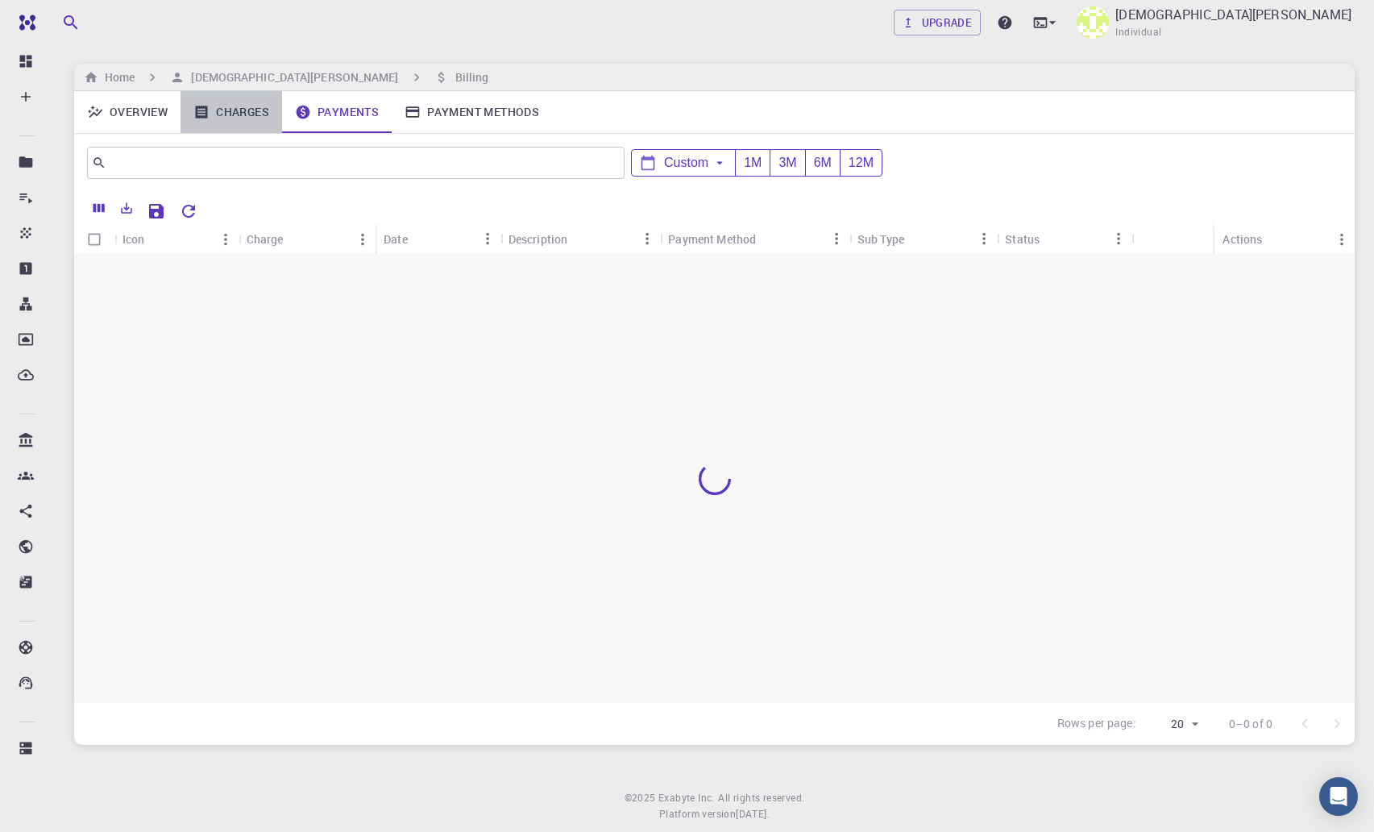
click at [250, 113] on link "Charges" at bounding box center [232, 112] width 102 height 42
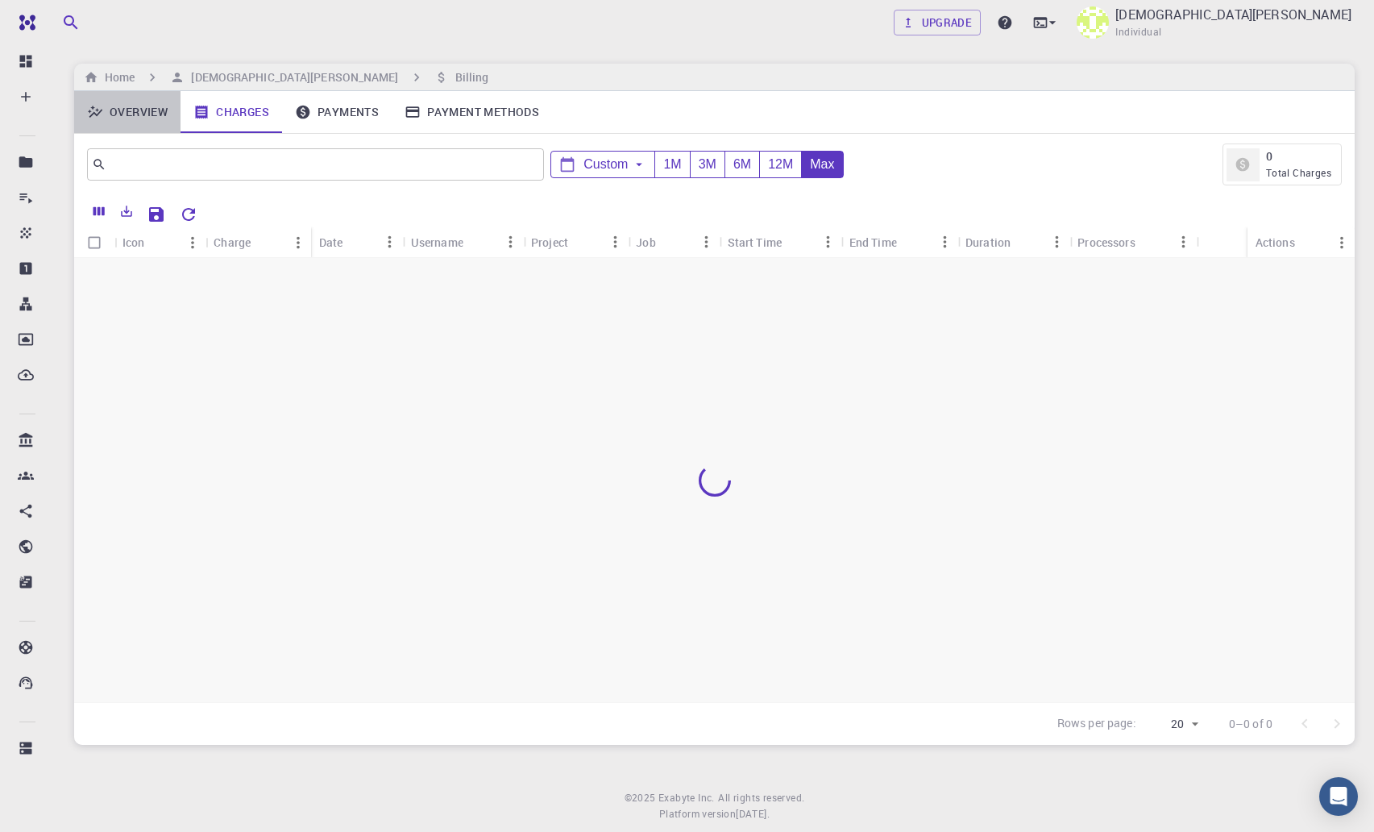
click at [143, 118] on link "Overview" at bounding box center [127, 112] width 106 height 42
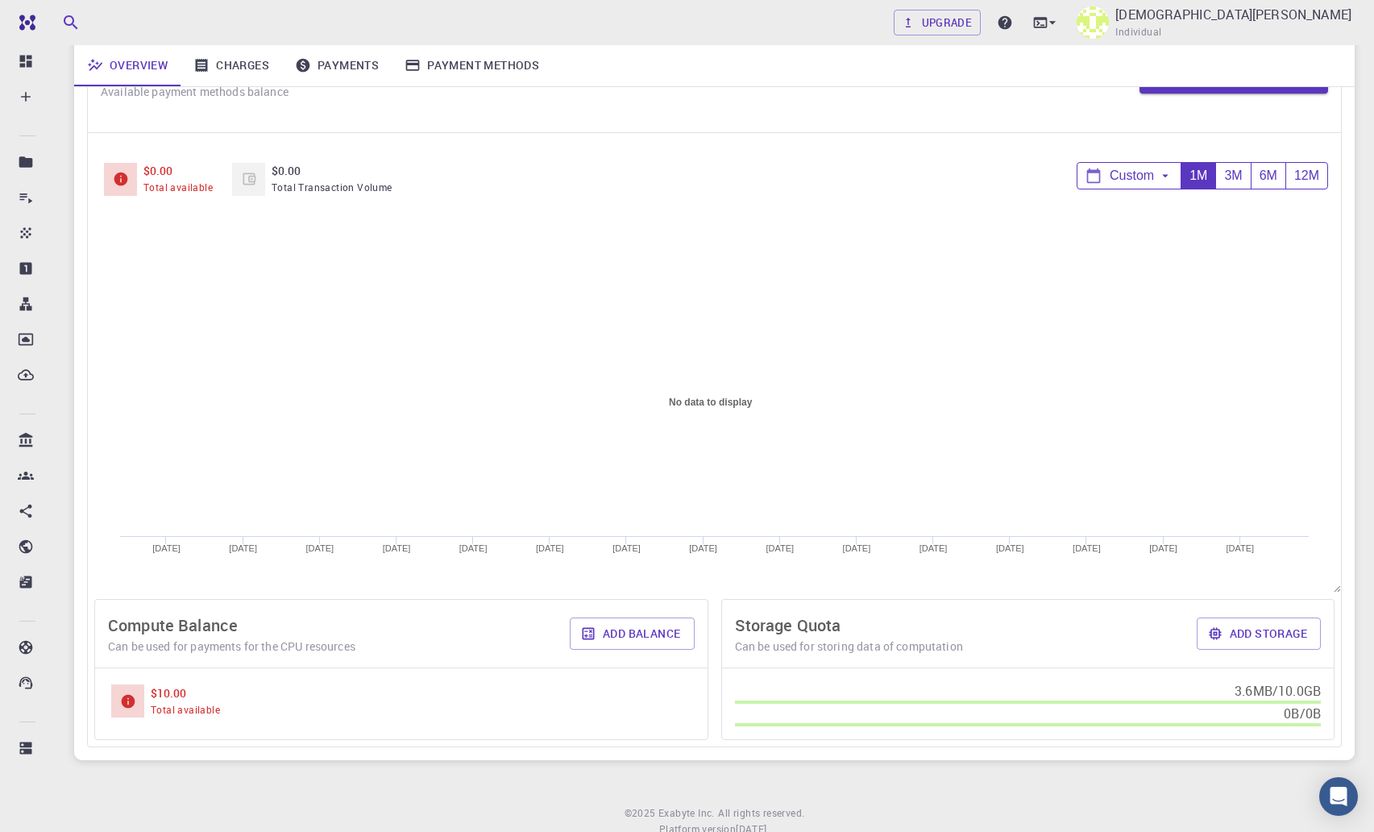
scroll to position [175, 0]
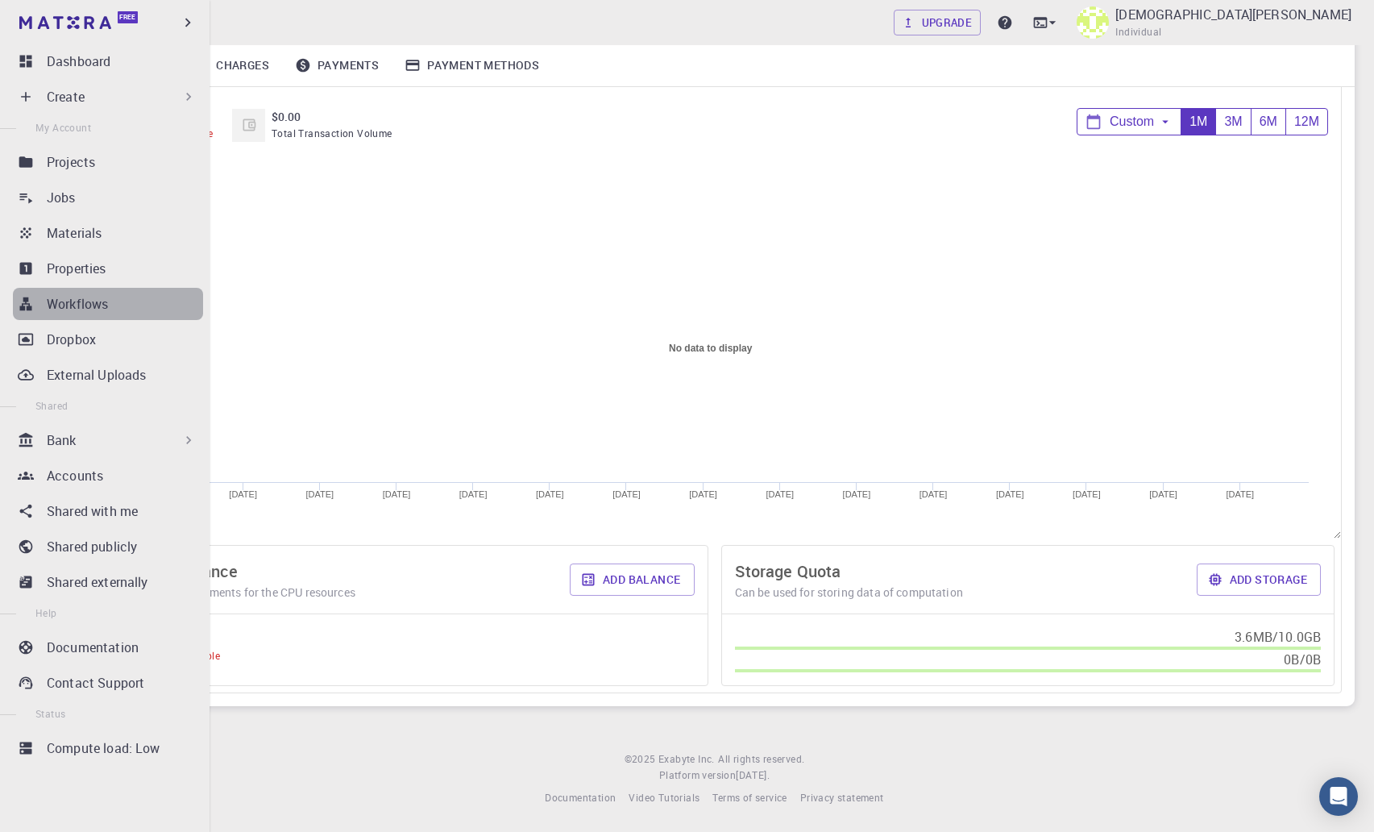
click at [114, 314] on link "Workflows" at bounding box center [108, 304] width 190 height 32
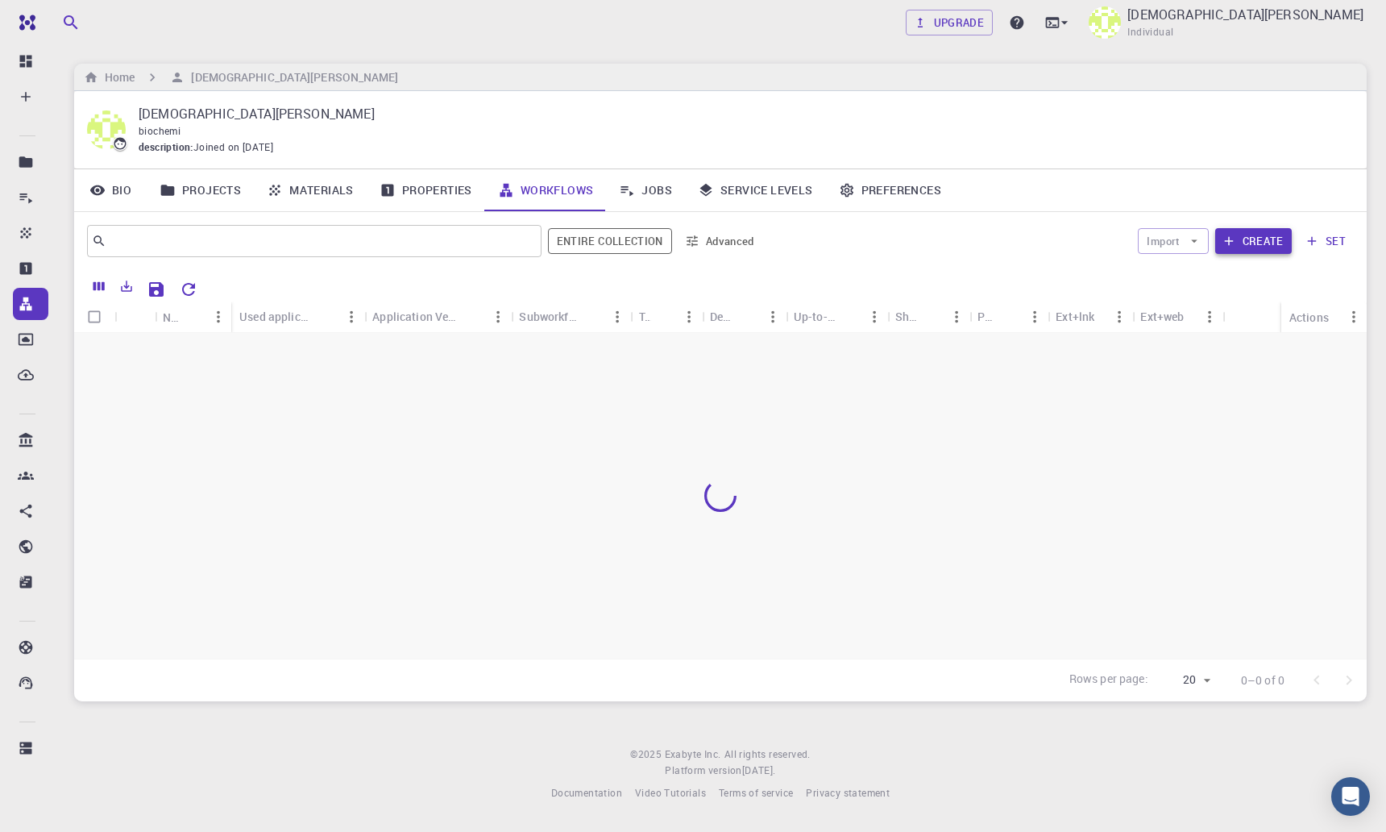
click at [1236, 243] on icon "button" at bounding box center [1229, 241] width 15 height 15
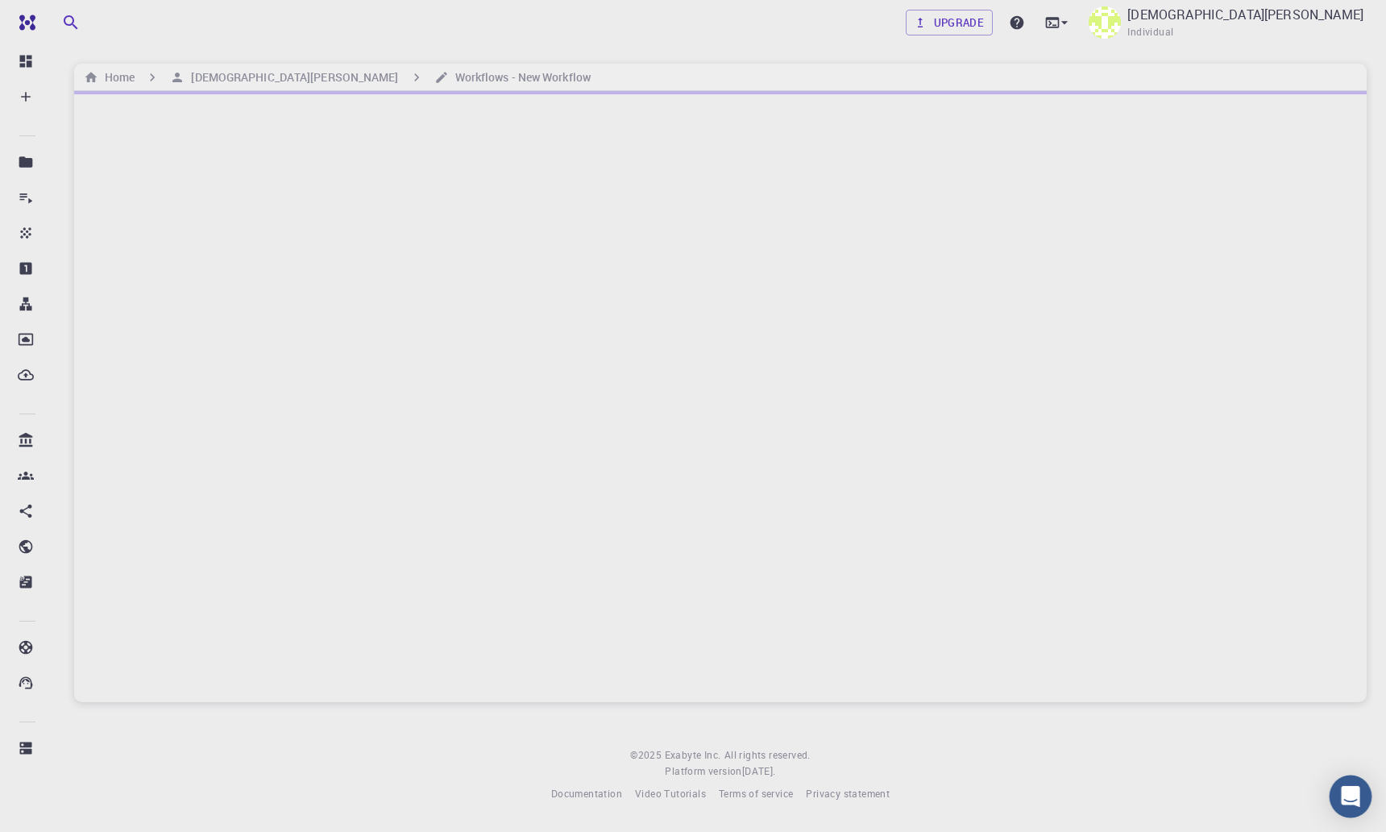
click at [1349, 800] on icon "Open Intercom Messenger" at bounding box center [1350, 796] width 21 height 21
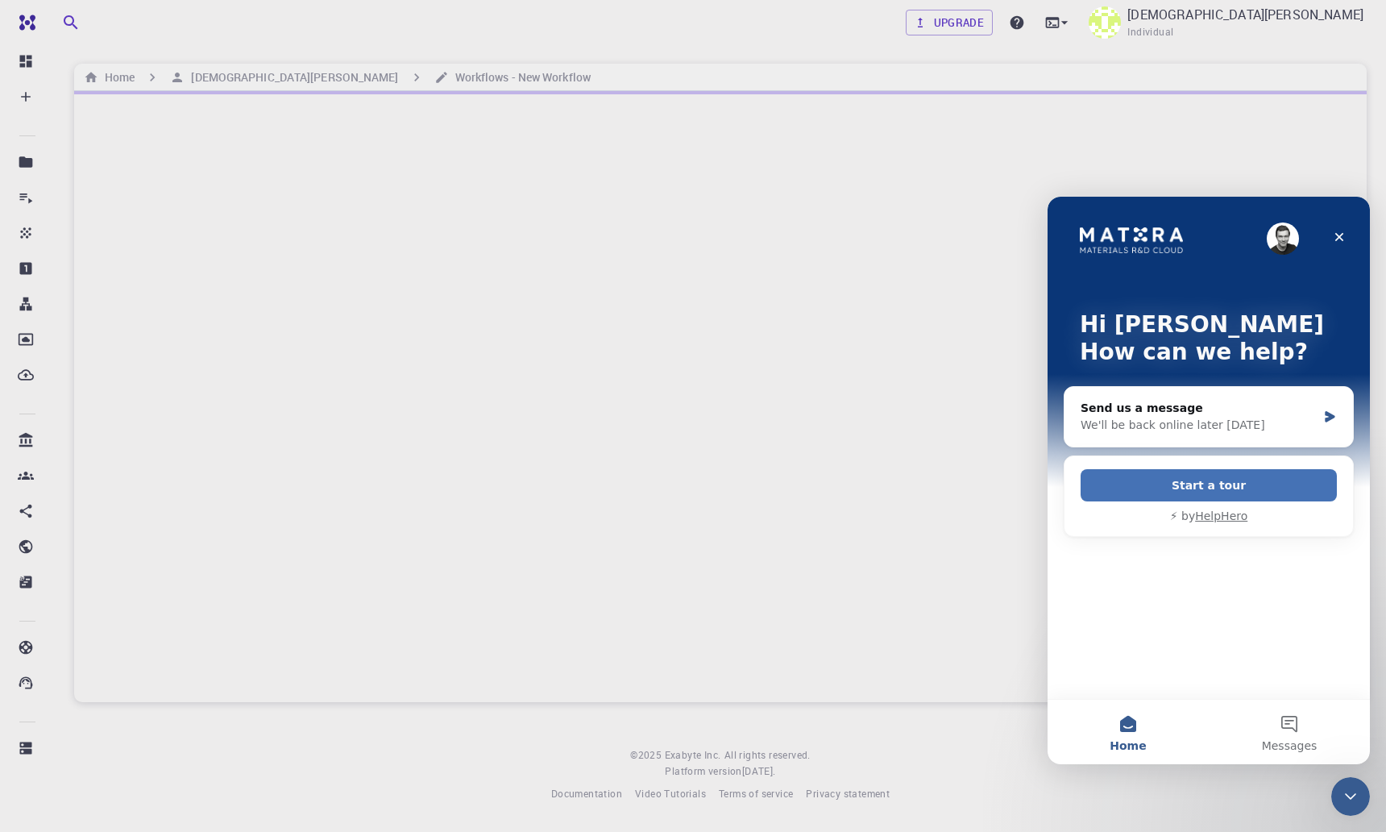
click at [1215, 476] on button "Start a tour" at bounding box center [1209, 485] width 256 height 32
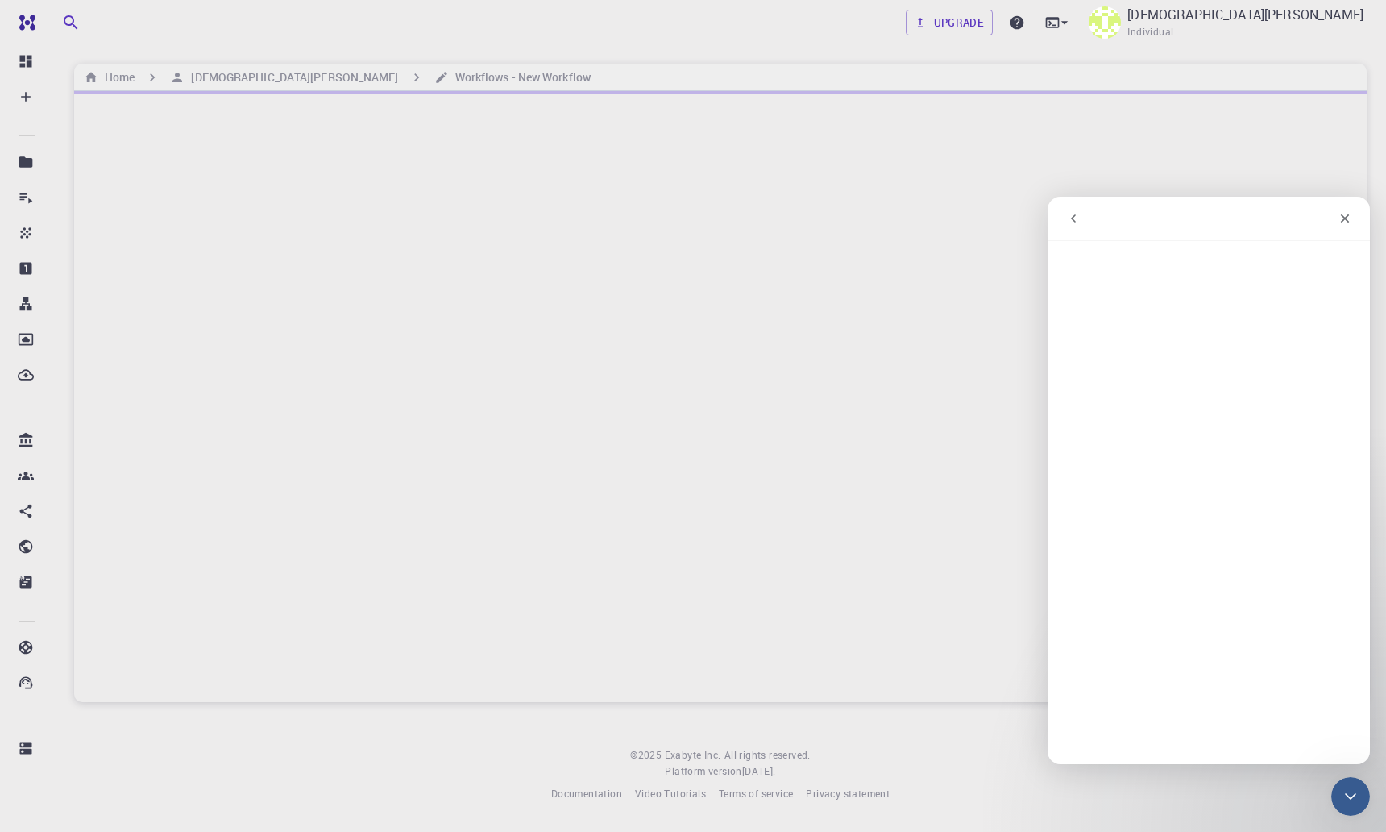
click at [1070, 212] on icon "go back" at bounding box center [1073, 218] width 13 height 13
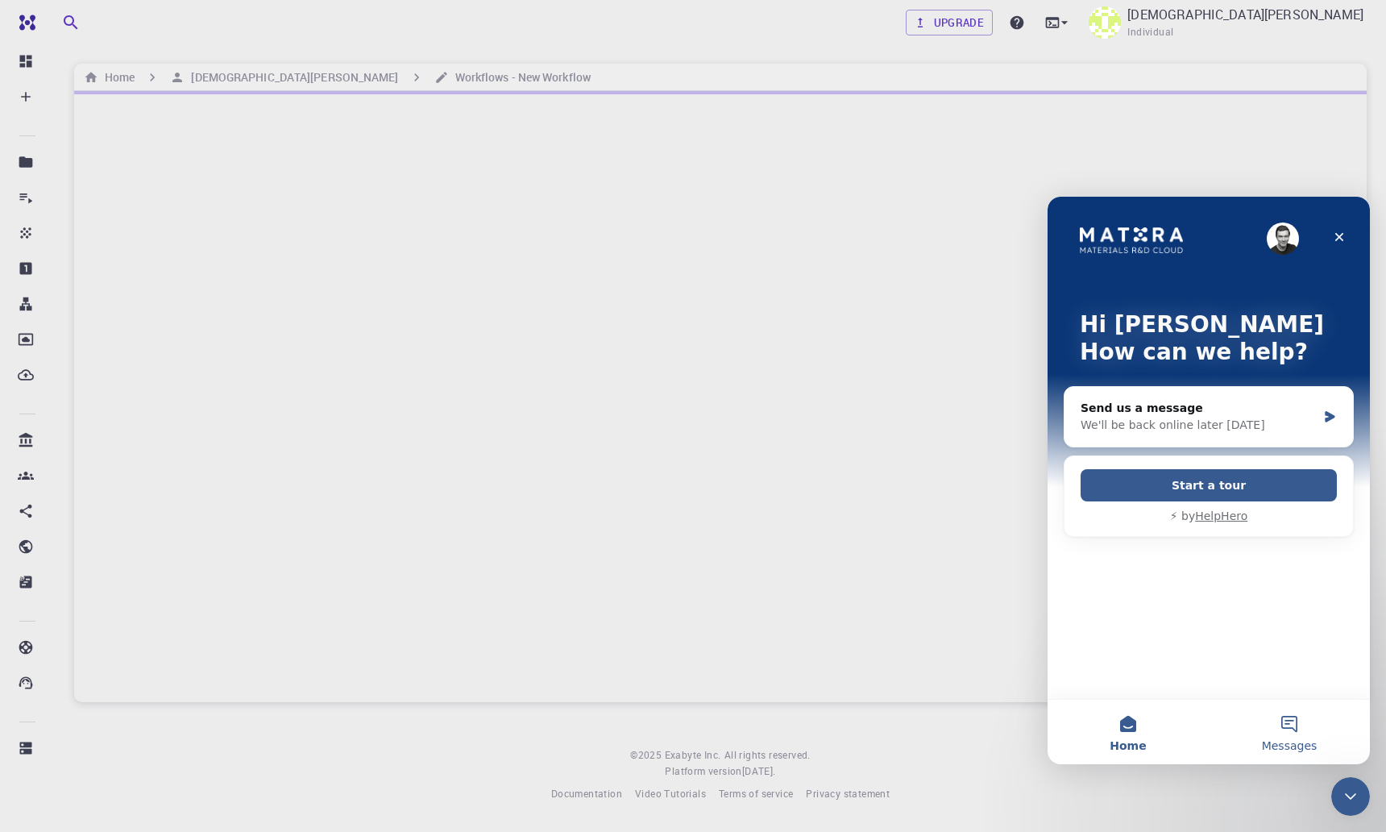
click at [1301, 731] on button "Messages" at bounding box center [1289, 731] width 161 height 64
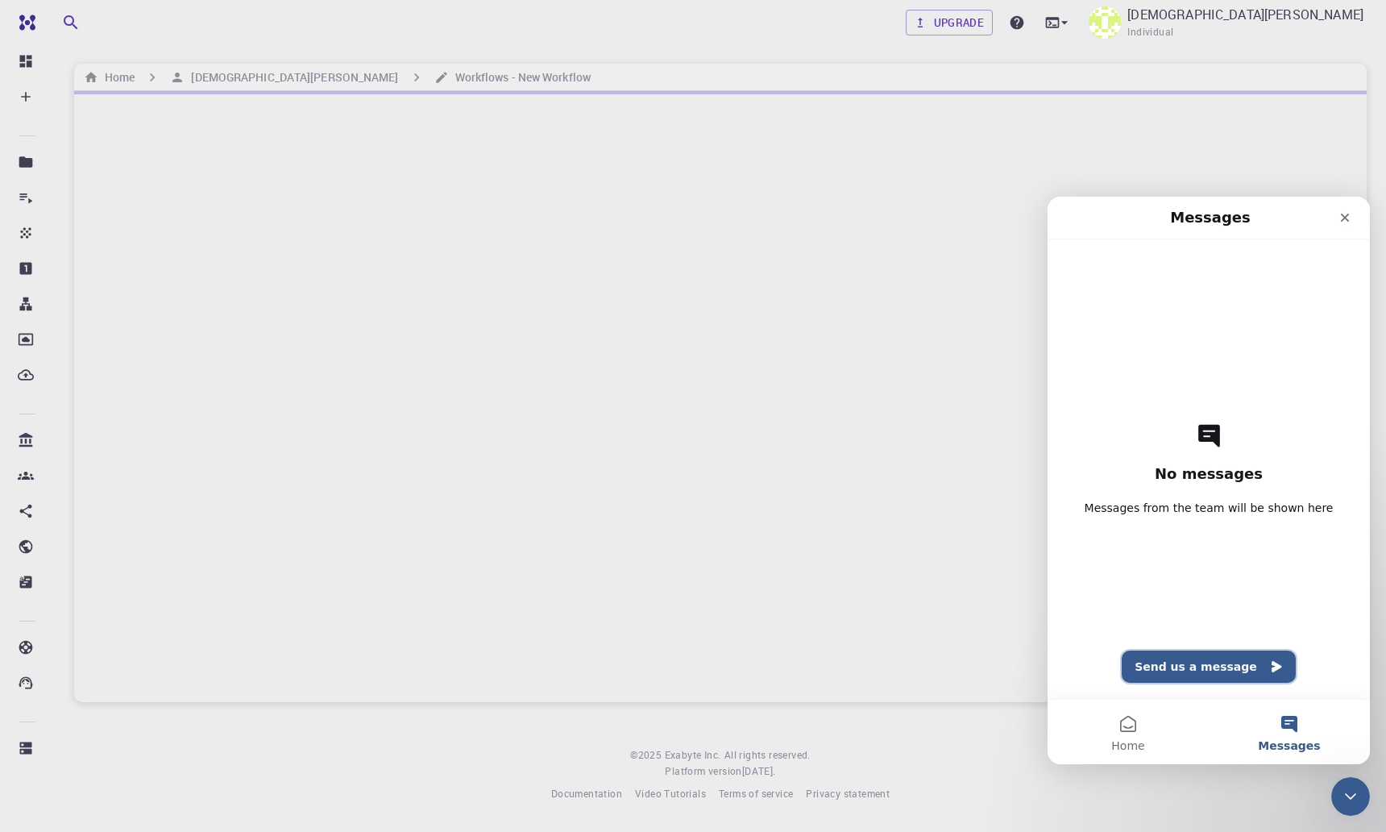
click at [1217, 657] on button "Send us a message" at bounding box center [1209, 666] width 174 height 32
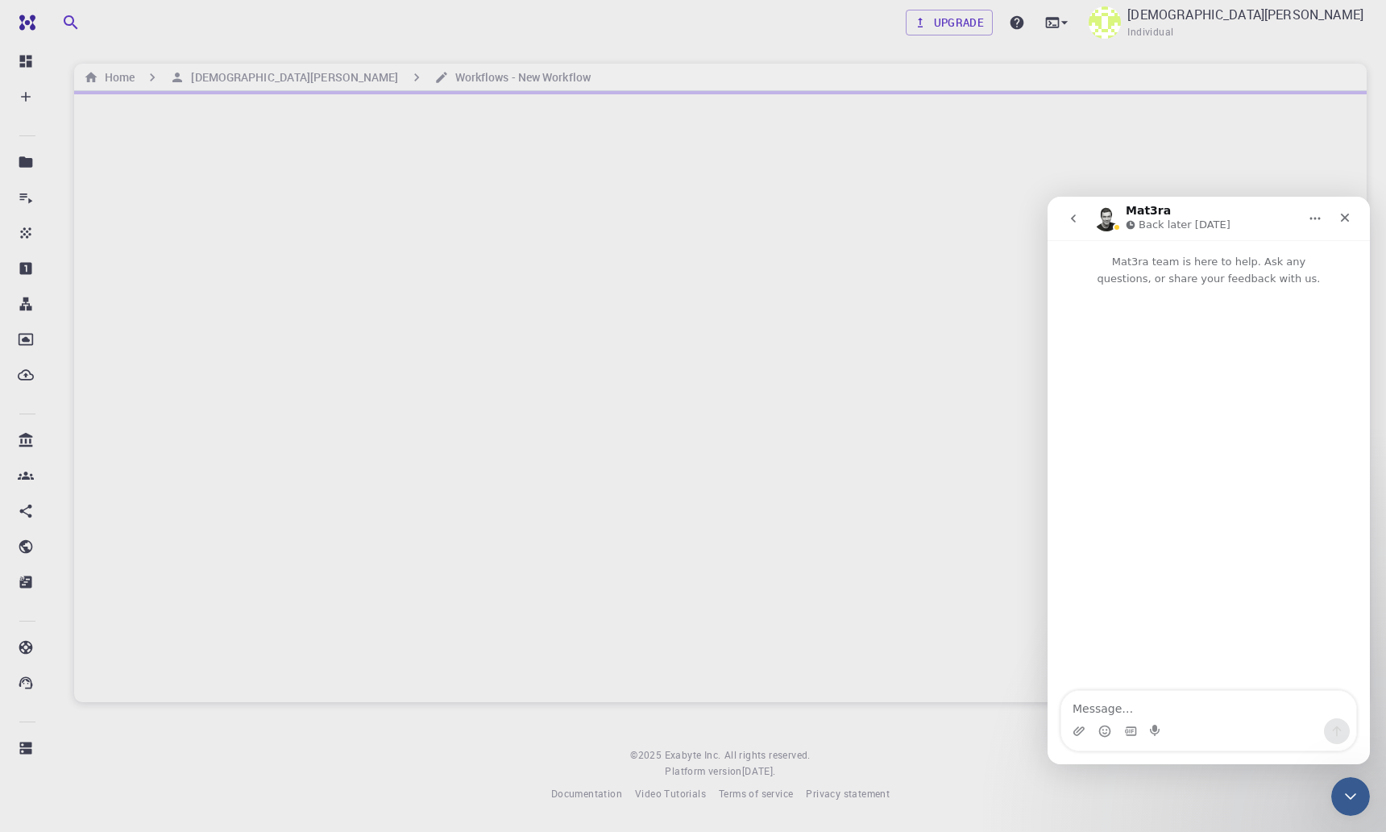
click at [1153, 707] on textarea "Message…" at bounding box center [1208, 704] width 295 height 27
type textarea "nothing works here"
click at [1335, 730] on icon "Send a message…" at bounding box center [1336, 730] width 13 height 13
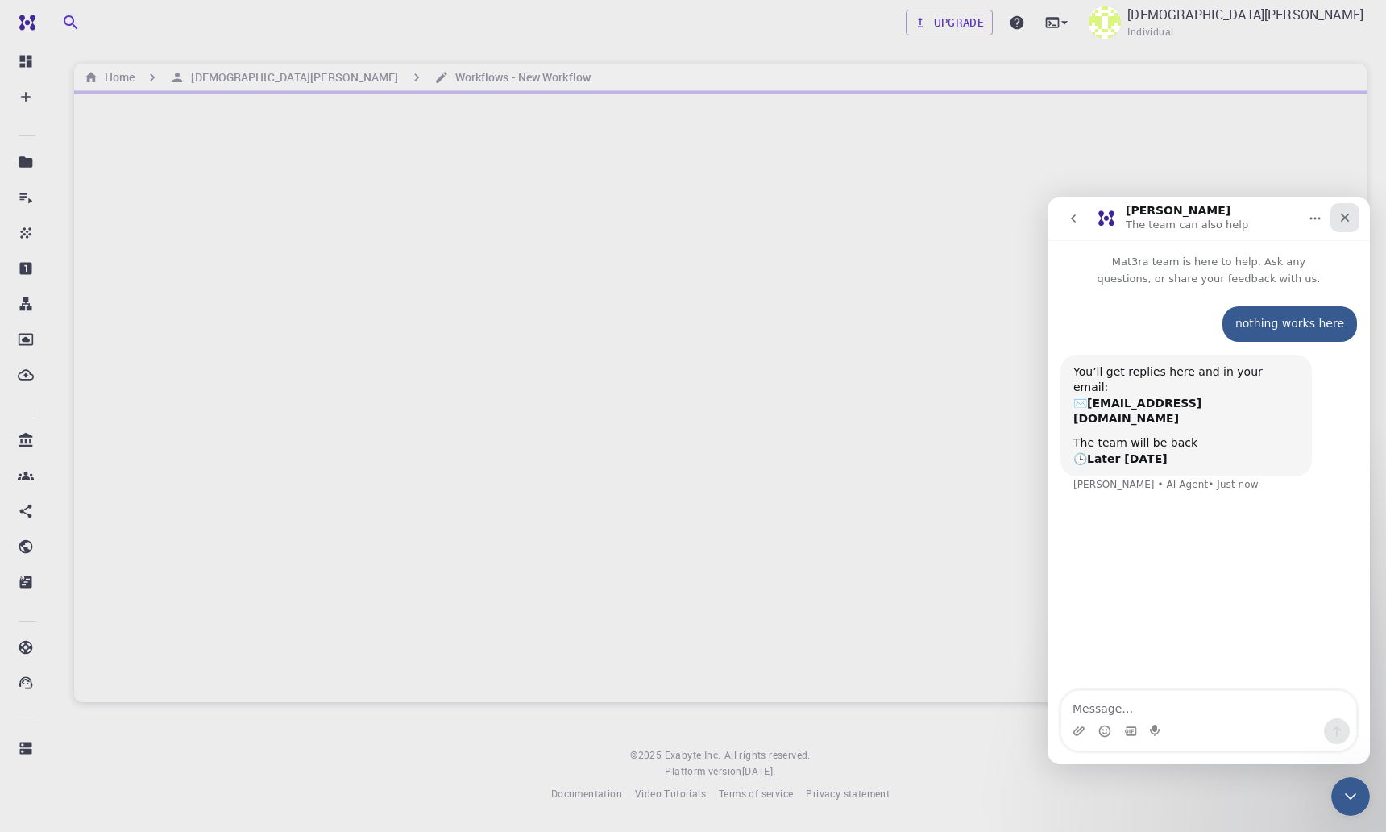
click at [1343, 215] on icon "Close" at bounding box center [1345, 218] width 9 height 9
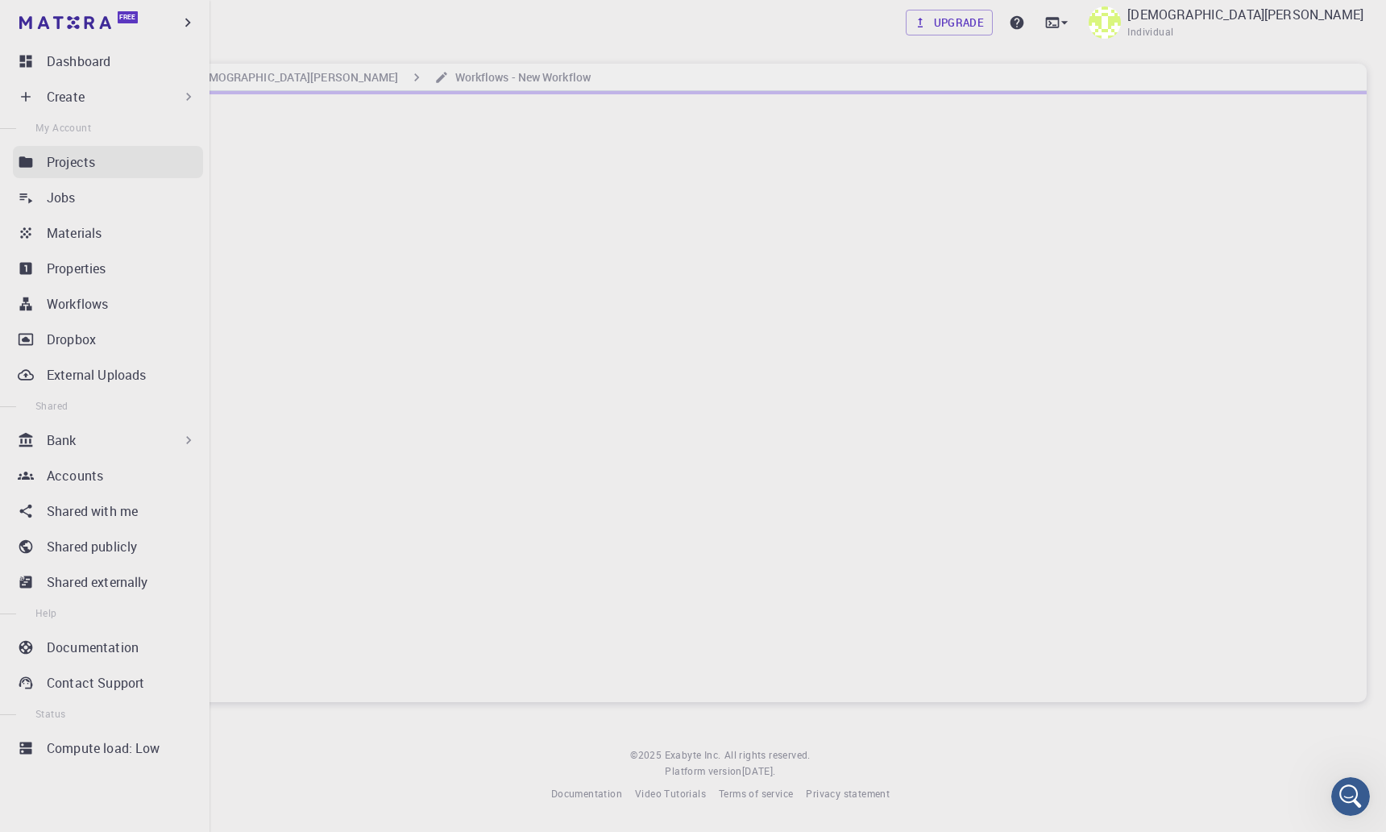
click at [56, 170] on p "Projects" at bounding box center [71, 161] width 48 height 19
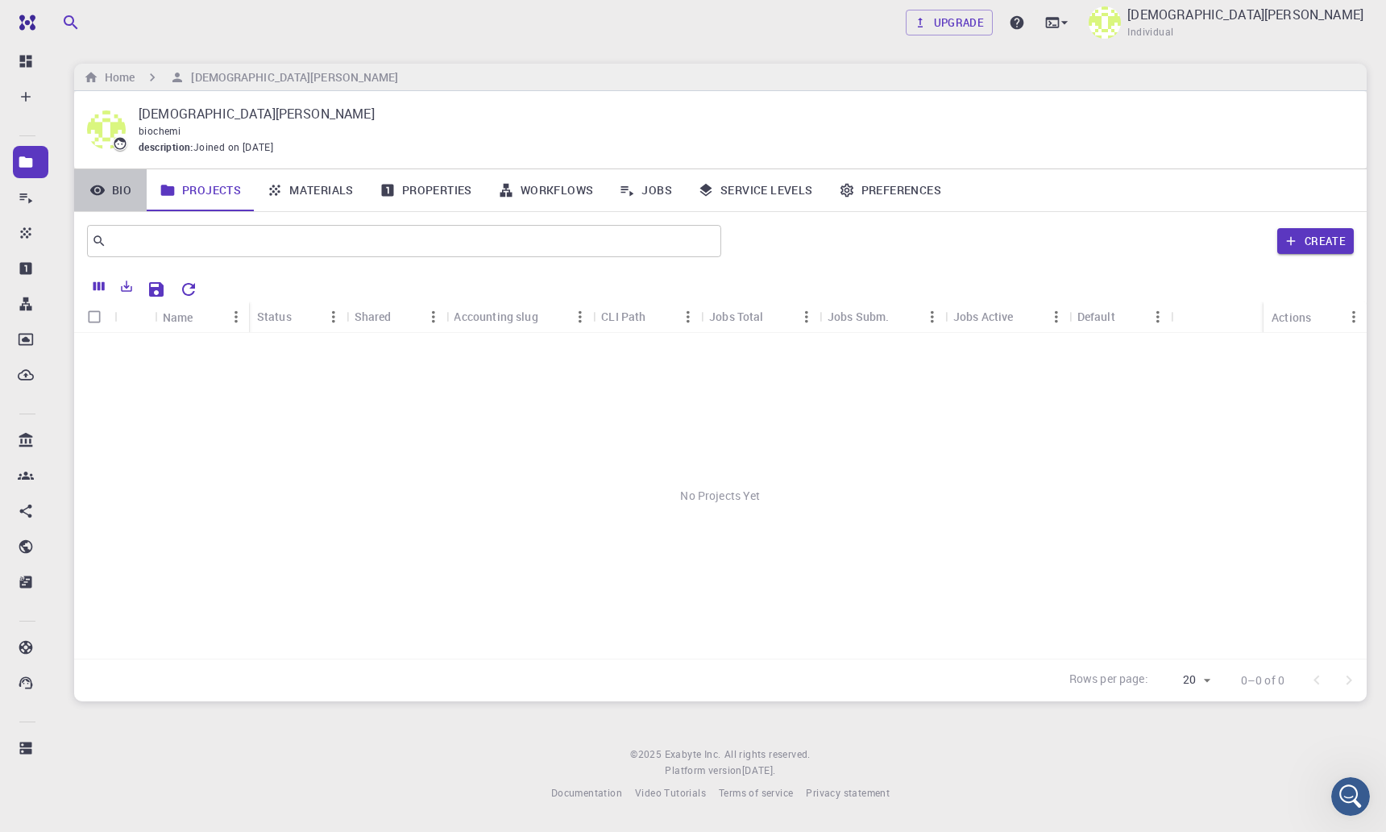
click at [118, 196] on link "Bio" at bounding box center [110, 190] width 73 height 42
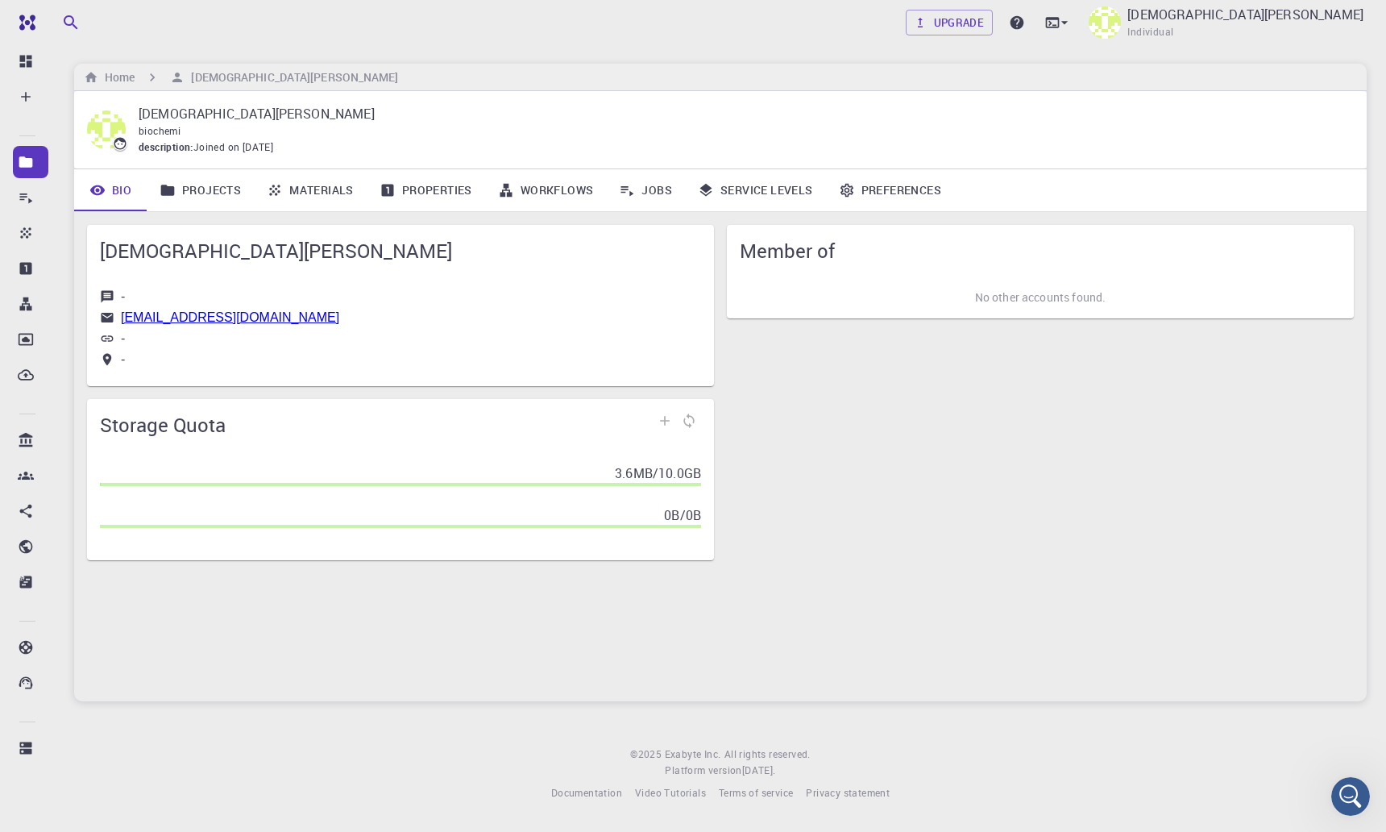
click at [195, 189] on link "Projects" at bounding box center [200, 190] width 107 height 42
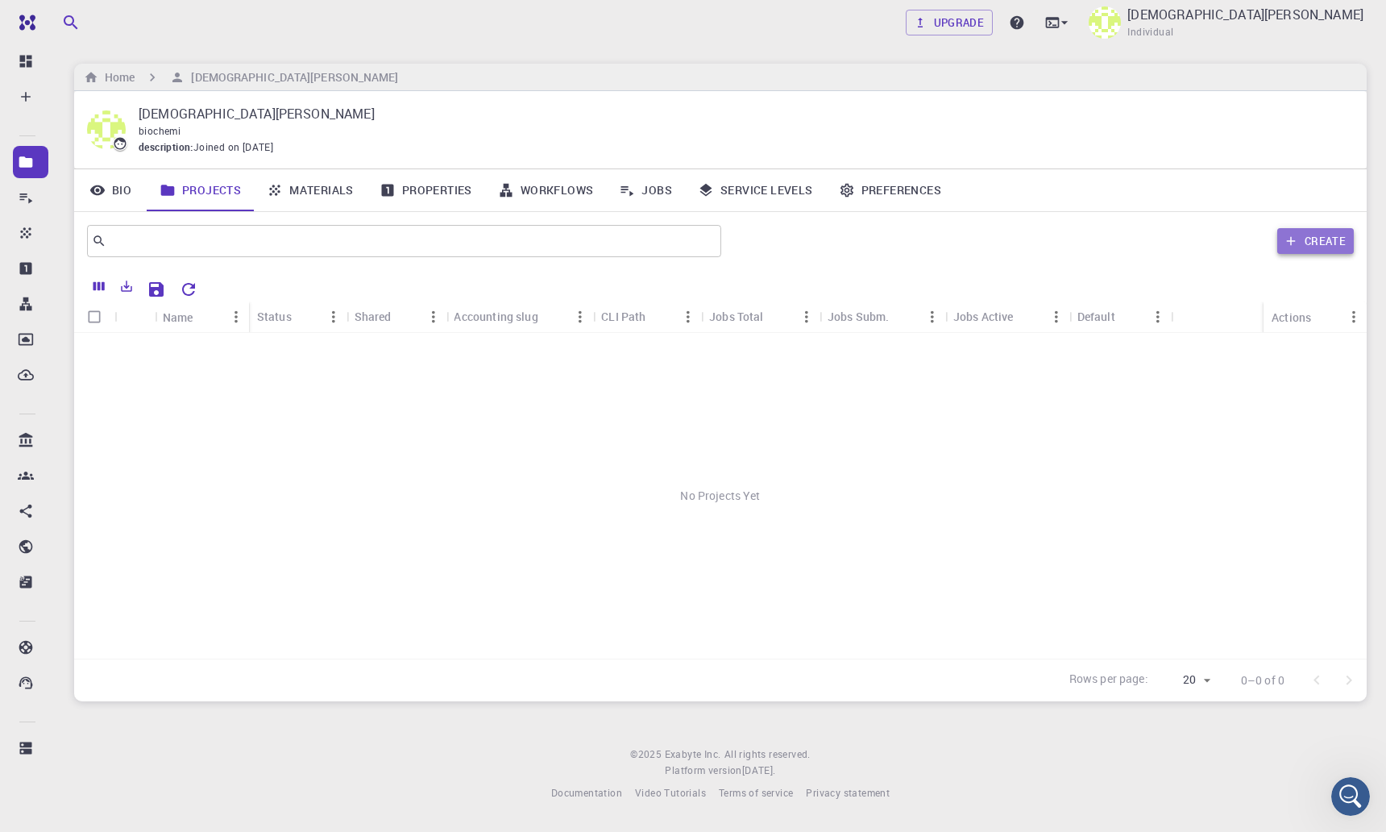
click at [1335, 245] on button "Create" at bounding box center [1315, 241] width 77 height 26
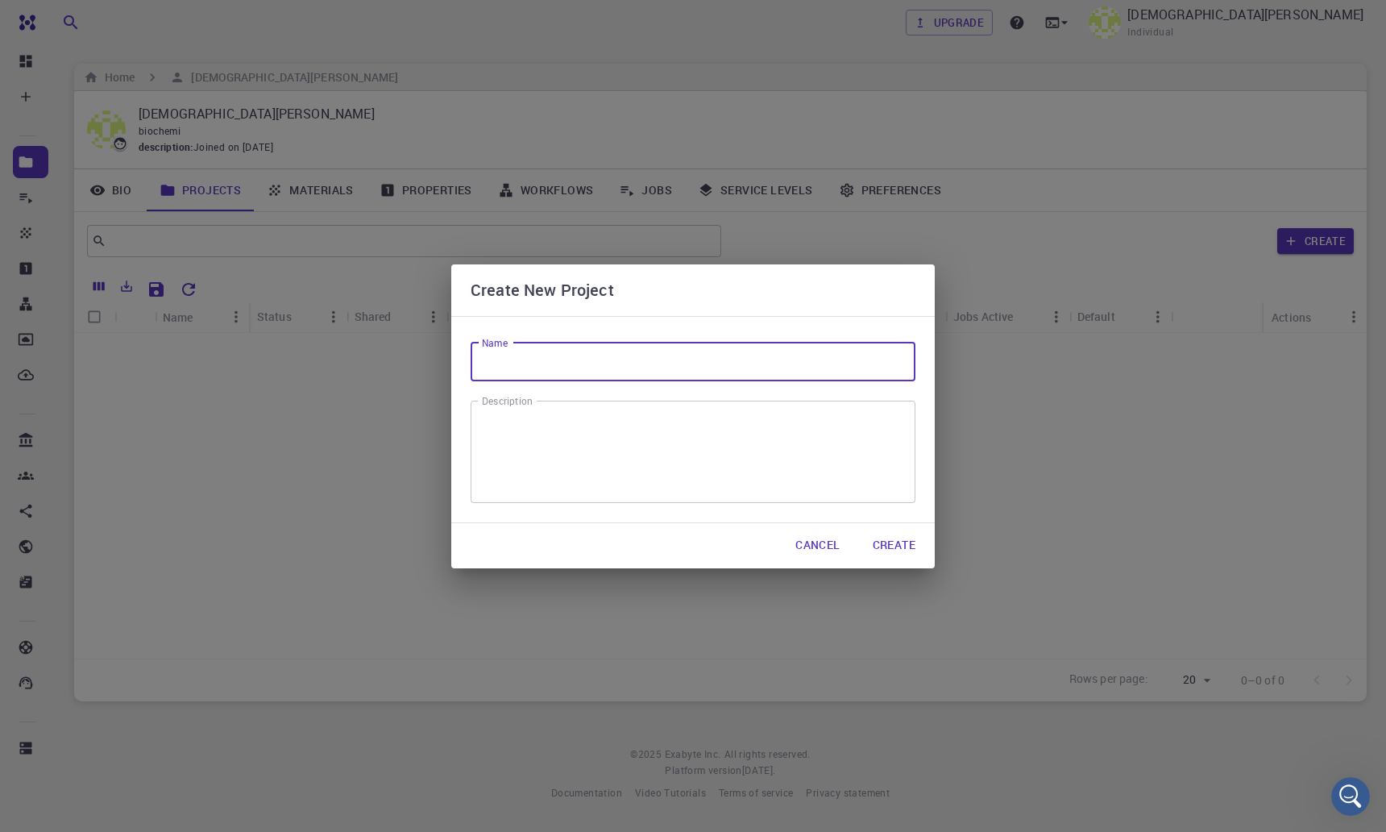
click at [660, 354] on input "Name" at bounding box center [693, 361] width 445 height 39
click at [890, 555] on button "Create" at bounding box center [894, 545] width 68 height 32
drag, startPoint x: 496, startPoint y: 366, endPoint x: 282, endPoint y: 333, distance: 216.1
click at [285, 335] on div "Create New Project Name 1 Name Description x Description Cancel Create" at bounding box center [693, 416] width 1386 height 832
type input "zif"
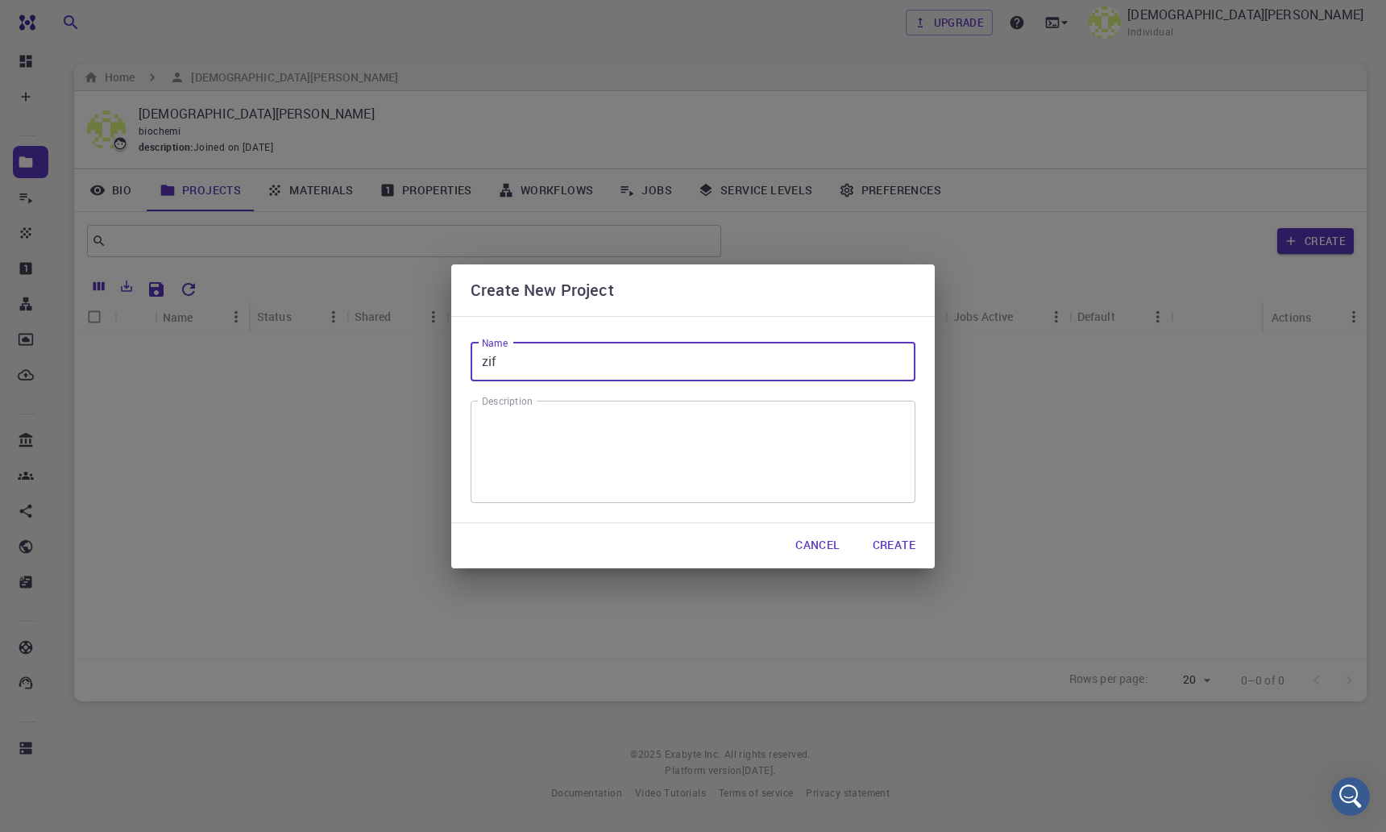
click at [867, 545] on button "Create" at bounding box center [894, 545] width 68 height 32
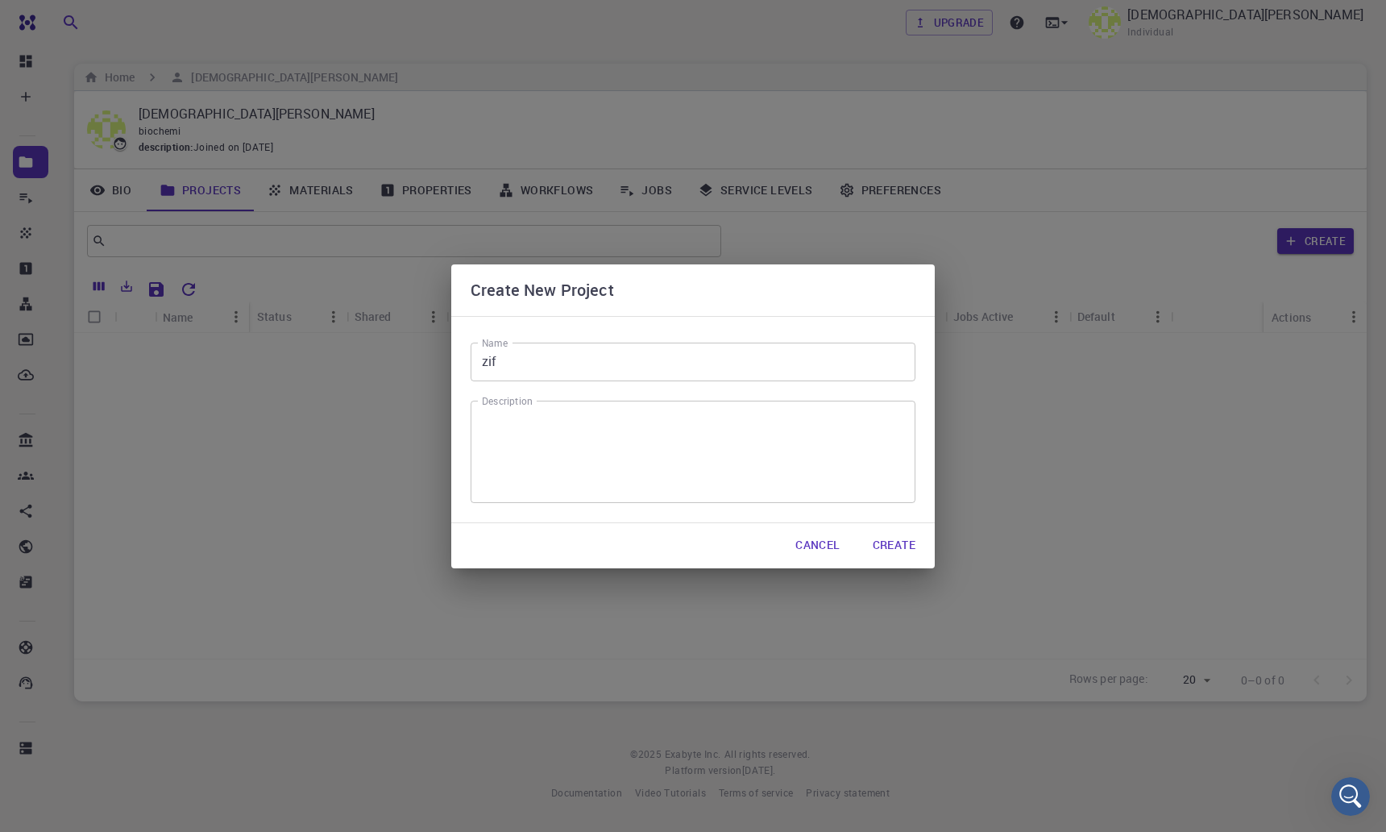
click at [867, 546] on button "Create" at bounding box center [894, 545] width 68 height 32
click at [800, 532] on button "Cancel" at bounding box center [818, 545] width 70 height 32
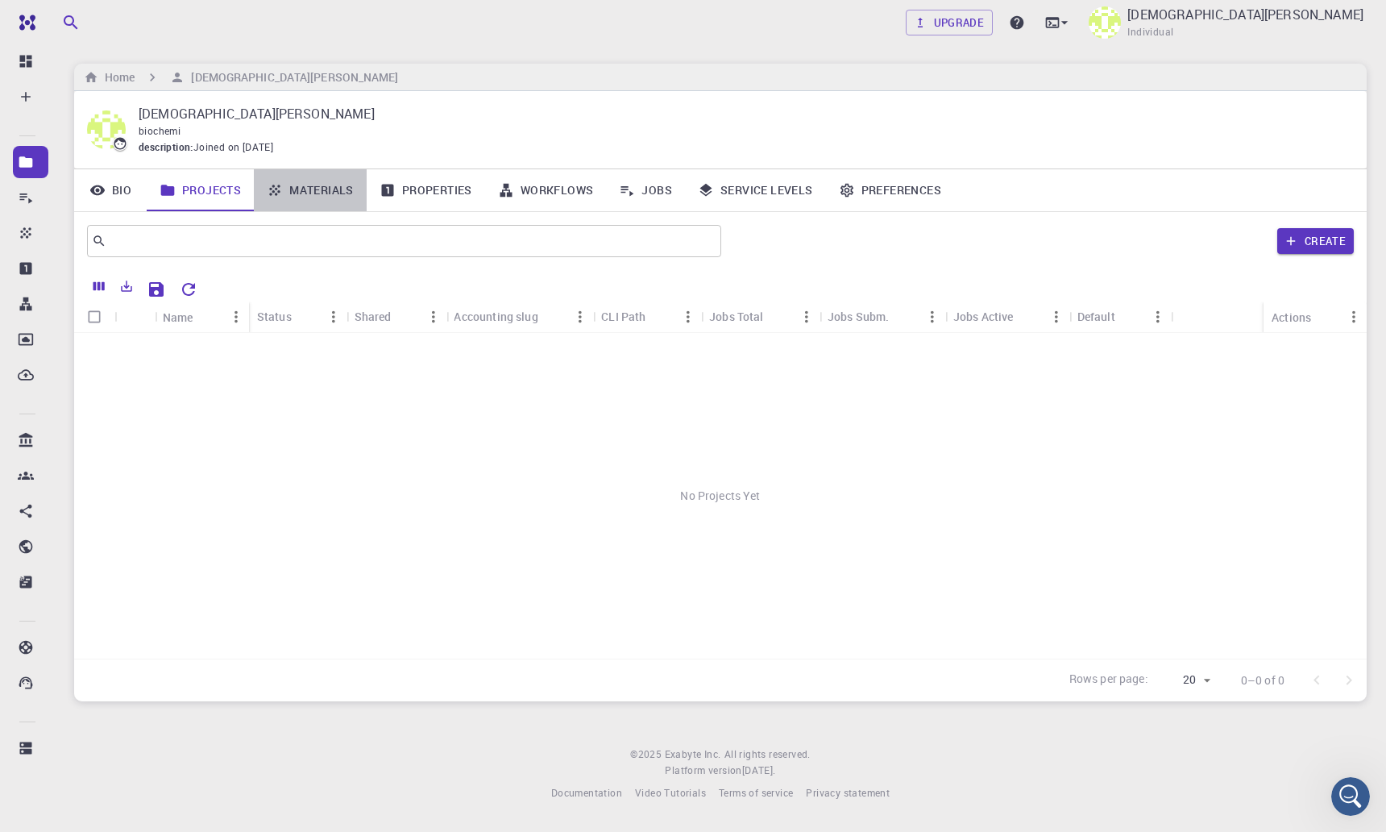
click at [342, 192] on link "Materials" at bounding box center [310, 190] width 113 height 42
